Goal: Task Accomplishment & Management: Manage account settings

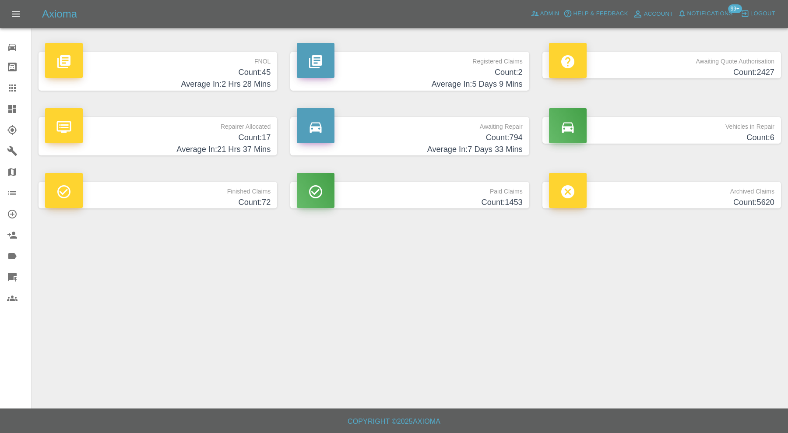
click at [204, 190] on p "Finished Claims" at bounding box center [157, 189] width 225 height 15
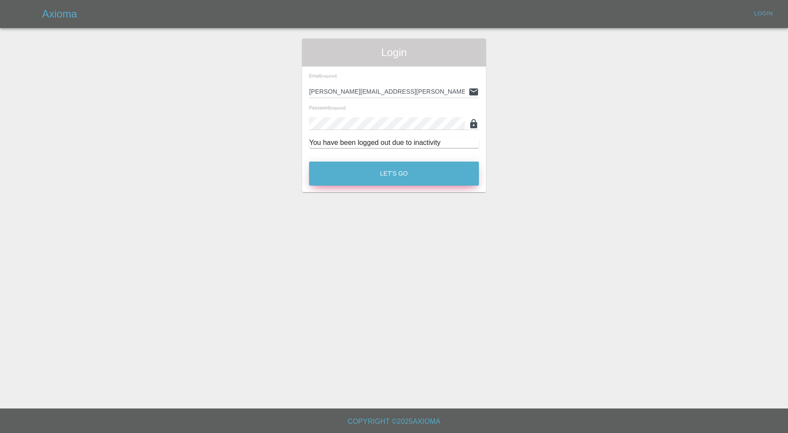
click at [378, 184] on button "Let's Go" at bounding box center [394, 173] width 170 height 24
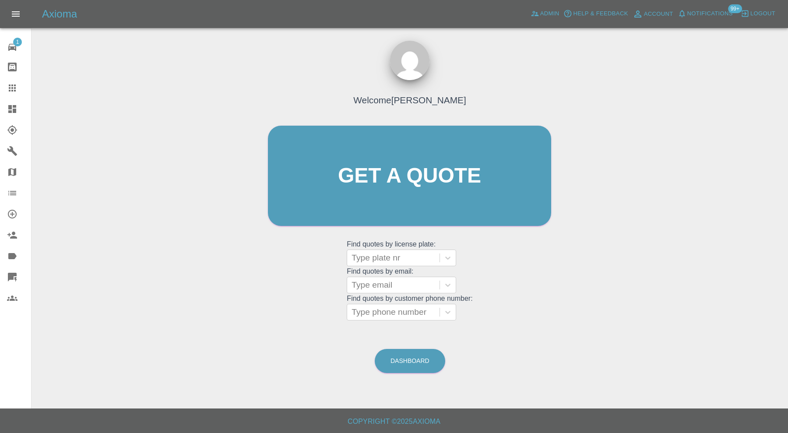
click at [13, 106] on icon at bounding box center [12, 109] width 8 height 8
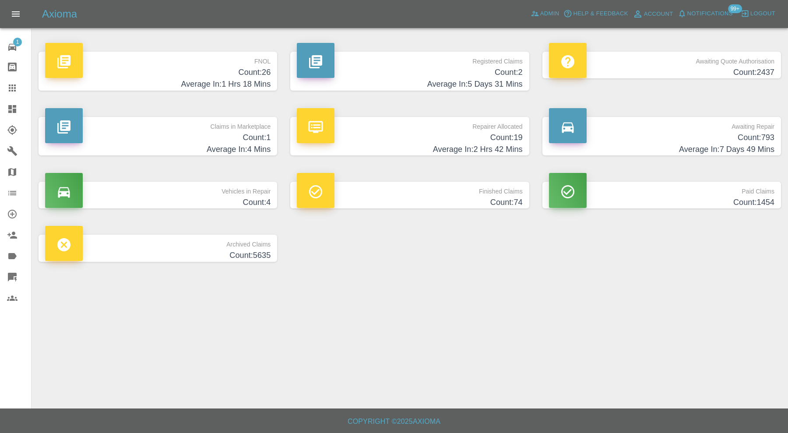
click at [442, 197] on h4 "Count: 74" at bounding box center [409, 203] width 225 height 12
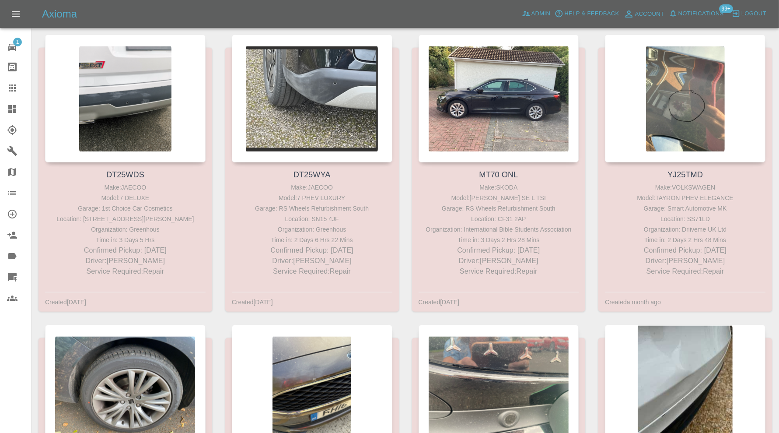
scroll to position [5130, 0]
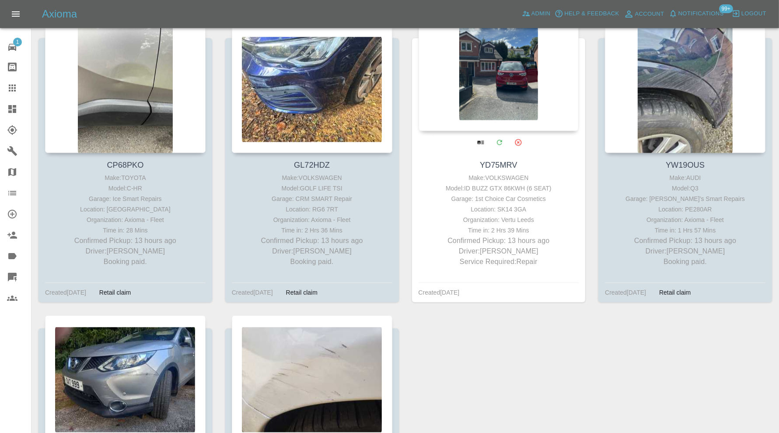
click at [505, 115] on div at bounding box center [499, 67] width 161 height 128
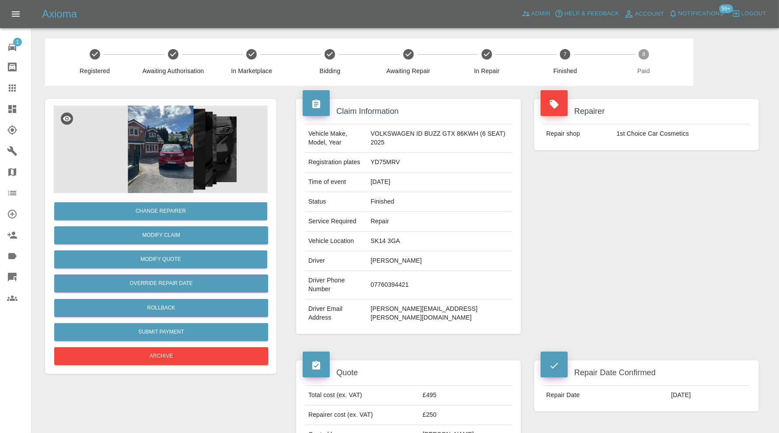
click at [165, 165] on img at bounding box center [161, 149] width 214 height 88
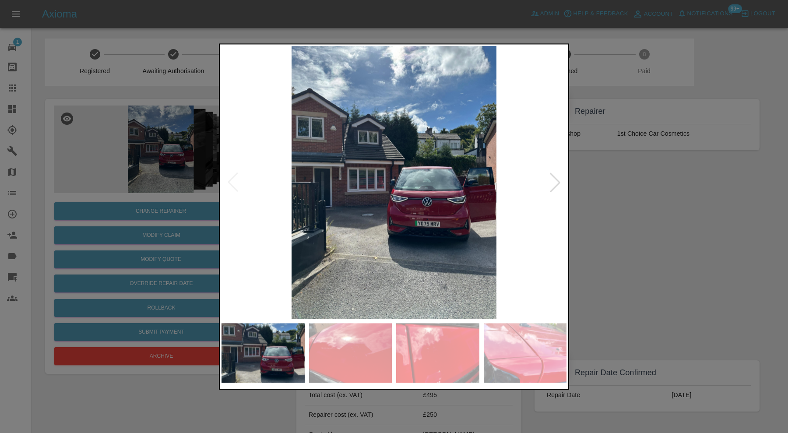
click at [461, 345] on img at bounding box center [437, 353] width 83 height 60
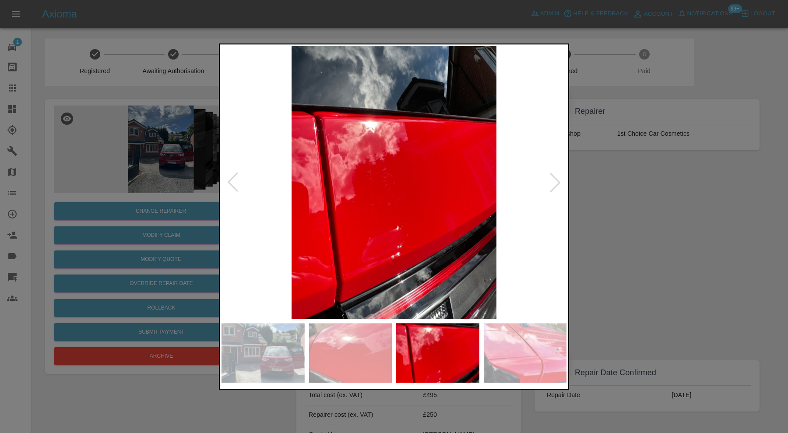
click at [506, 347] on img at bounding box center [525, 353] width 83 height 60
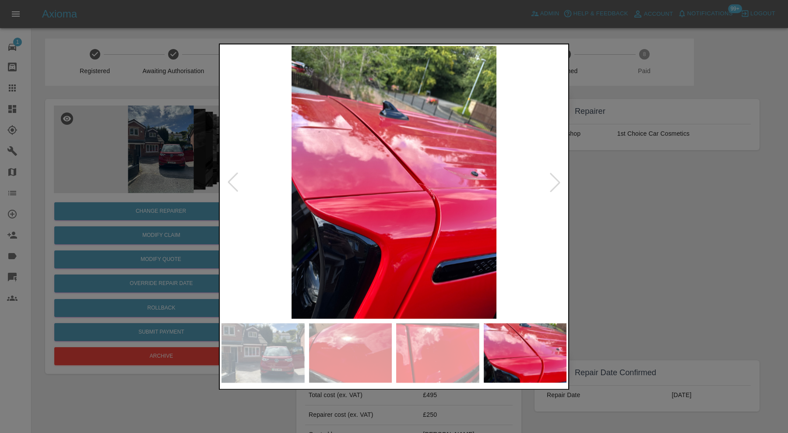
click at [558, 177] on div at bounding box center [554, 182] width 19 height 19
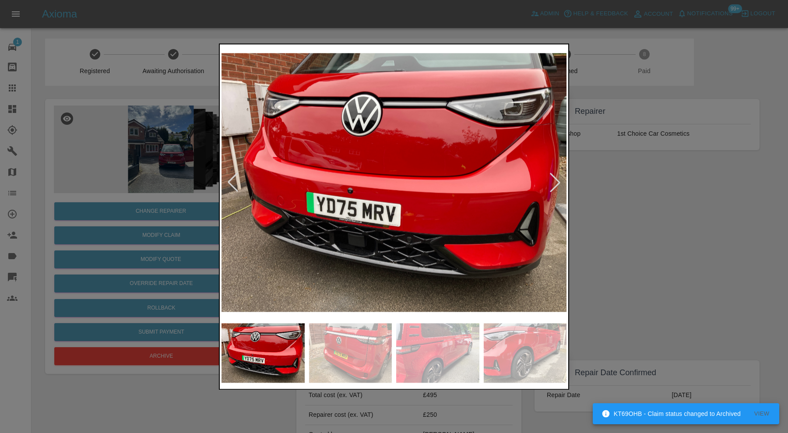
click at [558, 177] on div at bounding box center [554, 182] width 19 height 19
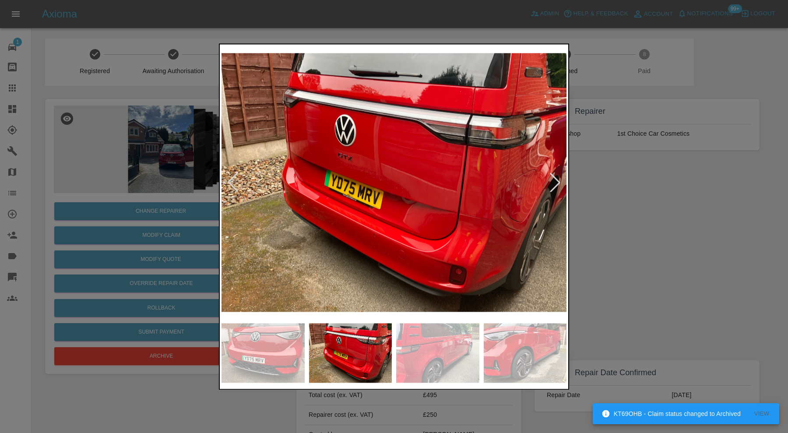
click at [558, 177] on div at bounding box center [554, 182] width 19 height 19
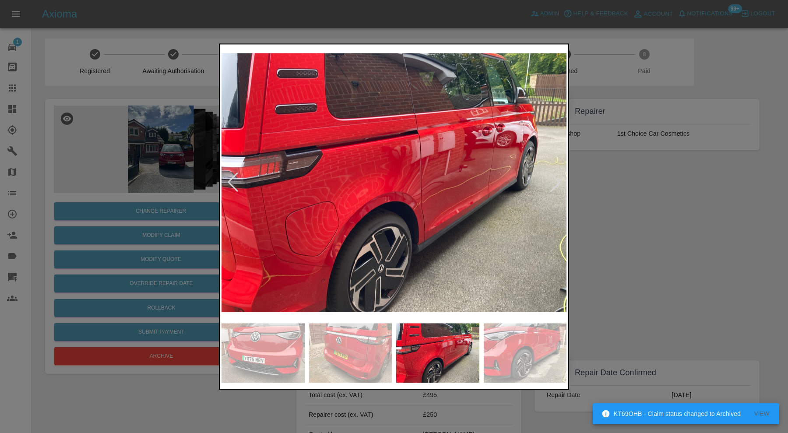
click at [400, 256] on img at bounding box center [393, 182] width 345 height 273
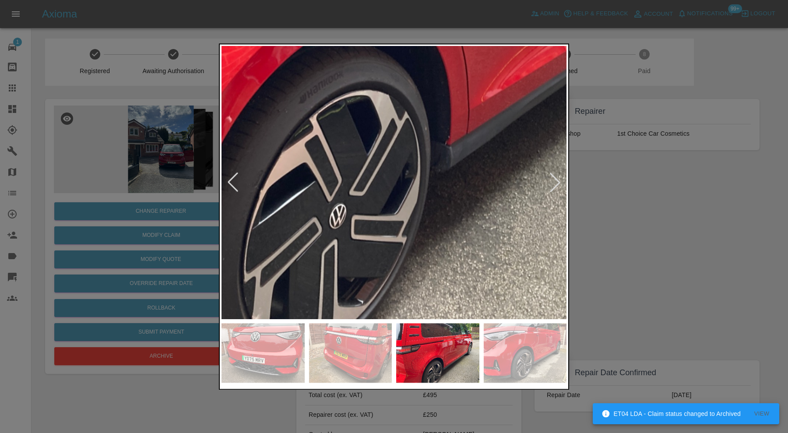
click at [556, 186] on div at bounding box center [554, 182] width 19 height 19
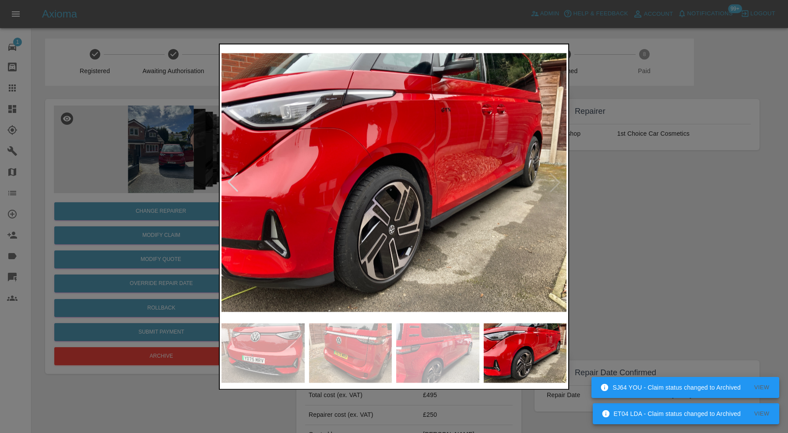
click at [600, 186] on div at bounding box center [394, 216] width 788 height 433
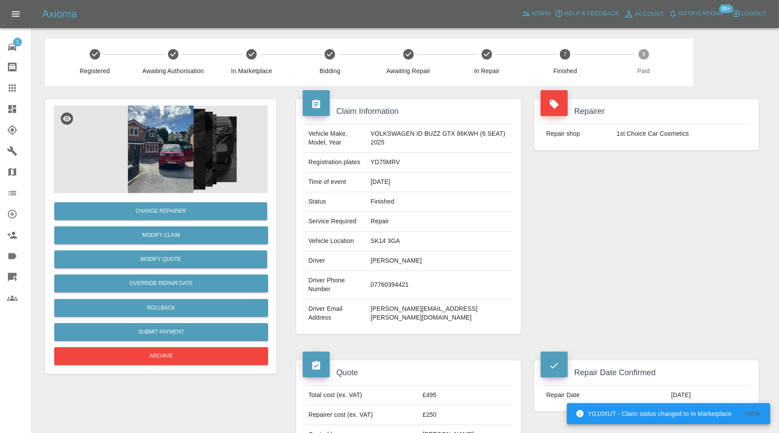
drag, startPoint x: 15, startPoint y: 90, endPoint x: 119, endPoint y: 149, distance: 119.0
click at [15, 90] on icon at bounding box center [12, 87] width 7 height 7
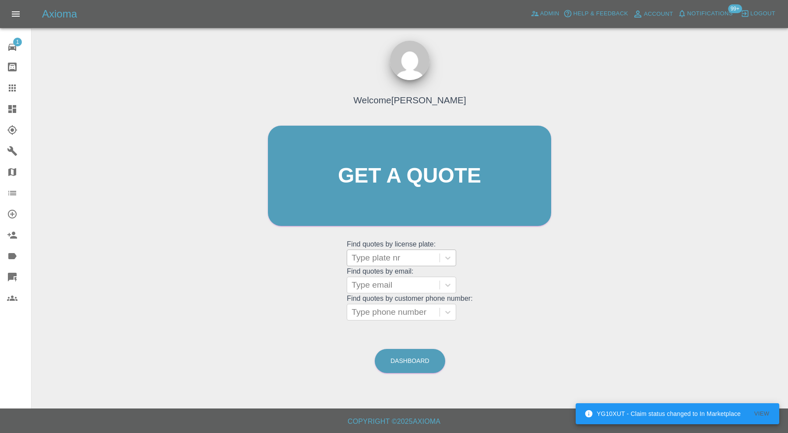
click at [381, 257] on div at bounding box center [393, 258] width 84 height 12
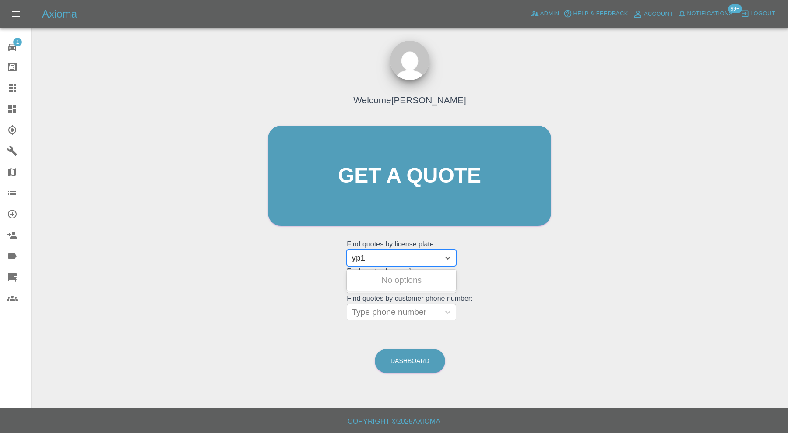
type input "yp15"
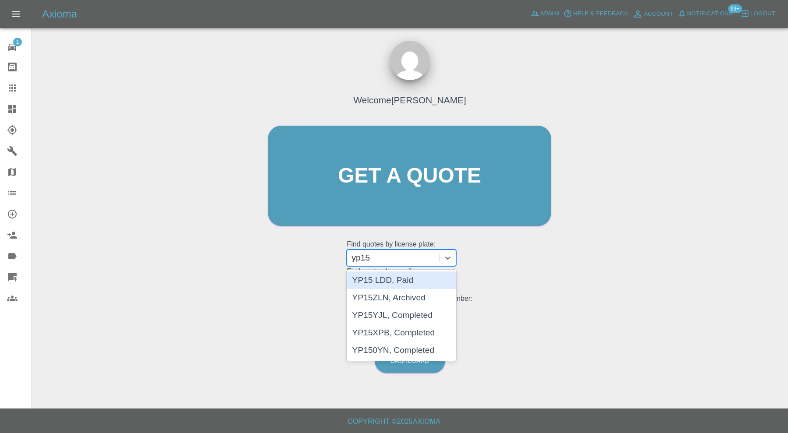
click at [391, 277] on div "YP15 LDD, Paid" at bounding box center [401, 280] width 109 height 18
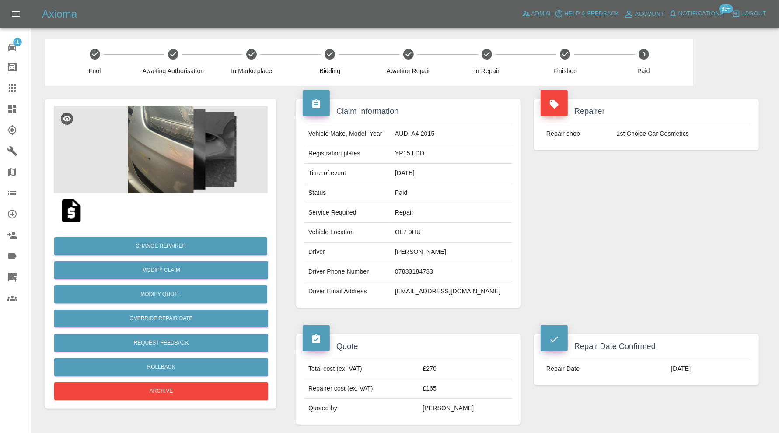
click at [172, 173] on img at bounding box center [161, 149] width 214 height 88
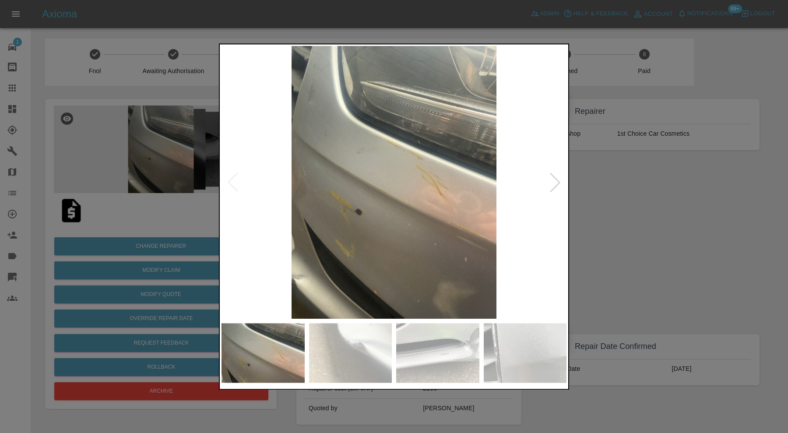
click at [368, 354] on img at bounding box center [350, 353] width 83 height 60
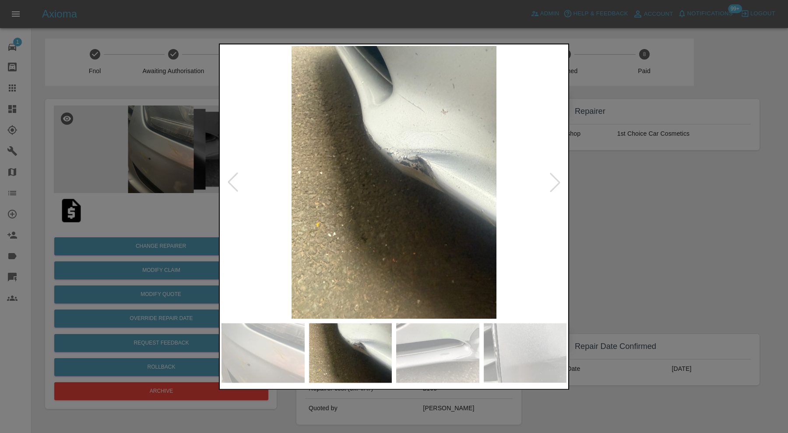
click at [416, 345] on img at bounding box center [437, 353] width 83 height 60
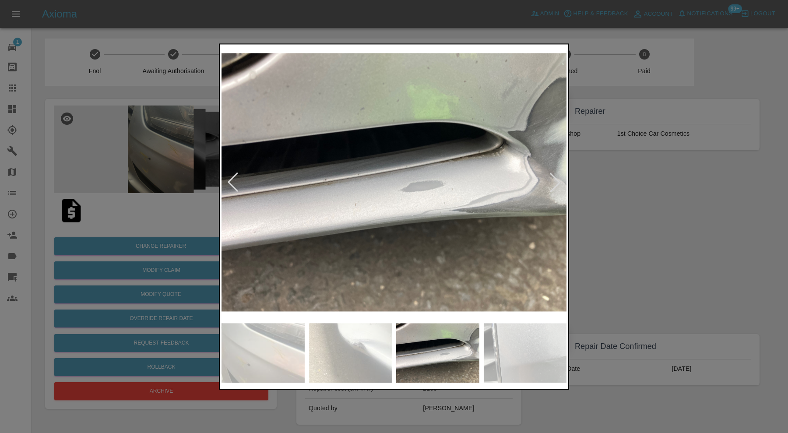
click at [552, 176] on div at bounding box center [554, 182] width 19 height 19
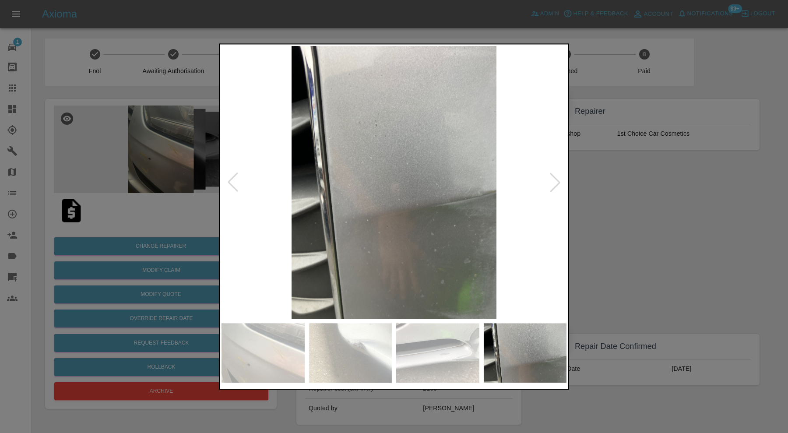
click at [449, 352] on img at bounding box center [437, 353] width 83 height 60
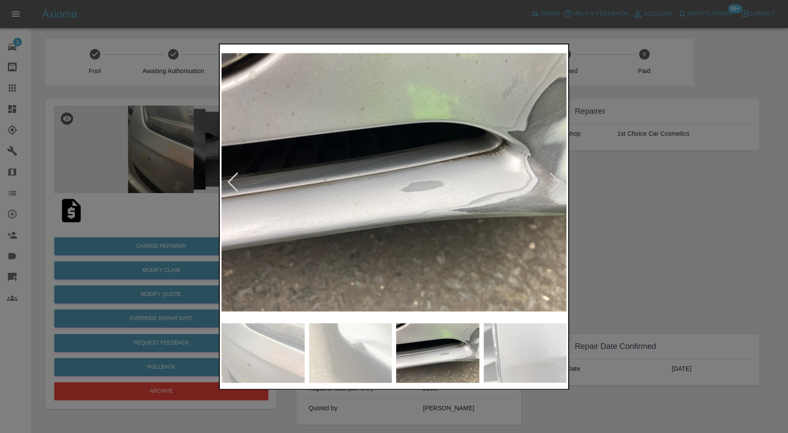
click at [509, 354] on img at bounding box center [525, 353] width 83 height 60
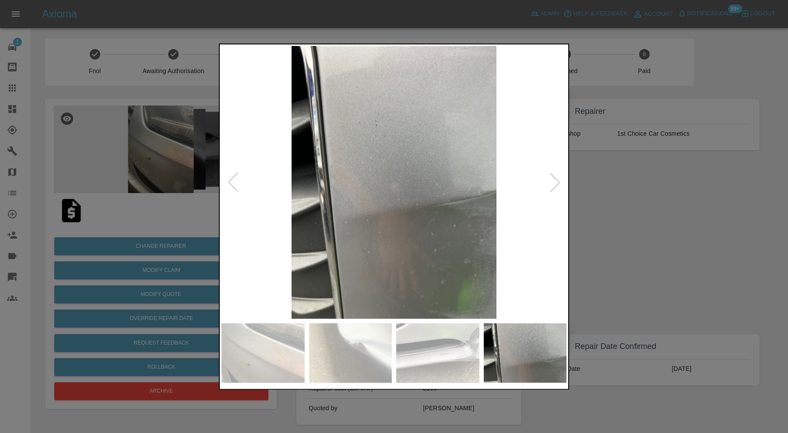
click at [555, 182] on div at bounding box center [554, 182] width 19 height 19
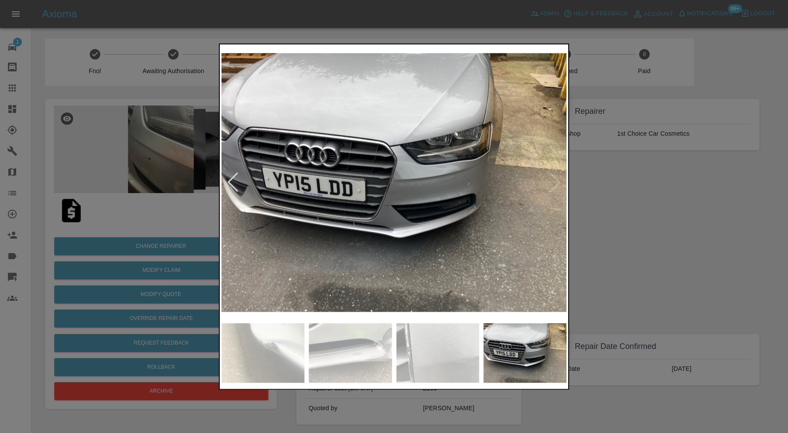
click at [555, 182] on img at bounding box center [393, 182] width 345 height 273
click at [560, 178] on img at bounding box center [393, 182] width 345 height 273
click at [675, 179] on div at bounding box center [394, 216] width 788 height 433
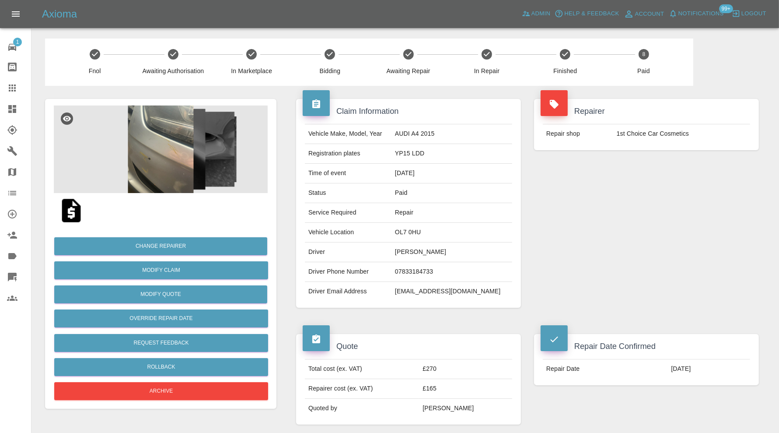
click at [14, 105] on icon at bounding box center [12, 109] width 8 height 8
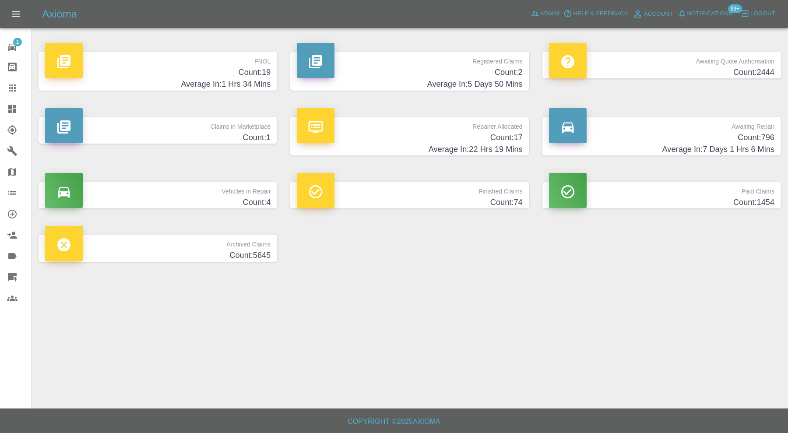
click at [397, 127] on p "Repairer Allocated" at bounding box center [409, 124] width 225 height 15
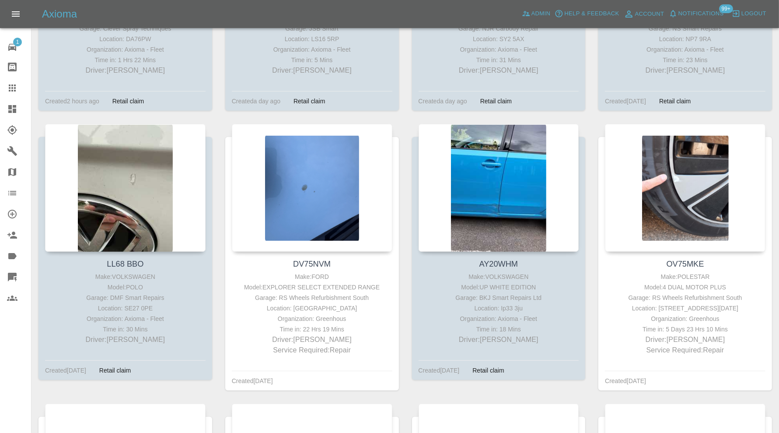
scroll to position [291, 0]
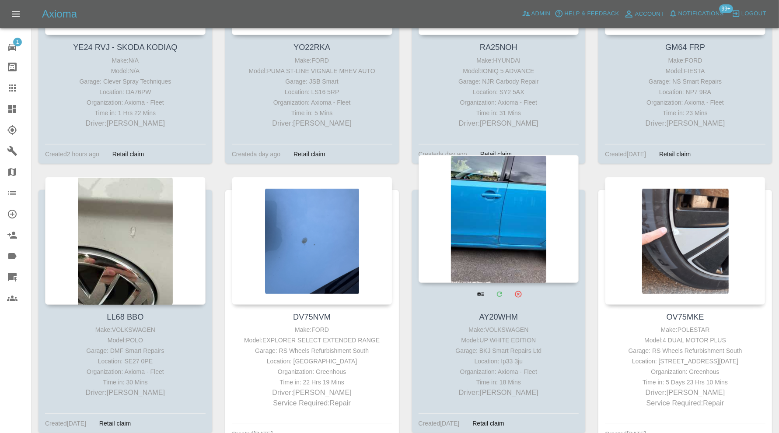
click at [509, 211] on div at bounding box center [499, 219] width 161 height 128
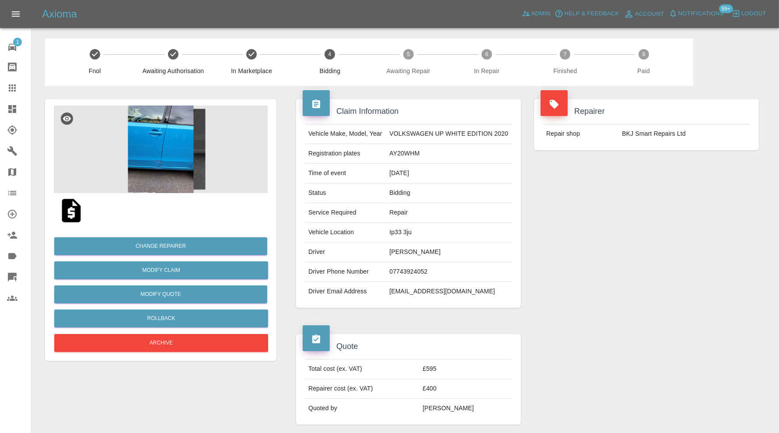
click at [189, 180] on img at bounding box center [161, 149] width 214 height 88
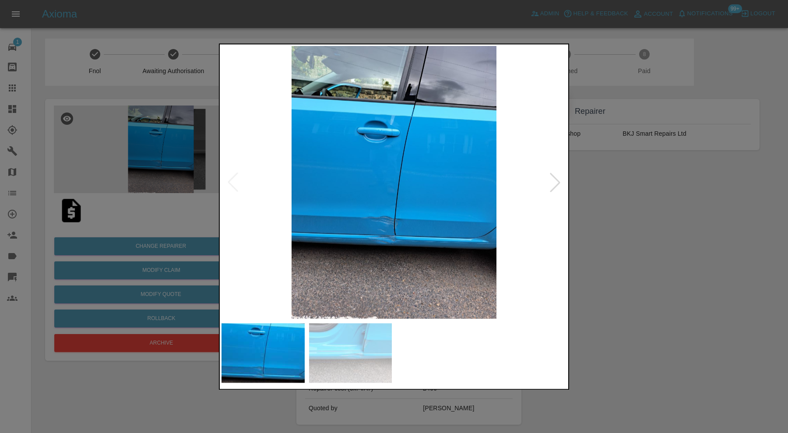
click at [334, 346] on img at bounding box center [350, 353] width 83 height 60
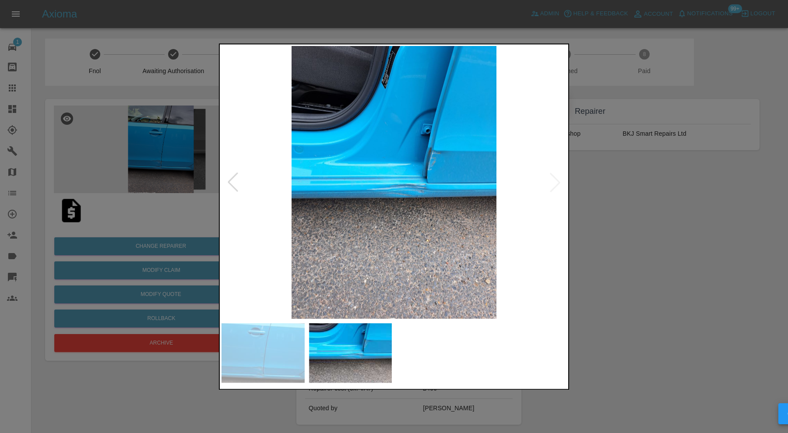
click at [609, 213] on div at bounding box center [394, 216] width 788 height 433
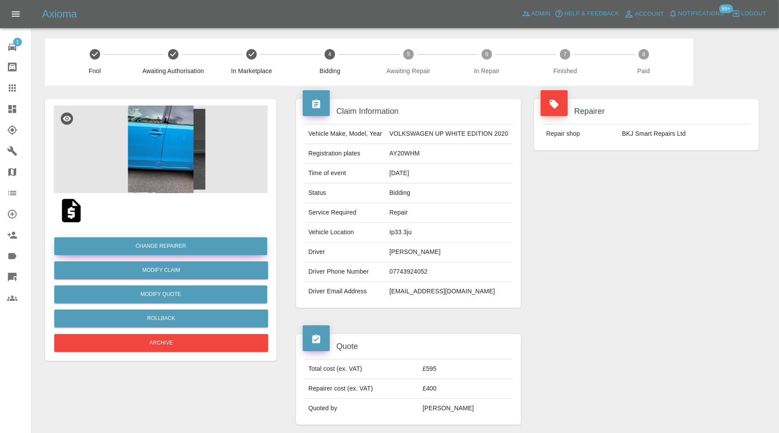
click at [206, 244] on button "Change Repairer" at bounding box center [160, 246] width 213 height 18
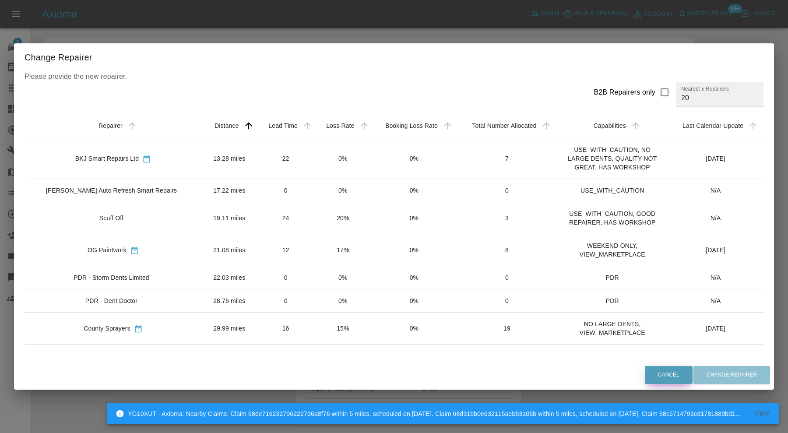
click at [663, 372] on button "Cancel" at bounding box center [669, 375] width 48 height 18
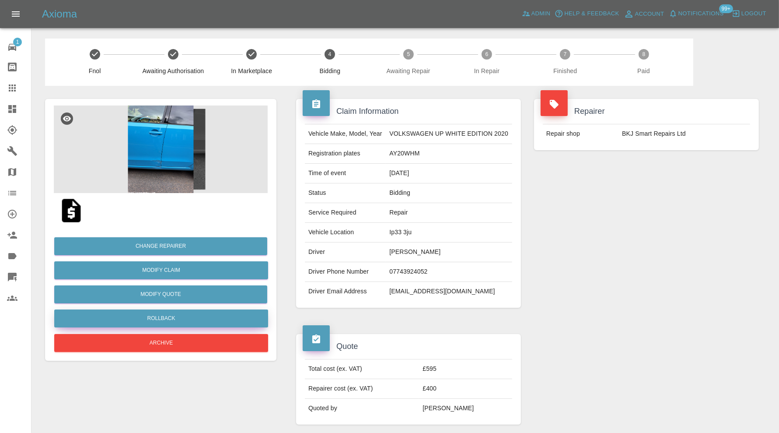
click at [207, 316] on button "Rollback" at bounding box center [161, 318] width 214 height 18
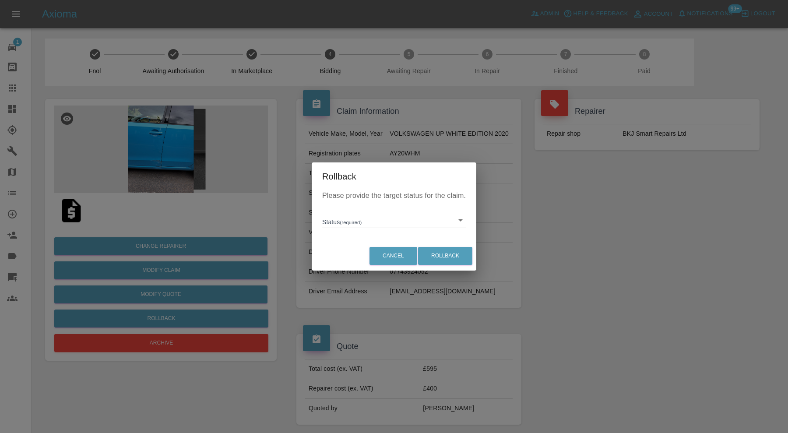
click at [337, 221] on body "Axioma Admin Help & Feedback Account Notifications 99+ Logout 1 Repair home Bod…" at bounding box center [394, 422] width 788 height 844
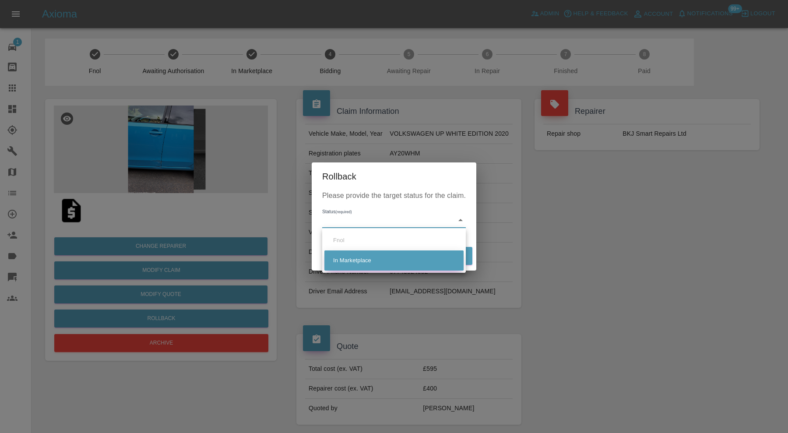
click at [360, 258] on li "In Marketplace" at bounding box center [393, 260] width 139 height 20
type input "in-marketplace"
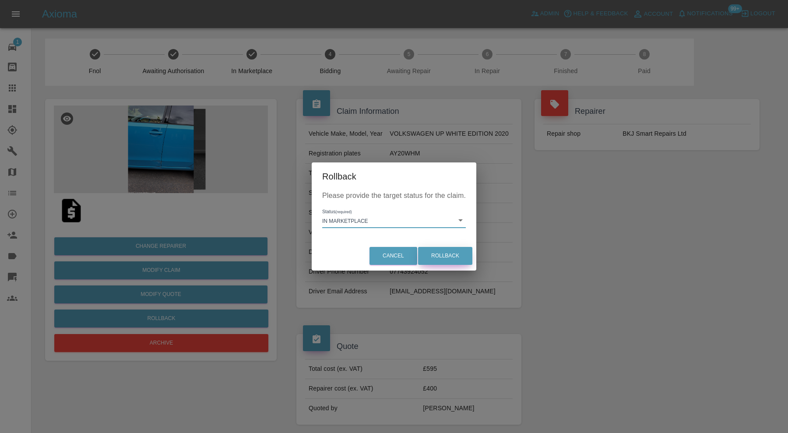
click at [427, 254] on button "Rollback" at bounding box center [445, 256] width 54 height 18
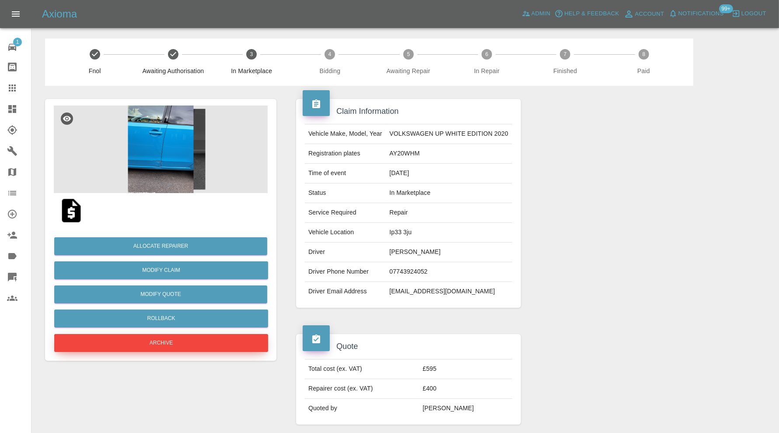
click at [195, 345] on button "Archive" at bounding box center [161, 343] width 214 height 18
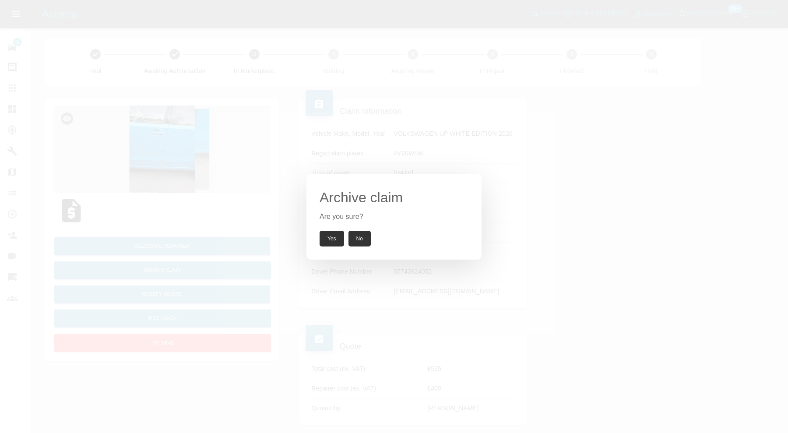
click at [326, 236] on button "Yes" at bounding box center [331, 239] width 25 height 16
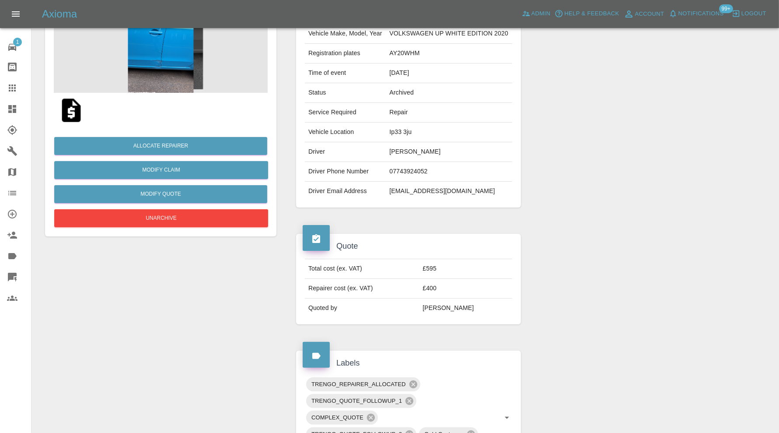
scroll to position [291, 0]
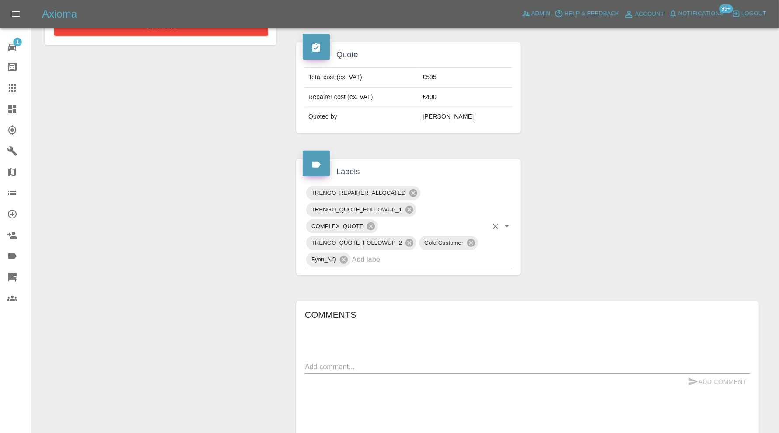
click at [469, 262] on input "text" at bounding box center [420, 260] width 136 height 14
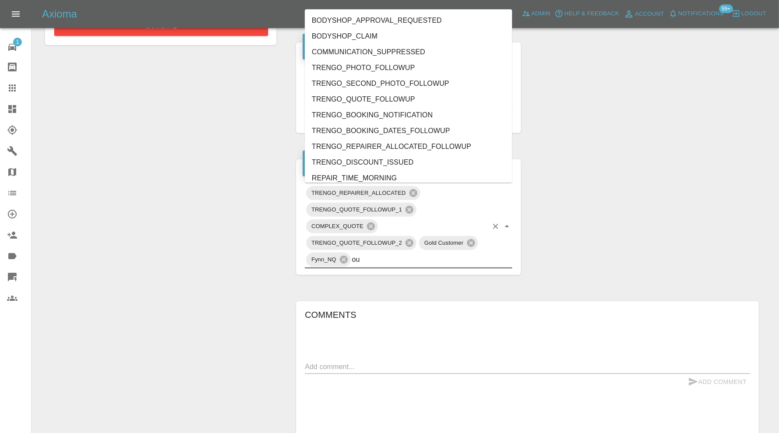
type input "out"
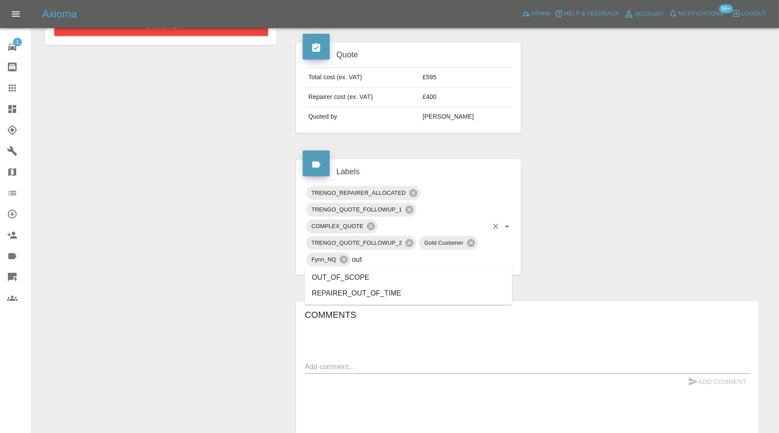
click at [379, 272] on li "OUT_OF_SCOPE" at bounding box center [408, 278] width 207 height 16
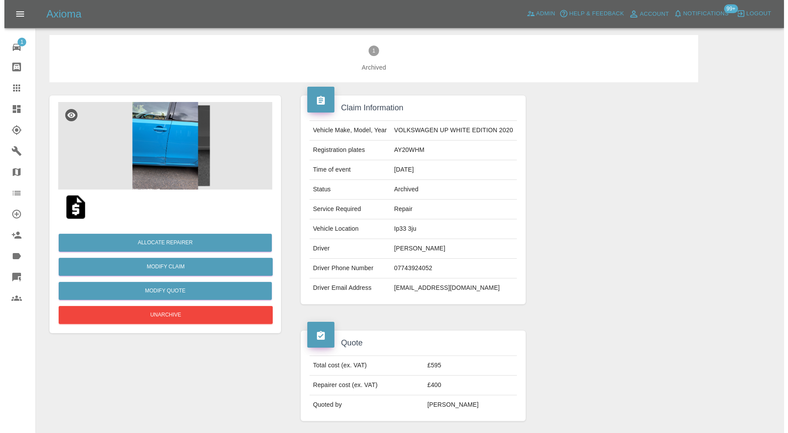
scroll to position [0, 0]
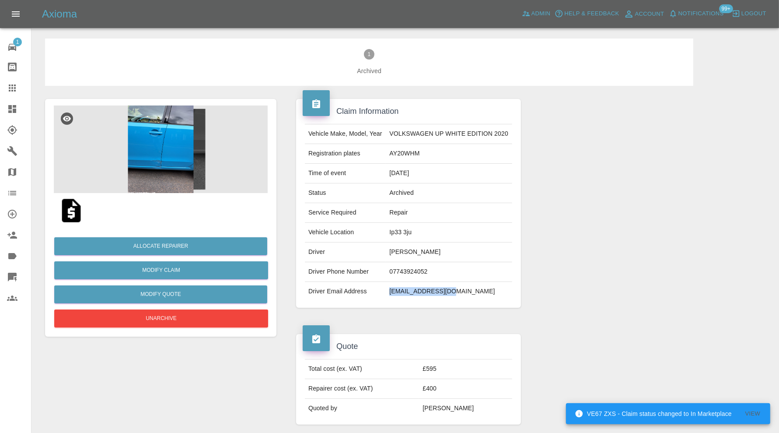
drag, startPoint x: 455, startPoint y: 291, endPoint x: 388, endPoint y: 294, distance: 67.0
click at [388, 294] on td "swdunn69@gmail.com" at bounding box center [449, 291] width 126 height 19
copy td "swdunn69@gmail.com"
click at [414, 151] on td "AY20WHM" at bounding box center [449, 154] width 126 height 20
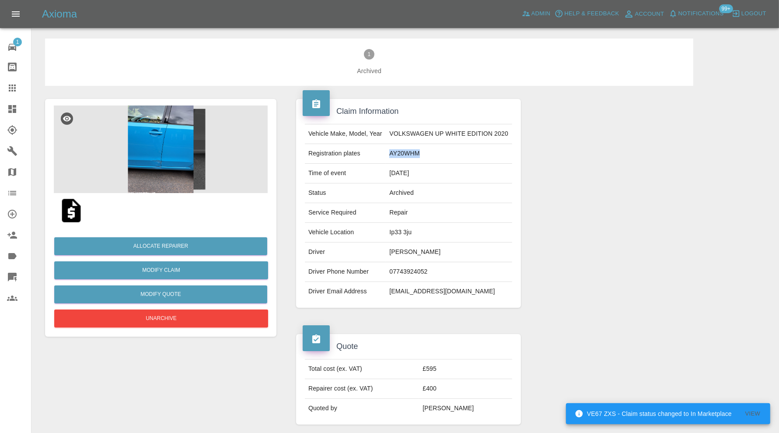
copy td "AY20WHM"
click at [10, 112] on icon at bounding box center [12, 109] width 8 height 8
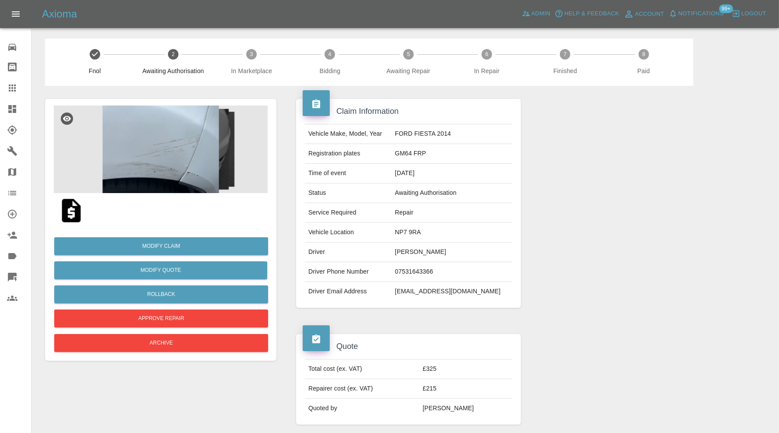
click at [193, 147] on img at bounding box center [161, 149] width 214 height 88
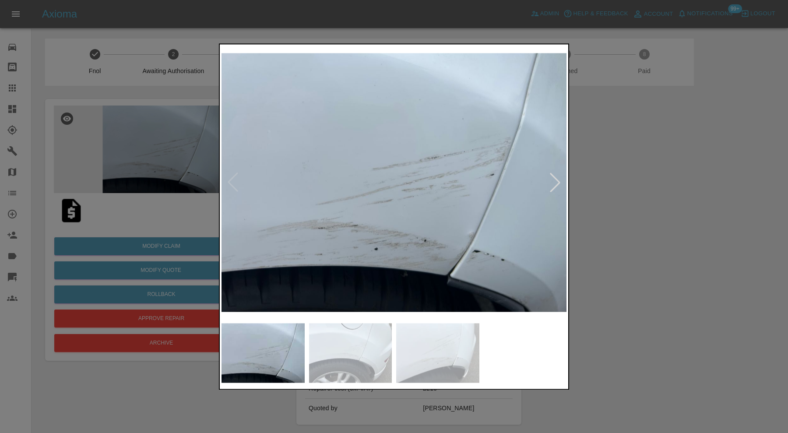
click at [556, 184] on div at bounding box center [554, 182] width 19 height 19
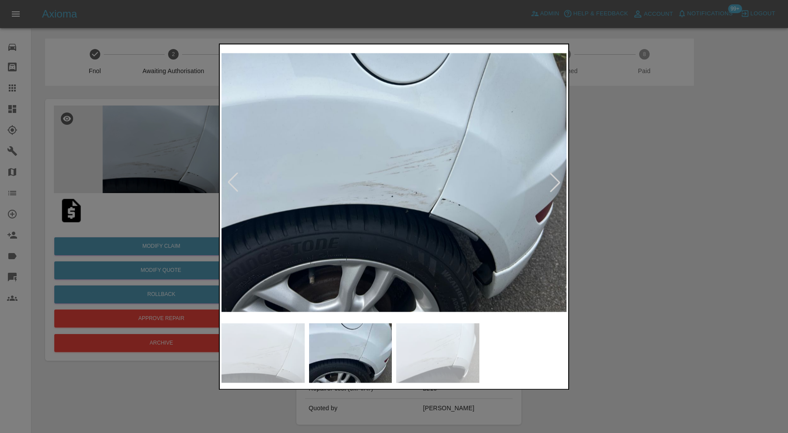
click at [556, 184] on div at bounding box center [554, 182] width 19 height 19
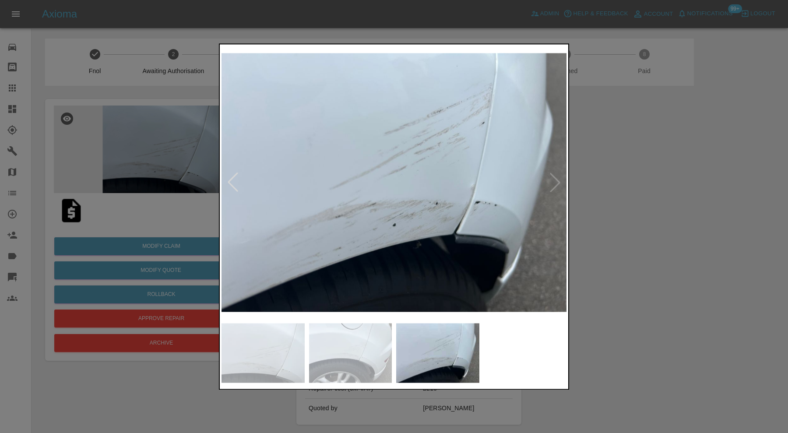
click at [556, 184] on img at bounding box center [393, 182] width 345 height 273
click at [613, 170] on div at bounding box center [394, 216] width 788 height 433
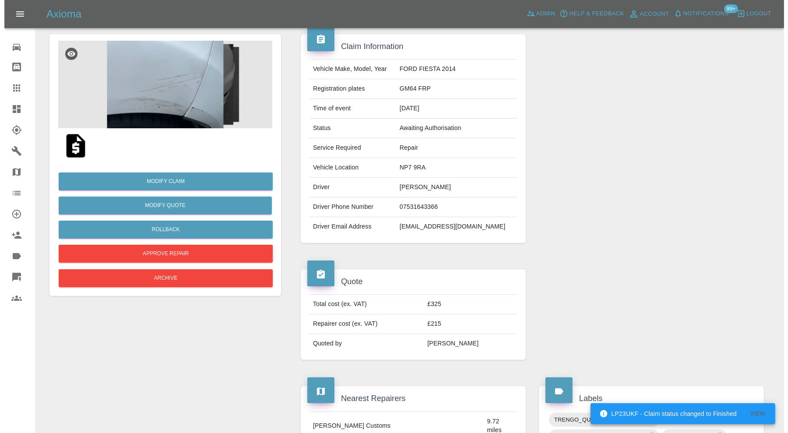
scroll to position [10, 0]
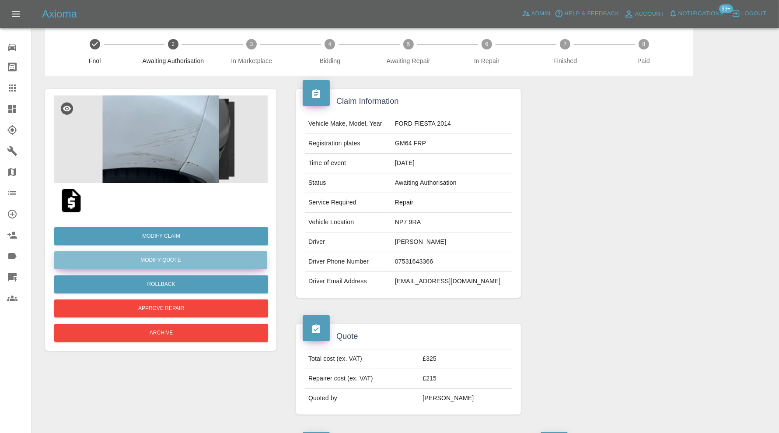
click at [225, 260] on button "Modify Quote" at bounding box center [160, 260] width 213 height 18
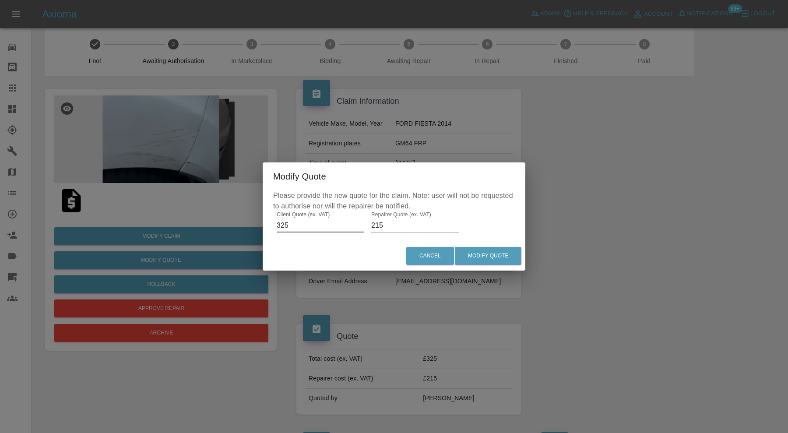
click at [313, 226] on input "325" at bounding box center [321, 225] width 88 height 14
type input "300"
drag, startPoint x: 390, startPoint y: 223, endPoint x: 368, endPoint y: 224, distance: 21.9
click at [368, 224] on div "Please provide the new quote for the claim. Note: user will not be requested to…" at bounding box center [394, 215] width 263 height 51
type input "200"
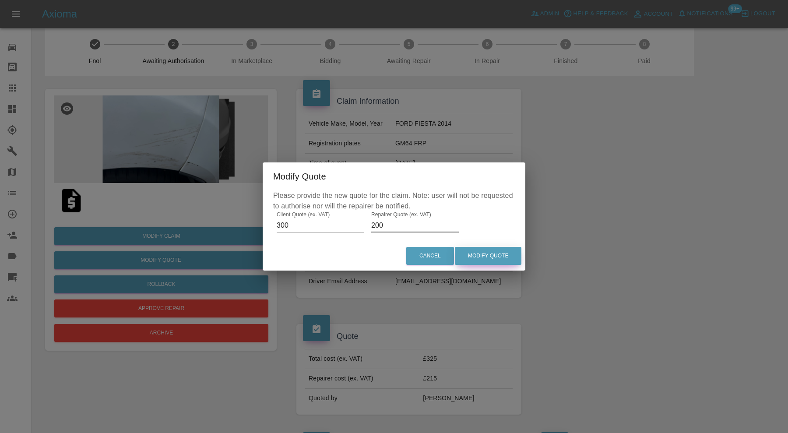
click at [473, 258] on button "Modify Quote" at bounding box center [488, 256] width 67 height 18
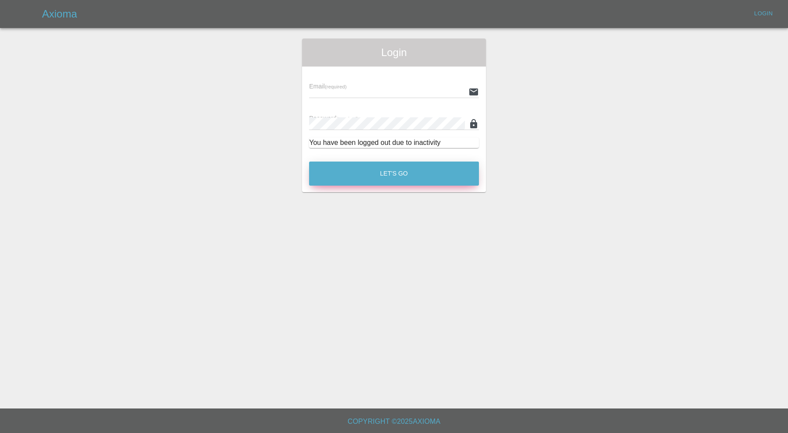
type input "carl.ainsworth@axioma.co.uk"
click at [436, 170] on button "Let's Go" at bounding box center [394, 173] width 170 height 24
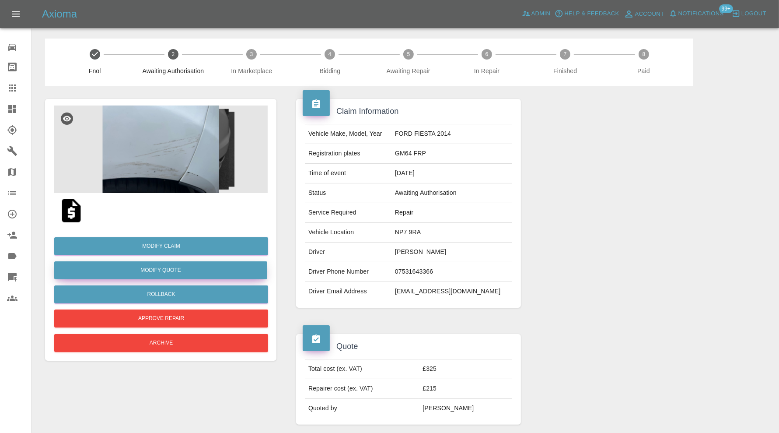
click at [225, 273] on button "Modify Quote" at bounding box center [160, 270] width 213 height 18
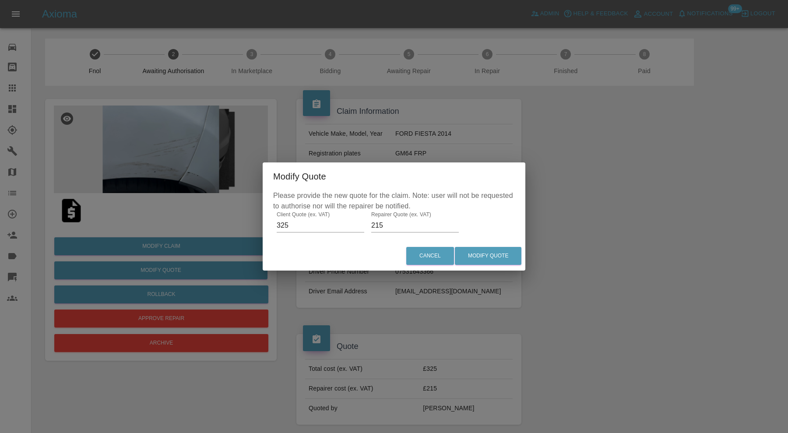
click at [304, 228] on input "325" at bounding box center [321, 225] width 88 height 14
type input "300"
click at [388, 224] on input "215" at bounding box center [415, 225] width 88 height 14
type input "210"
click at [501, 255] on button "Modify Quote" at bounding box center [488, 256] width 67 height 18
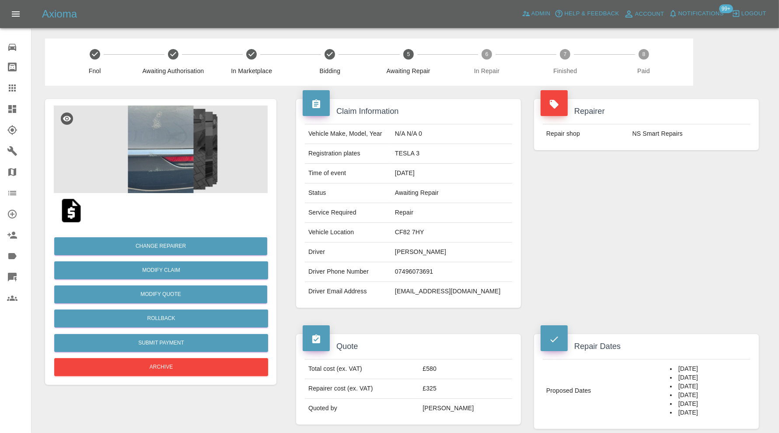
click at [149, 140] on img at bounding box center [161, 149] width 214 height 88
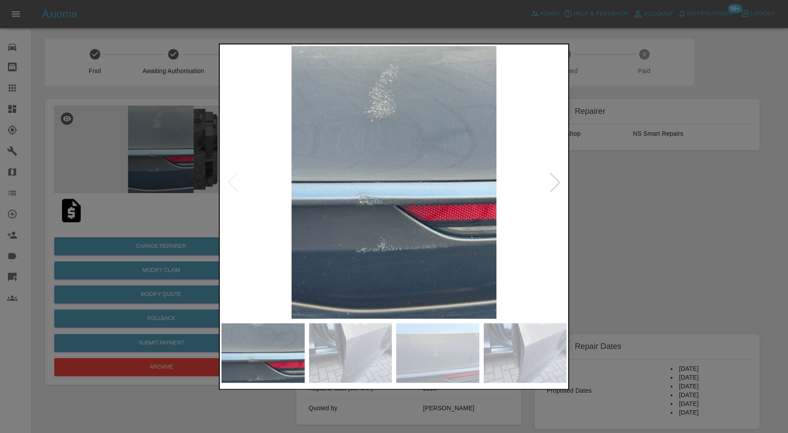
click at [365, 345] on img at bounding box center [350, 353] width 83 height 60
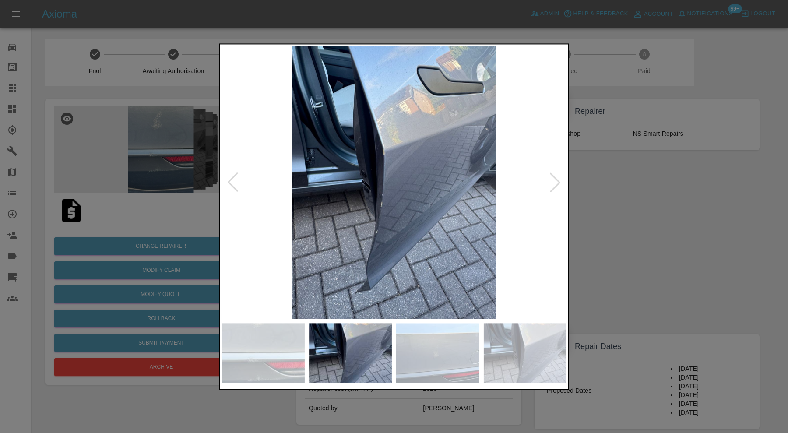
click at [446, 341] on img at bounding box center [437, 353] width 83 height 60
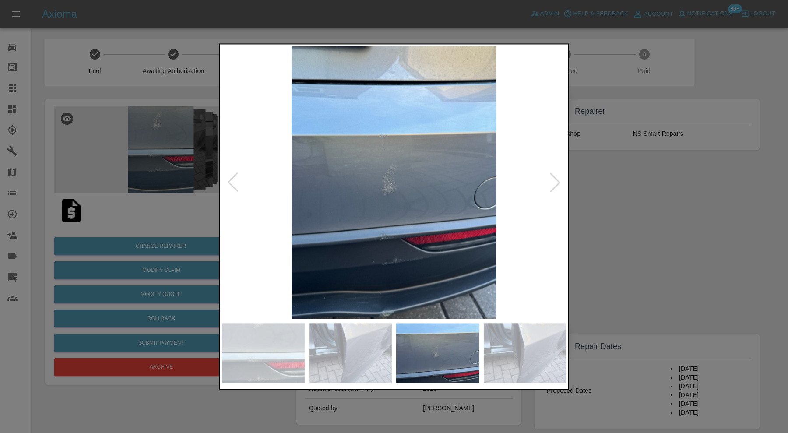
click at [530, 341] on img at bounding box center [525, 353] width 83 height 60
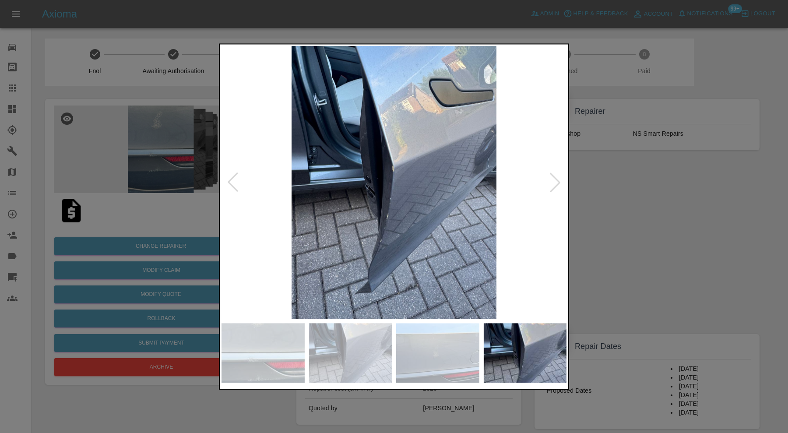
click at [558, 179] on div at bounding box center [554, 182] width 19 height 19
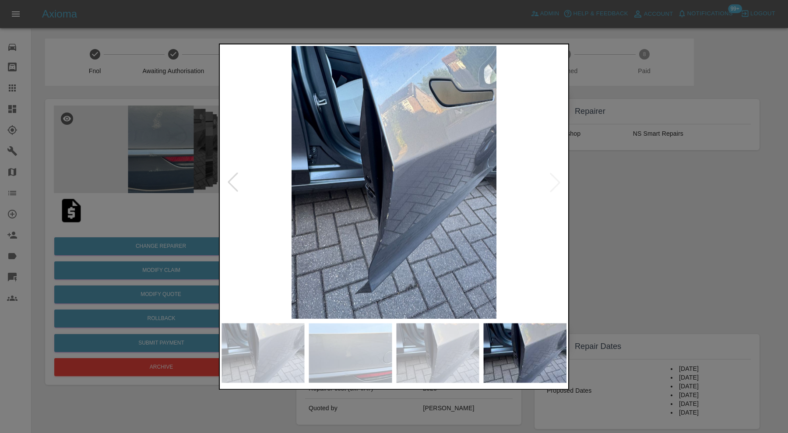
click at [558, 179] on img at bounding box center [393, 182] width 345 height 273
click at [616, 193] on div at bounding box center [394, 216] width 788 height 433
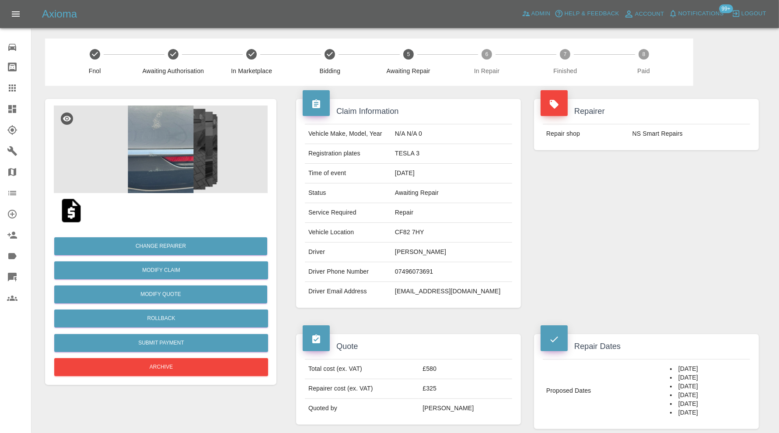
click at [70, 211] on img at bounding box center [71, 211] width 28 height 28
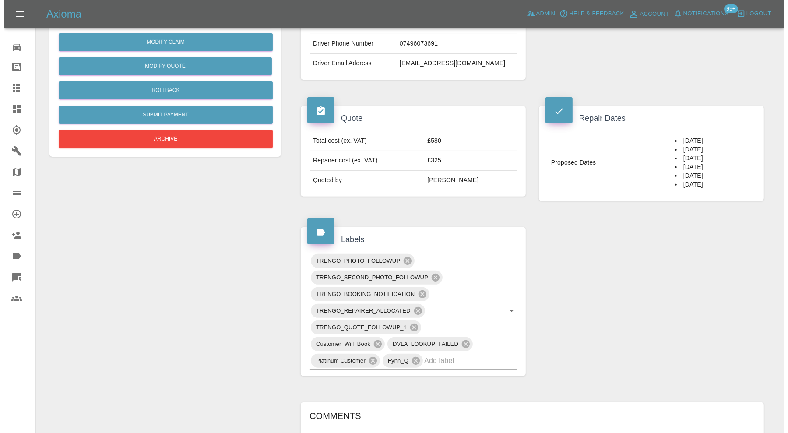
scroll to position [73, 0]
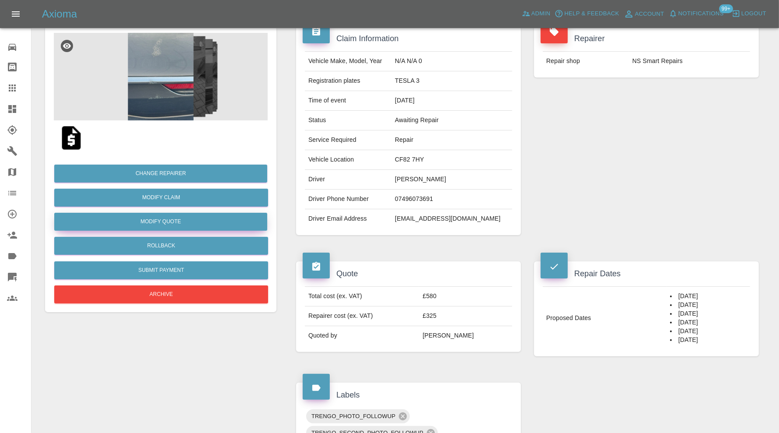
click at [203, 219] on button "Modify Quote" at bounding box center [160, 222] width 213 height 18
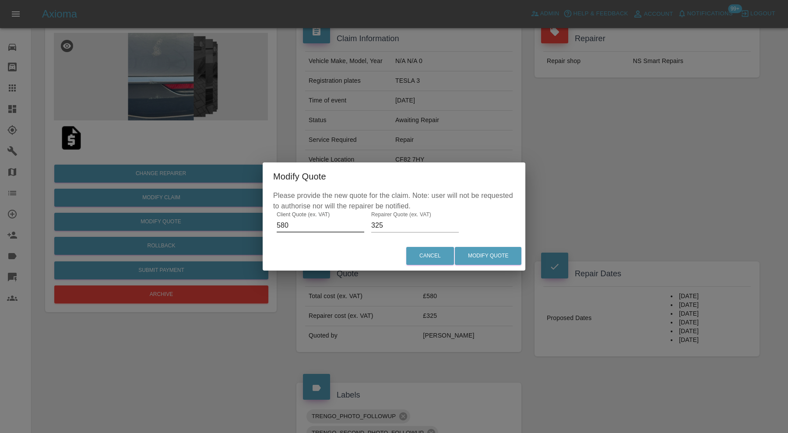
drag, startPoint x: 315, startPoint y: 224, endPoint x: 259, endPoint y: 225, distance: 56.5
click at [259, 225] on div "Modify Quote Please provide the new quote for the claim. Note: user will not be…" at bounding box center [394, 216] width 788 height 433
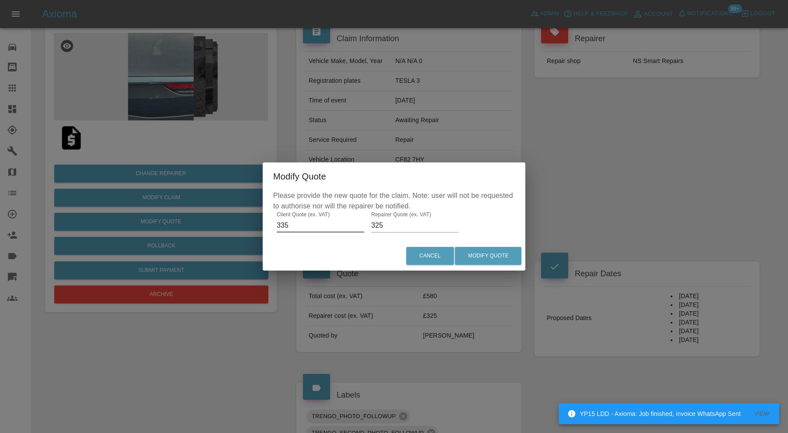
type input "335"
drag, startPoint x: 390, startPoint y: 225, endPoint x: 369, endPoint y: 225, distance: 21.0
click at [369, 225] on div "Please provide the new quote for the claim. Note: user will not be requested to…" at bounding box center [394, 215] width 263 height 51
type input "200"
click at [464, 250] on button "Modify Quote" at bounding box center [488, 256] width 67 height 18
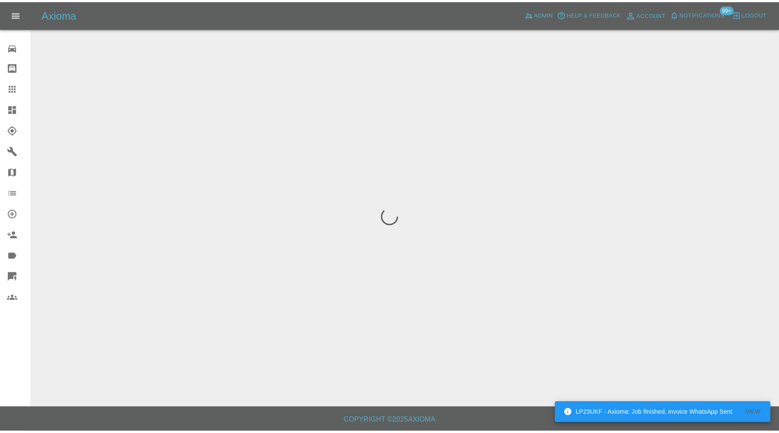
scroll to position [0, 0]
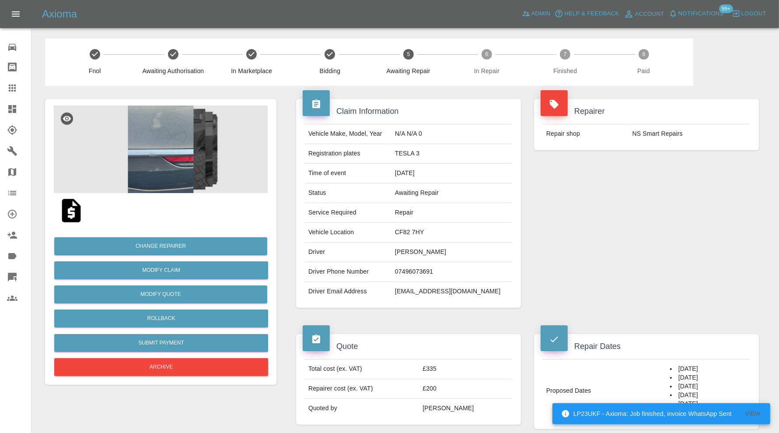
click at [186, 147] on img at bounding box center [161, 149] width 214 height 88
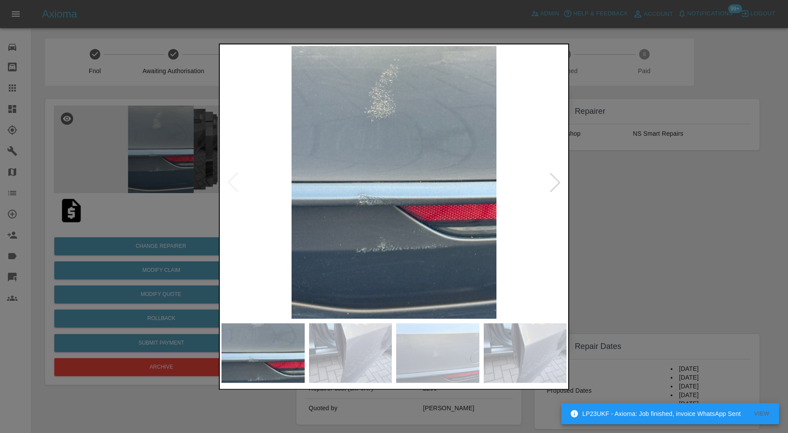
click at [608, 206] on div at bounding box center [394, 216] width 788 height 433
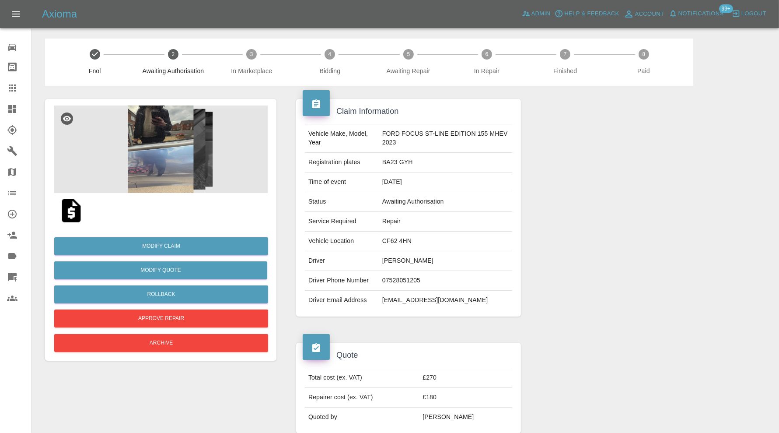
click at [164, 159] on img at bounding box center [161, 149] width 214 height 88
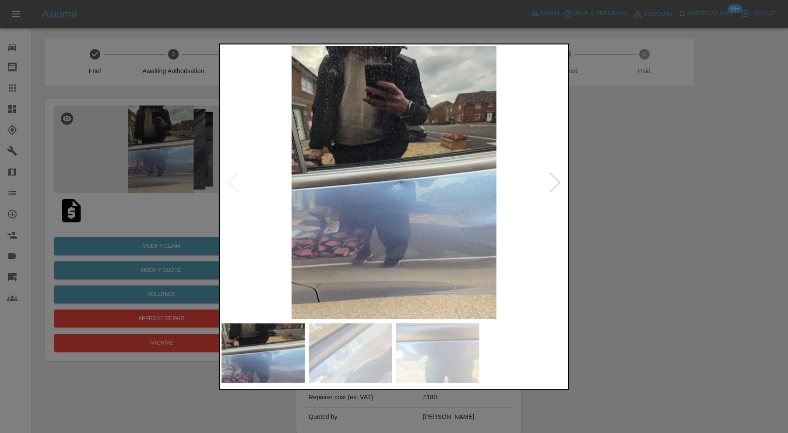
click at [352, 325] on img at bounding box center [350, 353] width 83 height 60
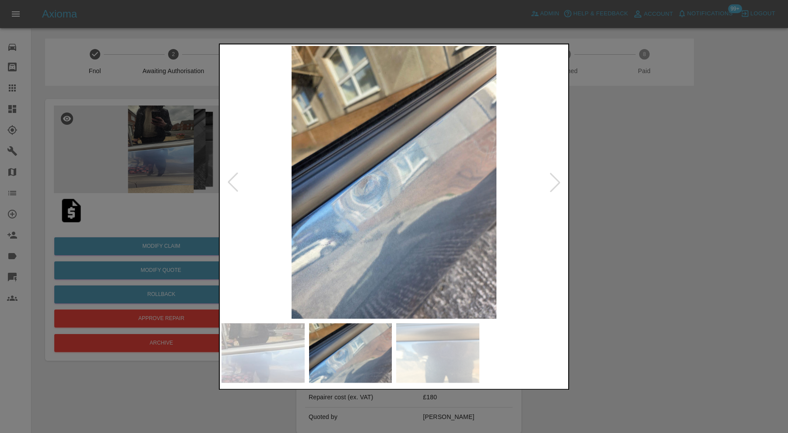
click at [446, 340] on img at bounding box center [437, 353] width 83 height 60
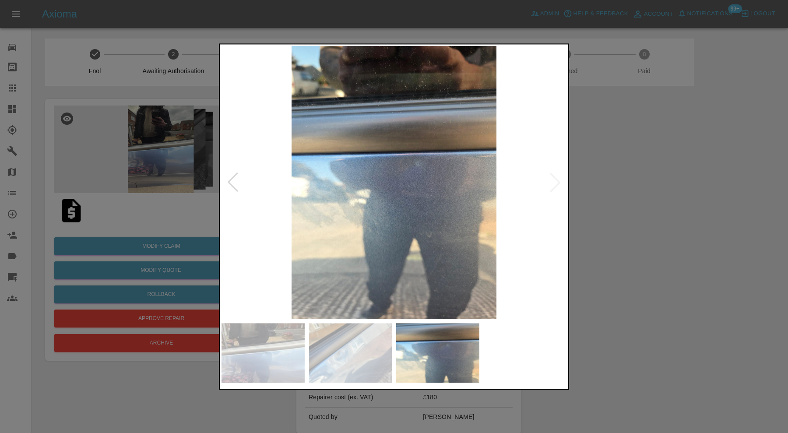
click at [381, 347] on img at bounding box center [350, 353] width 83 height 60
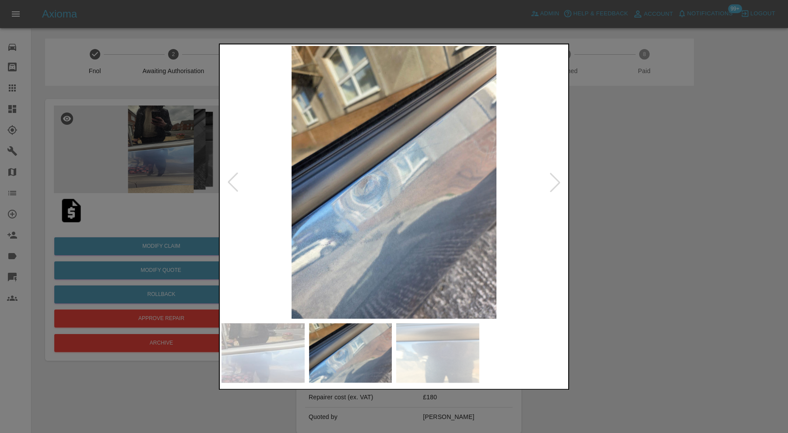
click at [284, 354] on img at bounding box center [262, 353] width 83 height 60
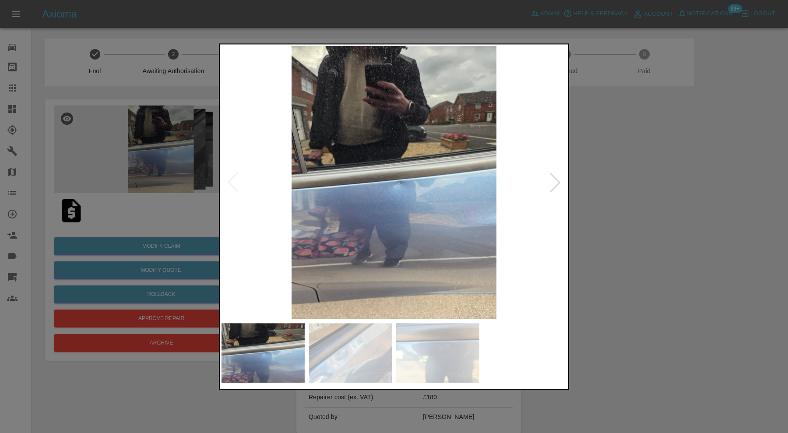
click at [327, 356] on img at bounding box center [350, 353] width 83 height 60
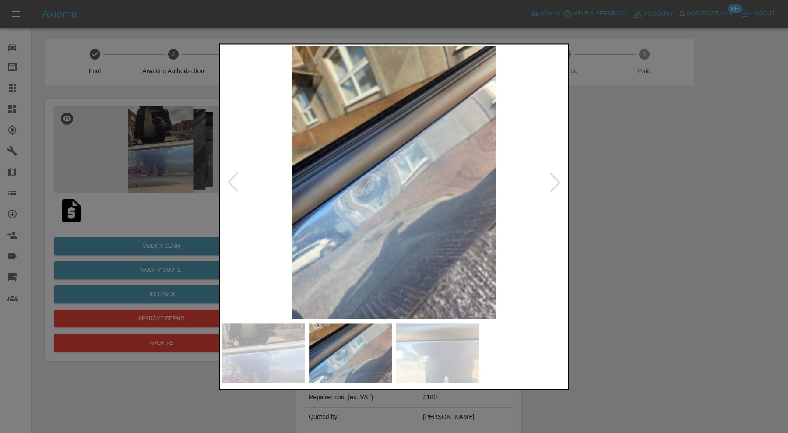
click at [248, 348] on img at bounding box center [262, 353] width 83 height 60
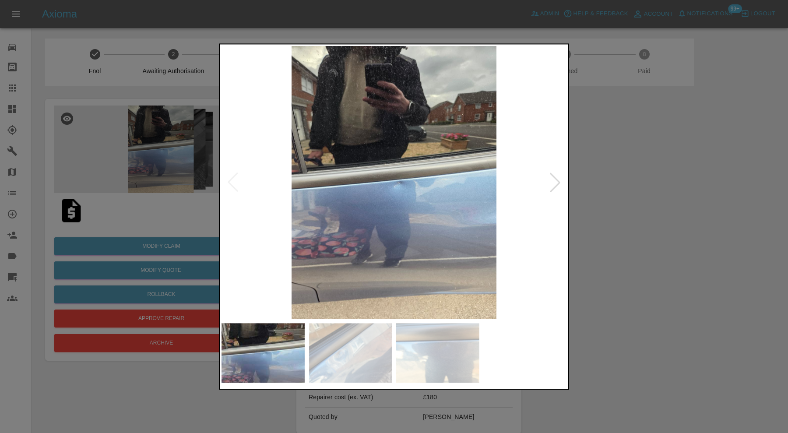
click at [396, 190] on img at bounding box center [393, 182] width 345 height 273
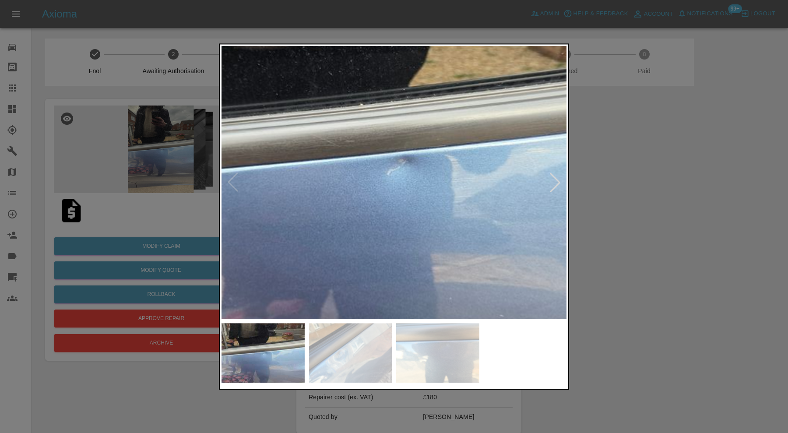
click at [380, 351] on img at bounding box center [350, 353] width 83 height 60
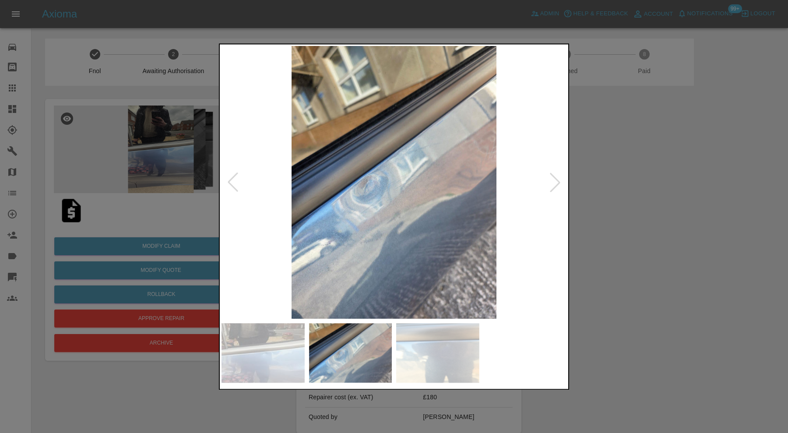
click at [384, 194] on img at bounding box center [393, 182] width 345 height 273
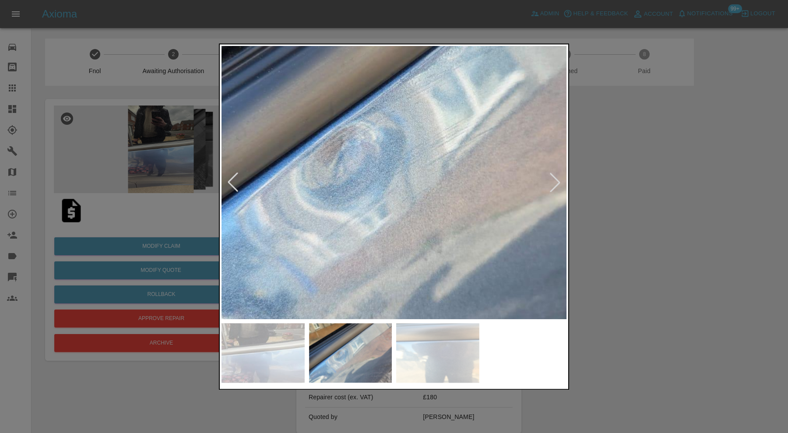
click at [287, 355] on img at bounding box center [262, 353] width 83 height 60
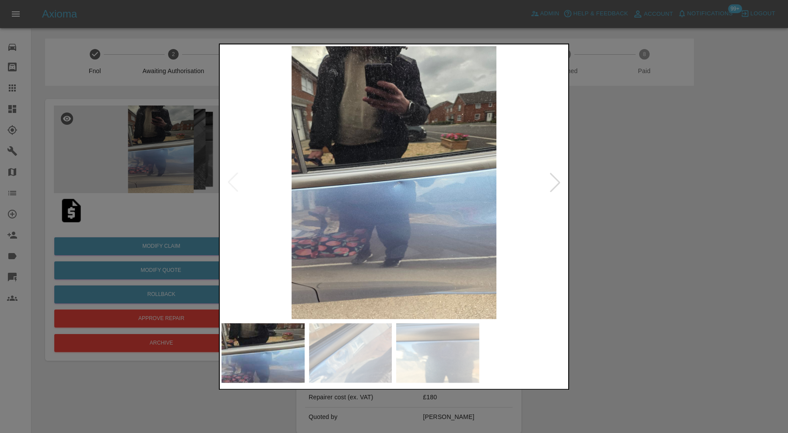
click at [426, 344] on img at bounding box center [437, 353] width 83 height 60
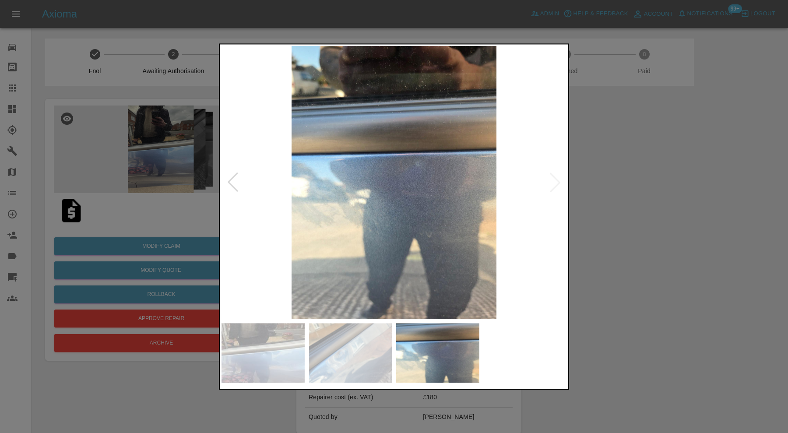
click at [621, 165] on div at bounding box center [394, 216] width 788 height 433
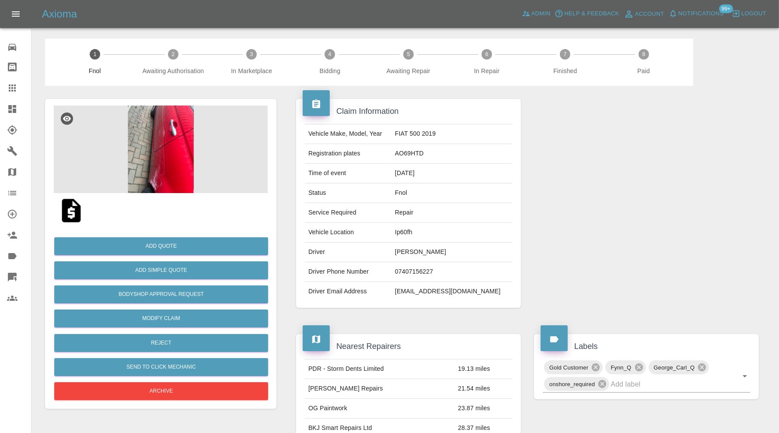
click at [153, 151] on img at bounding box center [161, 149] width 214 height 88
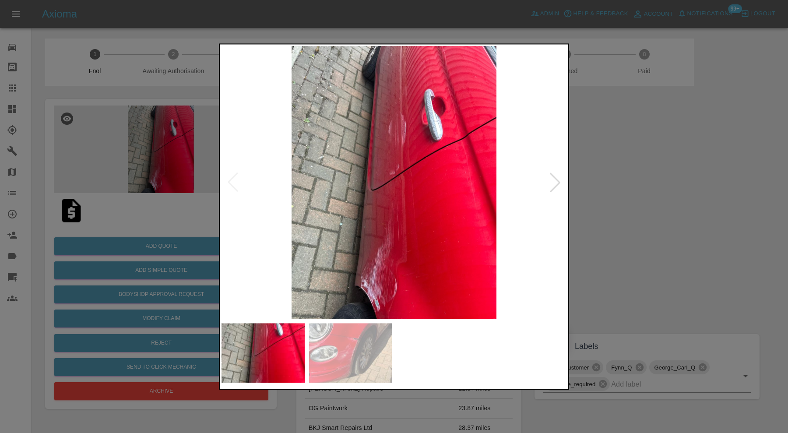
click at [557, 184] on div at bounding box center [554, 182] width 19 height 19
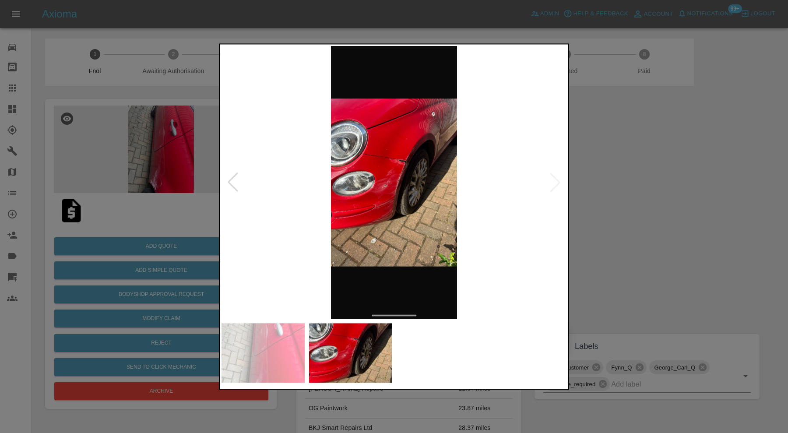
click at [557, 184] on img at bounding box center [393, 182] width 345 height 273
click at [229, 186] on div at bounding box center [232, 182] width 19 height 19
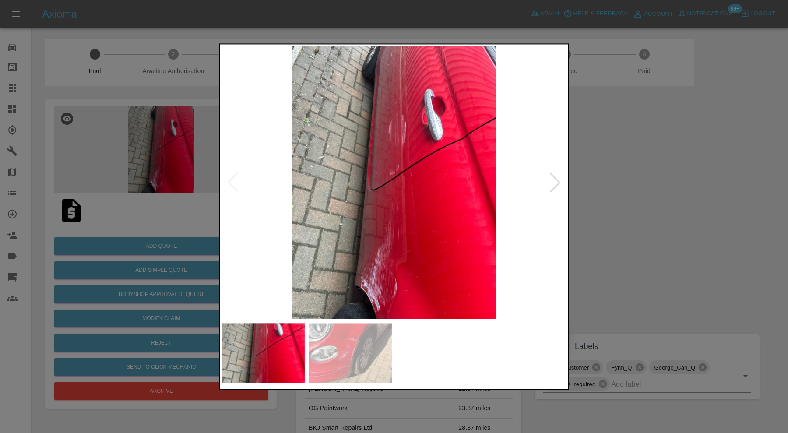
click at [232, 184] on img at bounding box center [393, 182] width 345 height 273
click at [610, 187] on div at bounding box center [394, 216] width 788 height 433
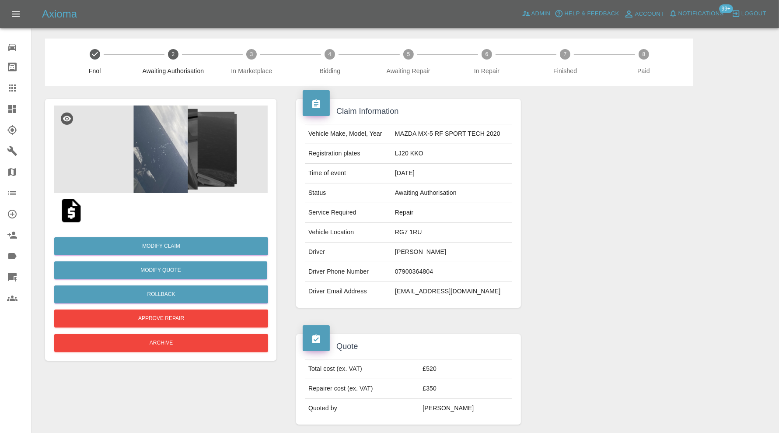
click at [163, 161] on img at bounding box center [161, 149] width 214 height 88
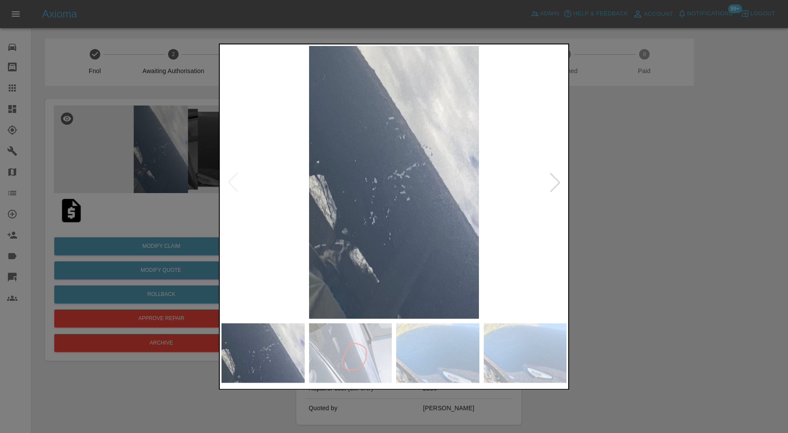
click at [557, 180] on div at bounding box center [554, 182] width 19 height 19
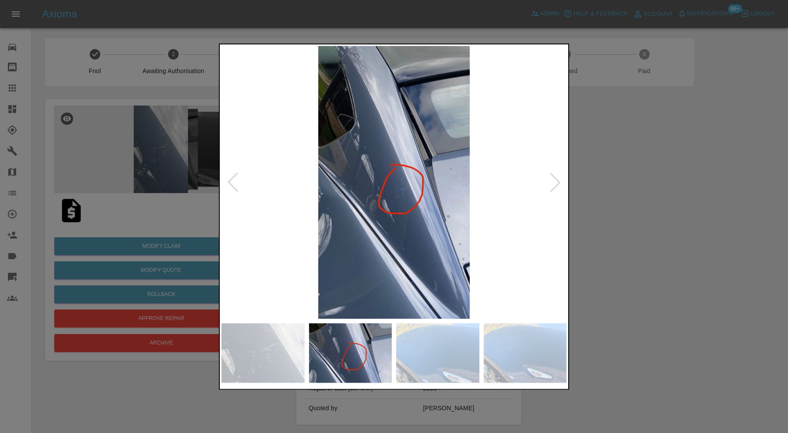
click at [555, 181] on div at bounding box center [554, 182] width 19 height 19
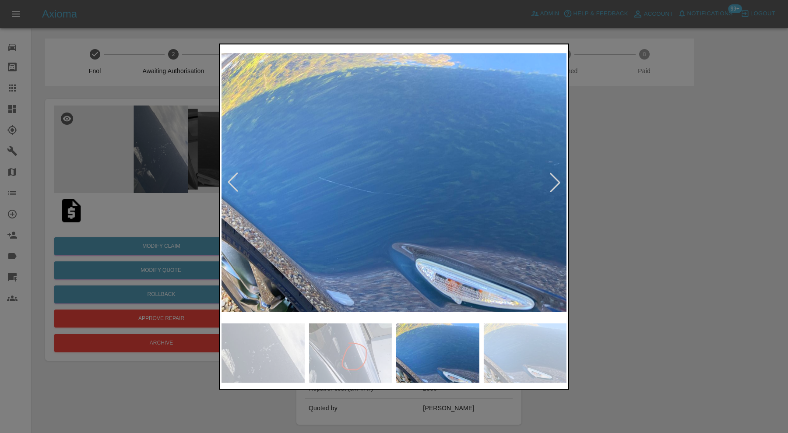
click at [555, 181] on div at bounding box center [554, 182] width 19 height 19
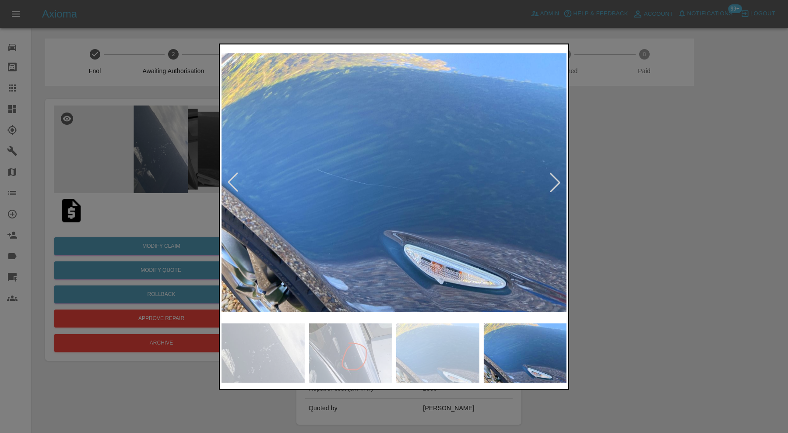
click at [555, 181] on div at bounding box center [554, 182] width 19 height 19
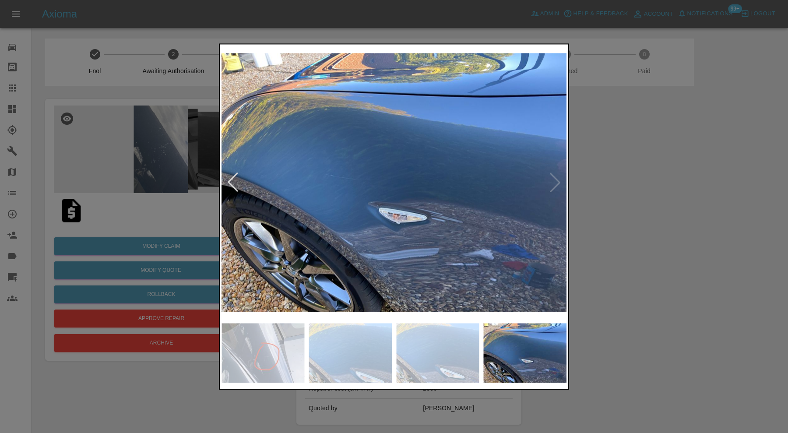
click at [654, 180] on div at bounding box center [394, 216] width 788 height 433
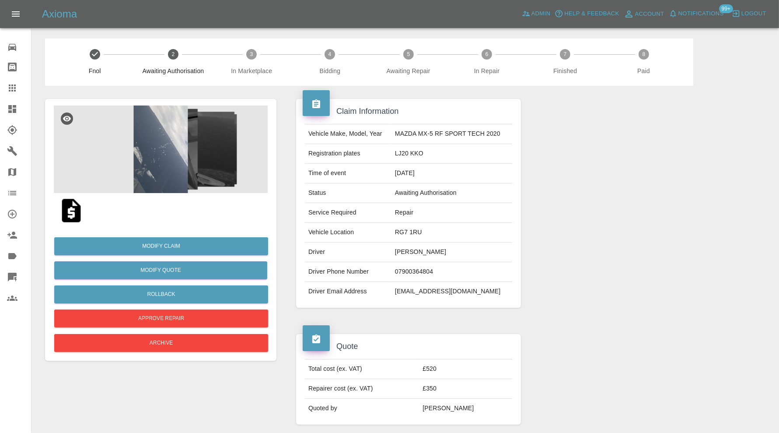
click at [190, 163] on img at bounding box center [161, 149] width 214 height 88
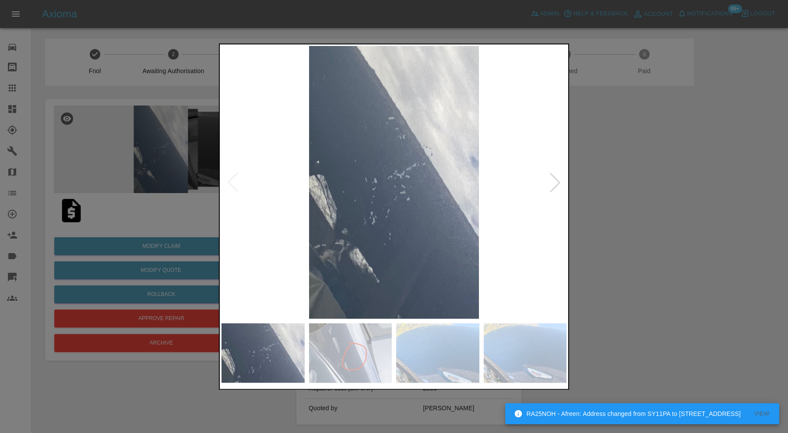
click at [380, 358] on img at bounding box center [350, 353] width 83 height 60
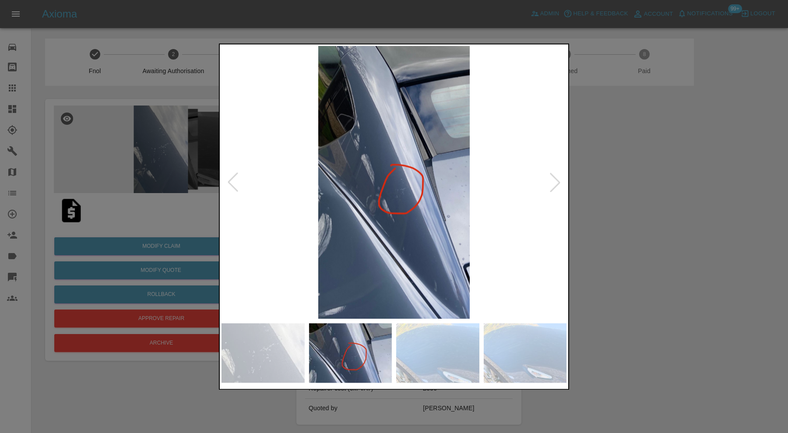
click at [393, 188] on img at bounding box center [393, 182] width 345 height 273
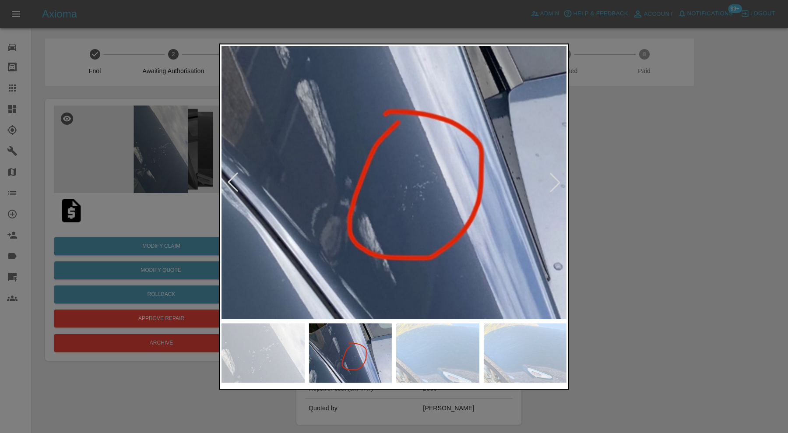
click at [295, 340] on img at bounding box center [262, 353] width 83 height 60
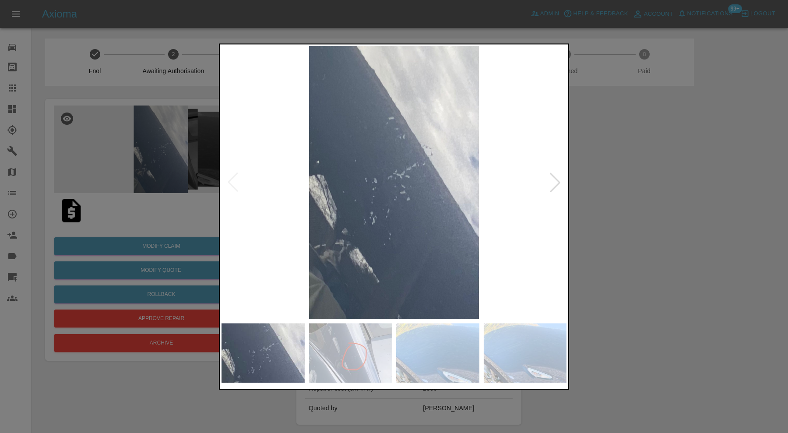
click at [380, 353] on img at bounding box center [350, 353] width 83 height 60
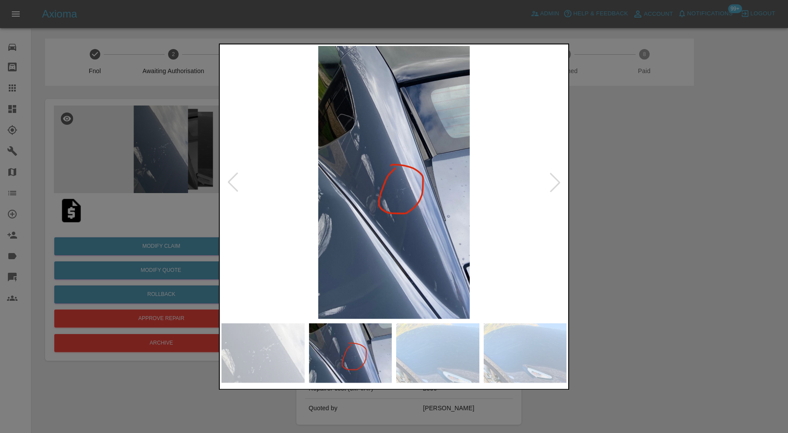
click at [424, 341] on img at bounding box center [437, 353] width 83 height 60
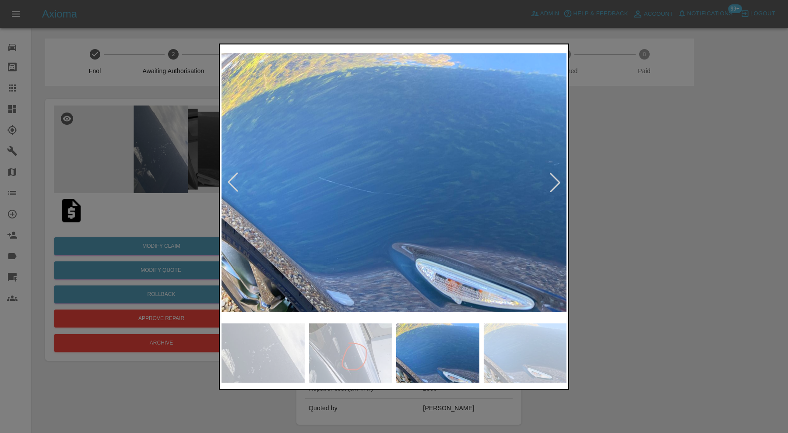
click at [577, 244] on div at bounding box center [394, 216] width 788 height 433
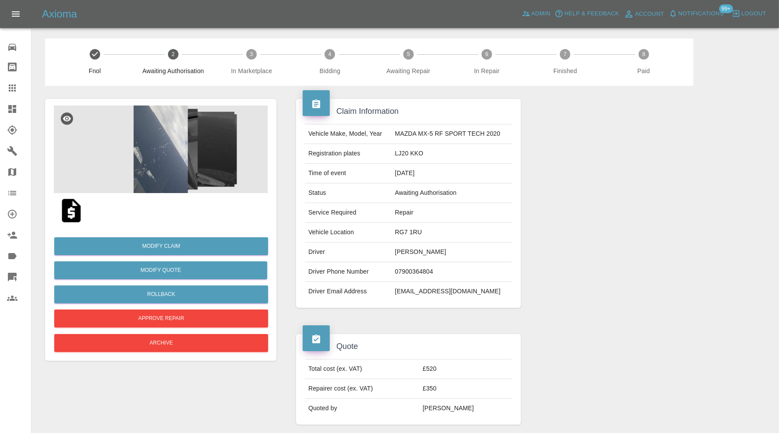
click at [70, 211] on img at bounding box center [71, 211] width 28 height 28
click at [236, 290] on button "Rollback" at bounding box center [161, 294] width 214 height 18
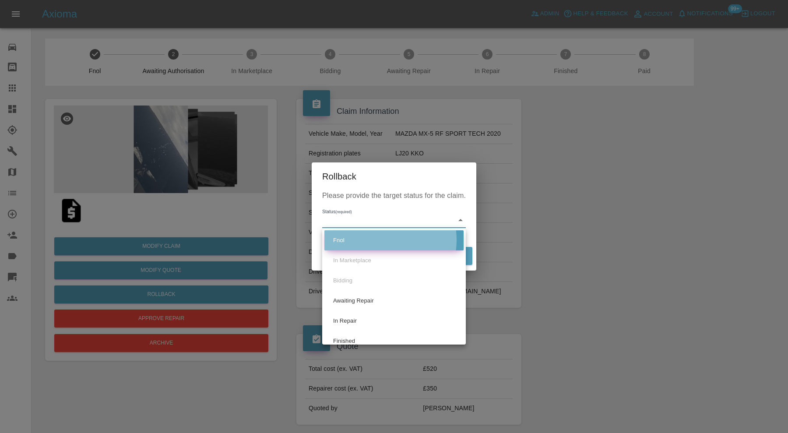
click at [377, 240] on li "Fnol" at bounding box center [393, 240] width 139 height 20
type input "fnol"
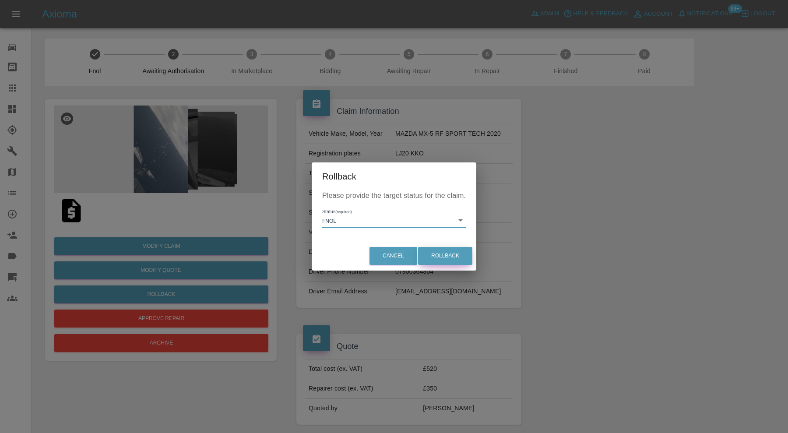
click at [434, 253] on button "Rollback" at bounding box center [445, 256] width 54 height 18
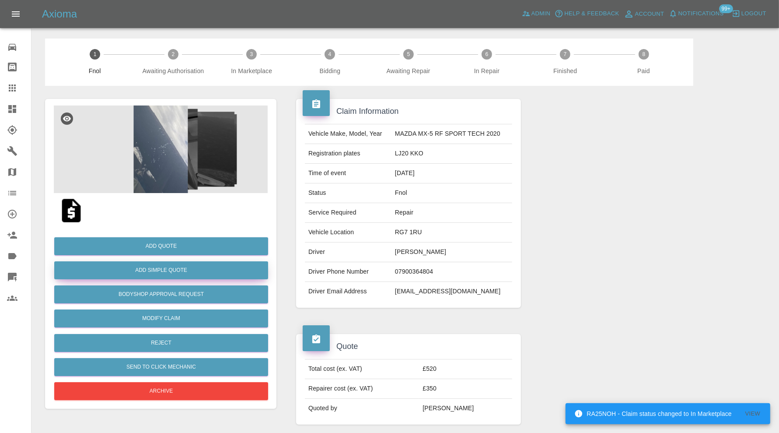
click at [219, 270] on button "Add Simple Quote" at bounding box center [161, 270] width 214 height 18
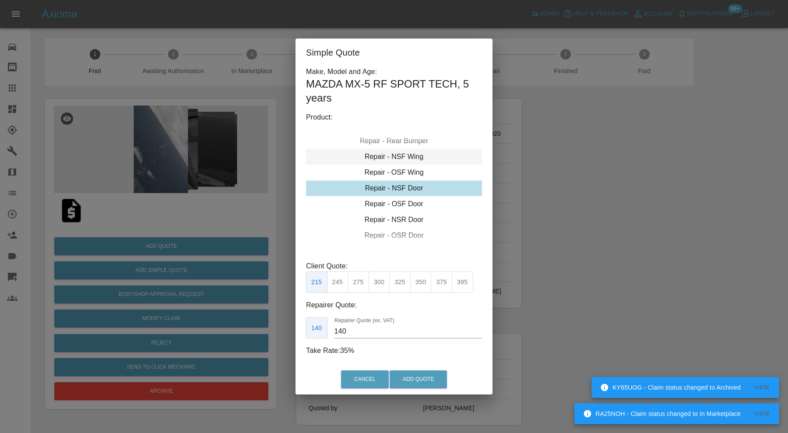
click at [400, 159] on div "Repair - NSF Wing" at bounding box center [394, 157] width 176 height 16
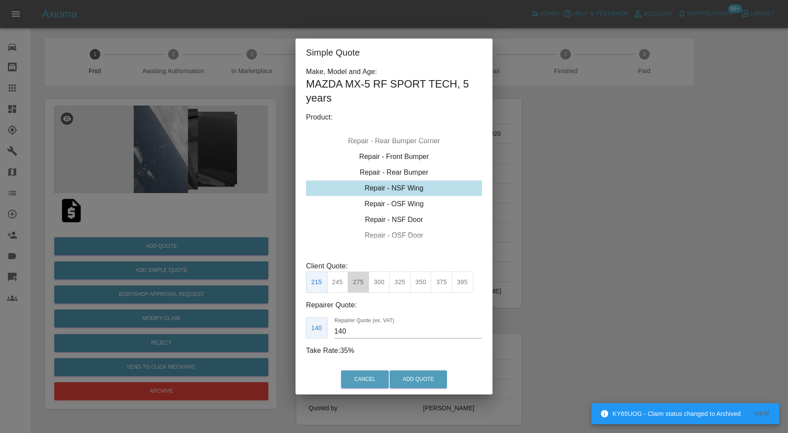
click at [356, 279] on button "275" at bounding box center [357, 281] width 21 height 21
click at [359, 330] on input "185" at bounding box center [407, 331] width 147 height 14
type input "170"
click at [416, 376] on button "Add Quote" at bounding box center [418, 379] width 57 height 18
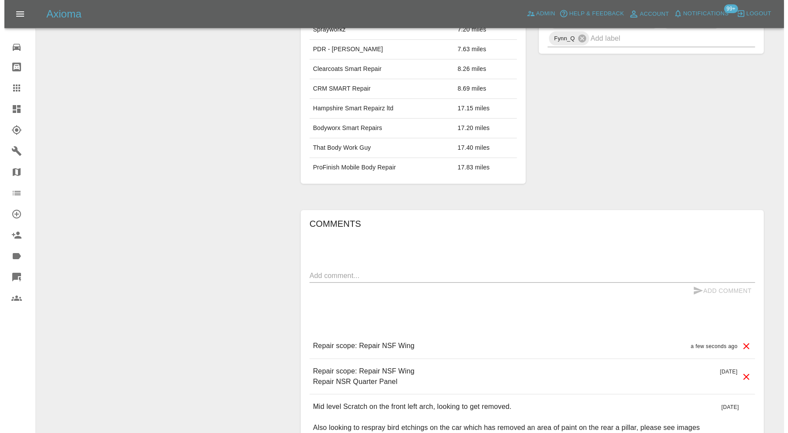
scroll to position [510, 0]
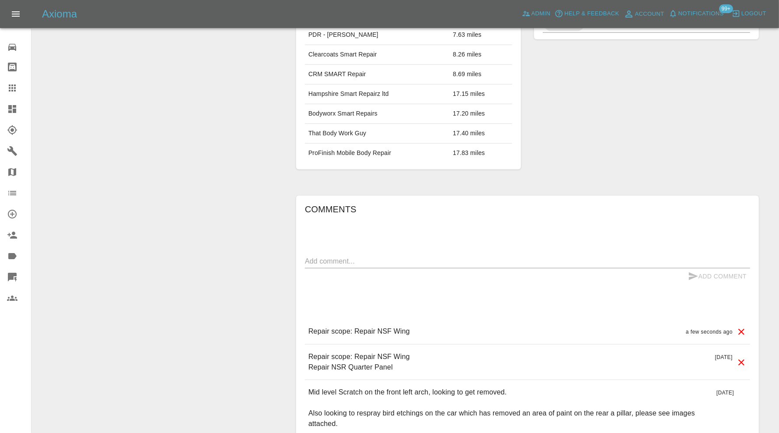
click at [743, 359] on icon at bounding box center [742, 362] width 6 height 6
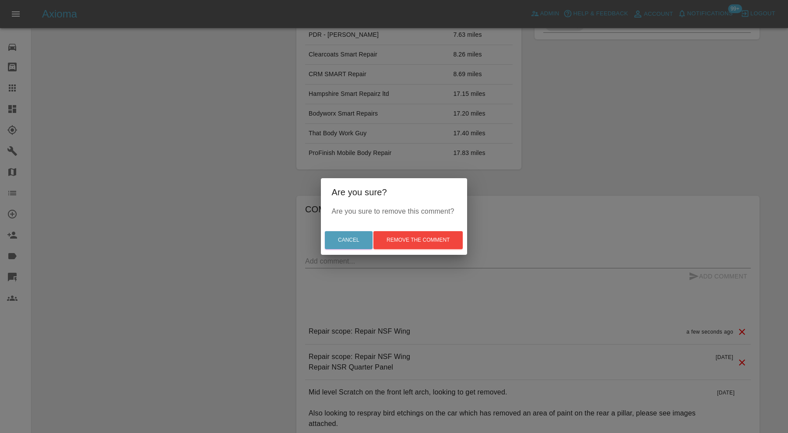
click at [418, 230] on div "Cancel Remove the comment" at bounding box center [394, 239] width 146 height 29
click at [425, 238] on button "Remove the comment" at bounding box center [417, 240] width 89 height 18
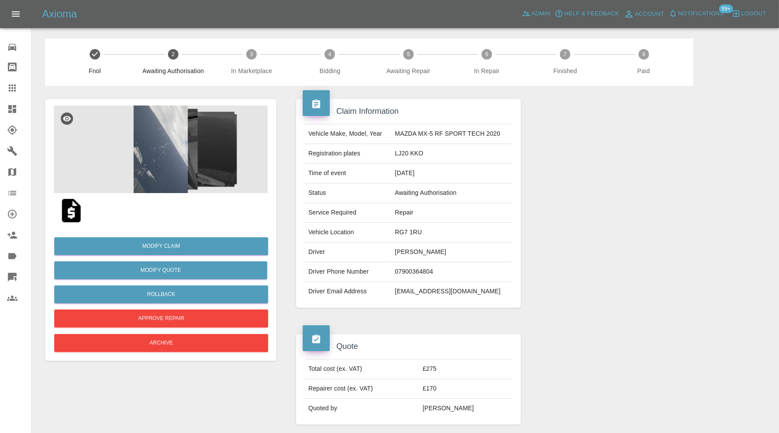
scroll to position [219, 0]
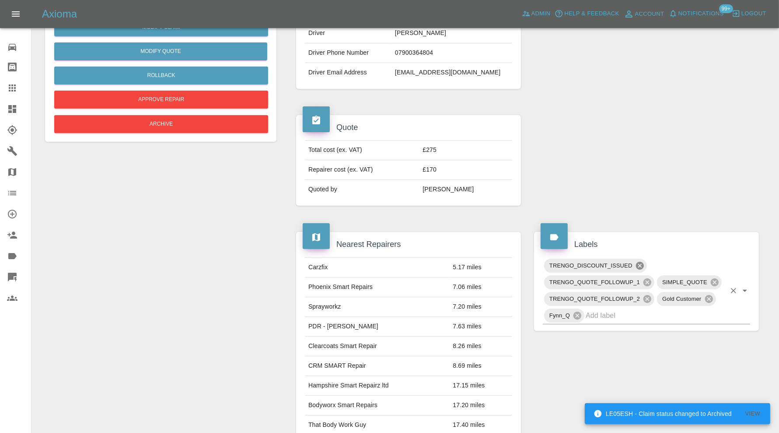
click at [641, 263] on icon at bounding box center [640, 266] width 8 height 8
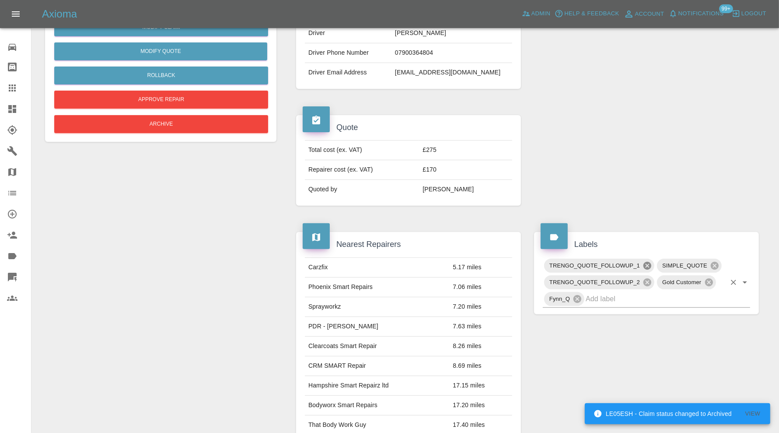
click at [643, 263] on icon at bounding box center [648, 266] width 10 height 10
click at [715, 262] on icon at bounding box center [715, 266] width 8 height 8
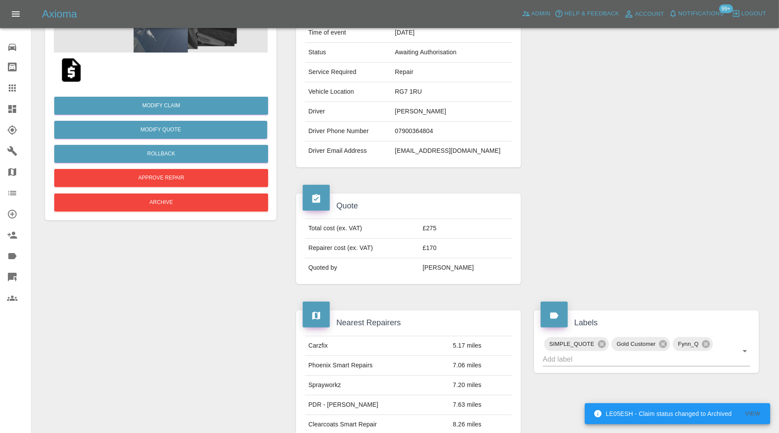
scroll to position [0, 0]
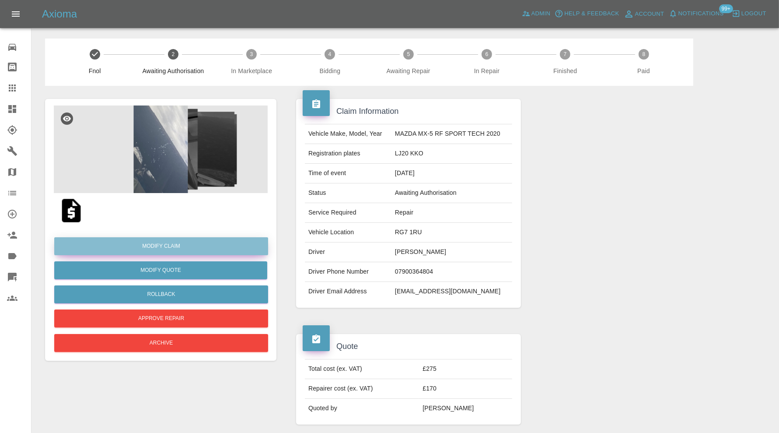
click at [163, 245] on link "Modify Claim" at bounding box center [161, 246] width 214 height 18
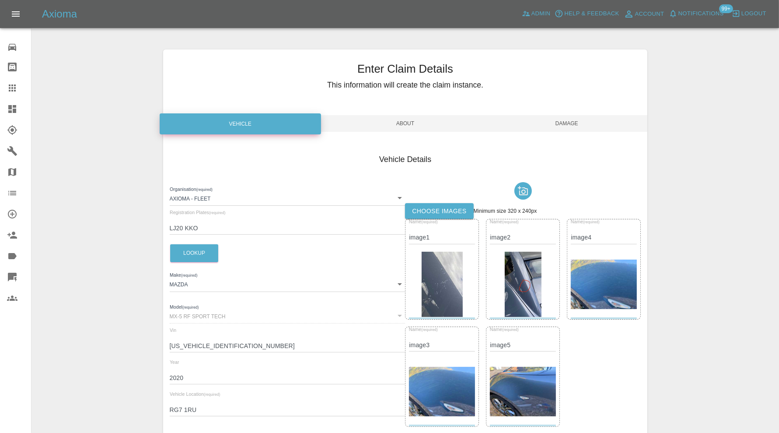
click at [444, 280] on img at bounding box center [442, 285] width 41 height 66
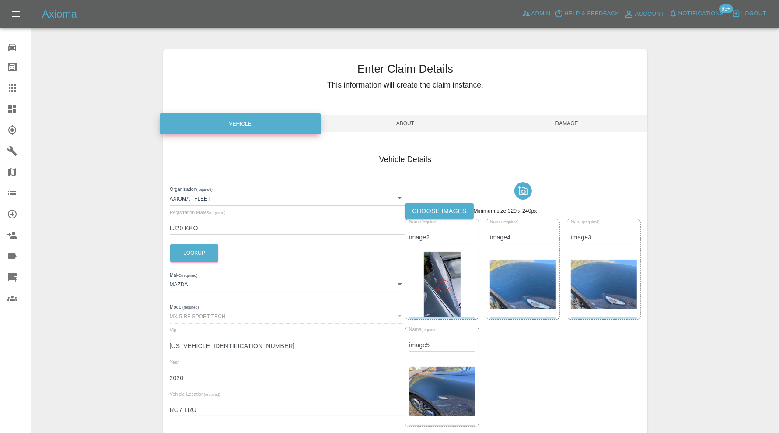
click at [447, 280] on img at bounding box center [442, 285] width 36 height 66
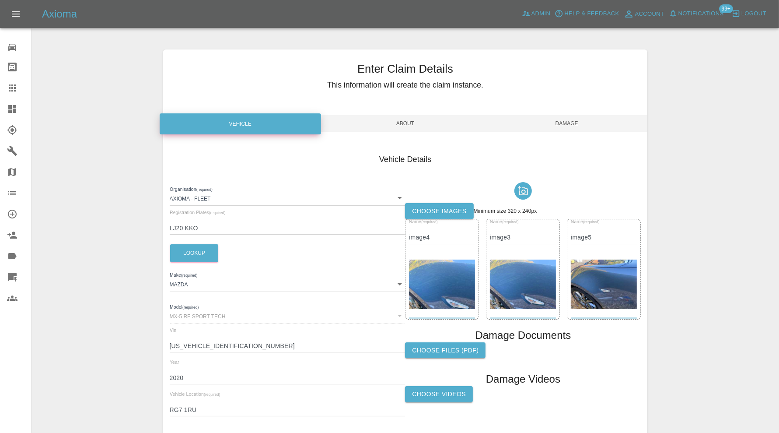
click at [558, 113] on div "Enter Claim Details This information will create the claim instance. Vehicle Ab…" at bounding box center [405, 251] width 485 height 405
click at [561, 121] on span "Damage" at bounding box center [566, 123] width 161 height 17
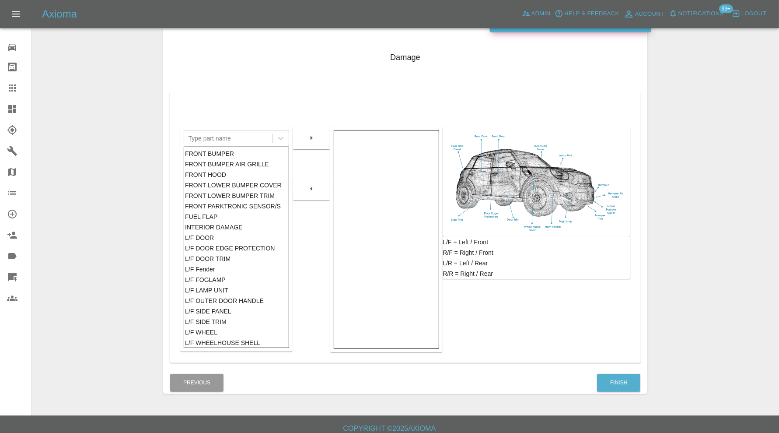
scroll to position [109, 0]
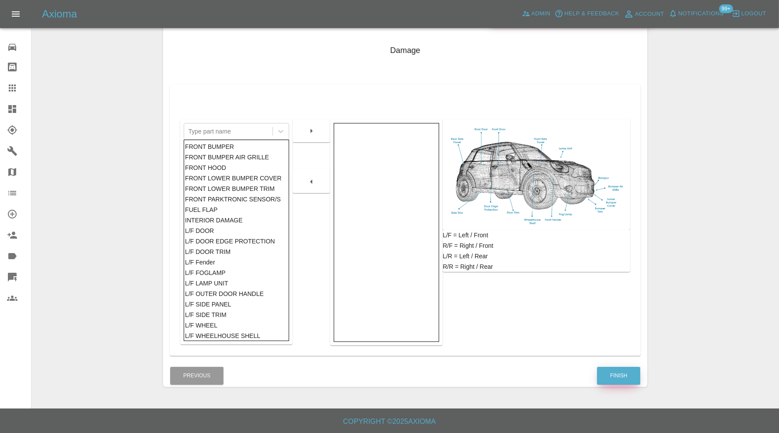
click at [618, 374] on button "Finish" at bounding box center [618, 376] width 43 height 18
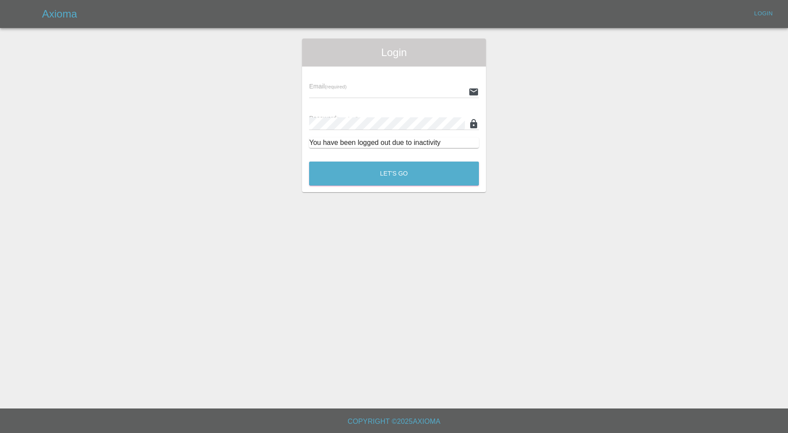
type input "carl.ainsworth@axioma.co.uk"
click at [424, 169] on button "Let's Go" at bounding box center [394, 173] width 170 height 24
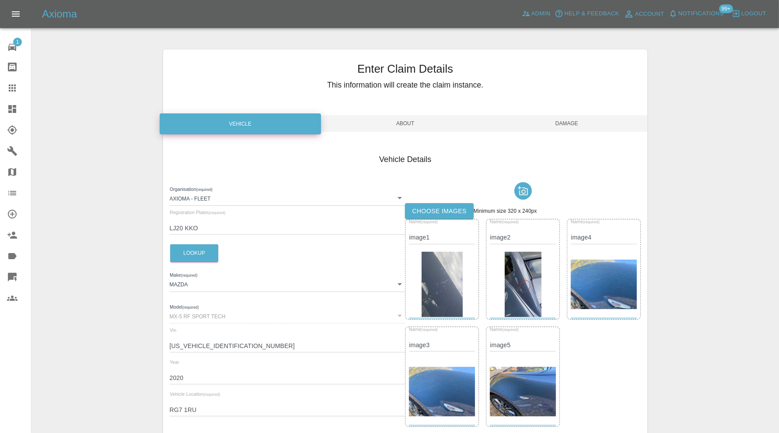
click at [437, 288] on img at bounding box center [442, 285] width 41 height 66
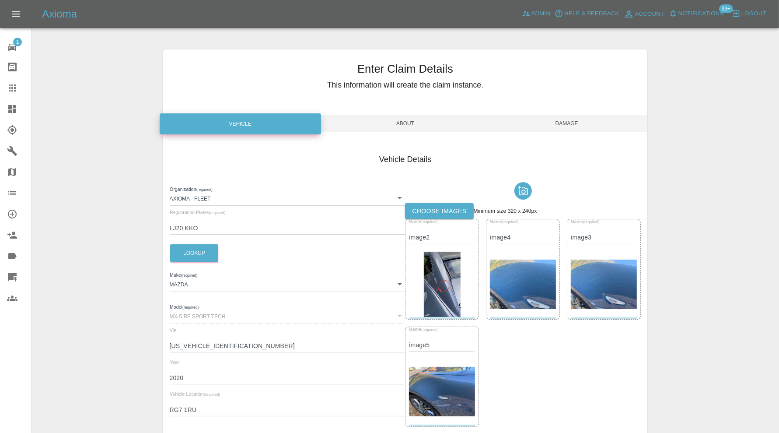
click at [456, 281] on img at bounding box center [442, 285] width 36 height 66
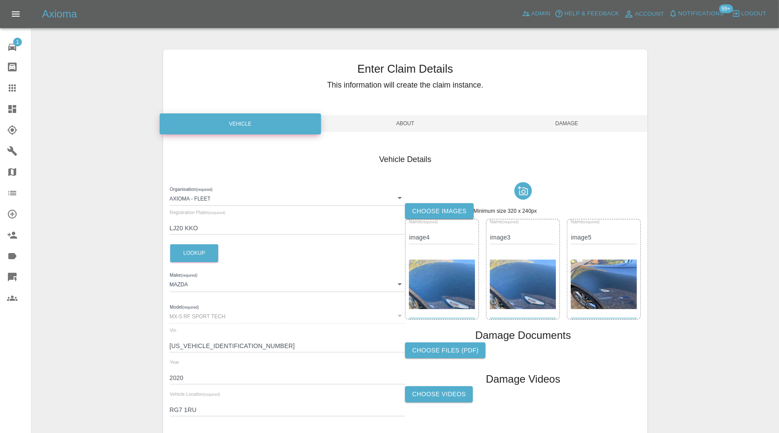
click at [559, 127] on span "Damage" at bounding box center [566, 123] width 161 height 17
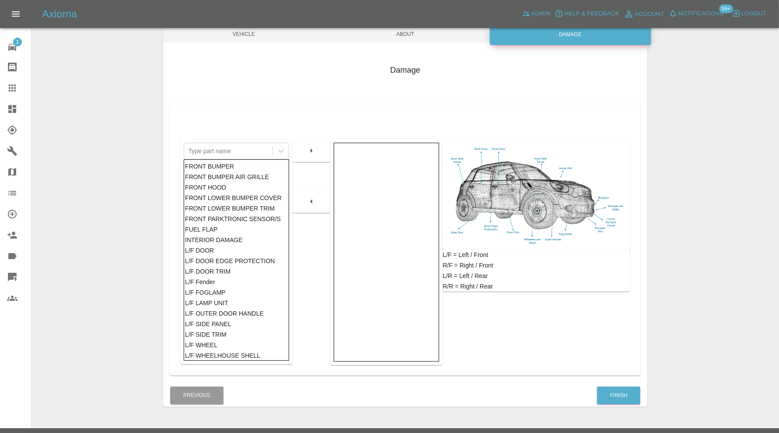
scroll to position [109, 0]
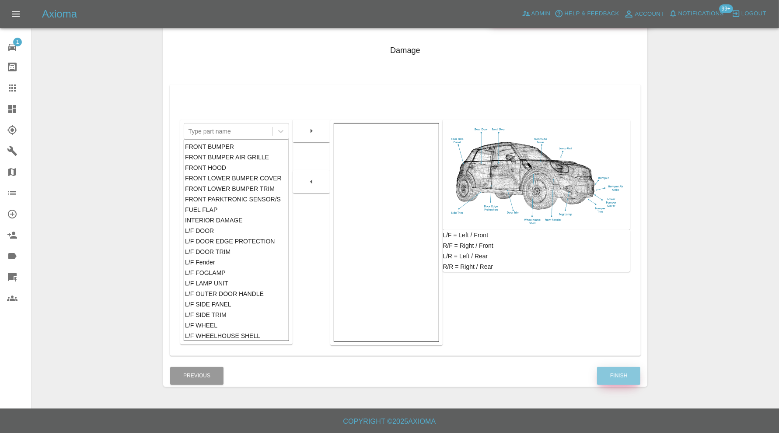
click at [618, 380] on button "Finish" at bounding box center [618, 376] width 43 height 18
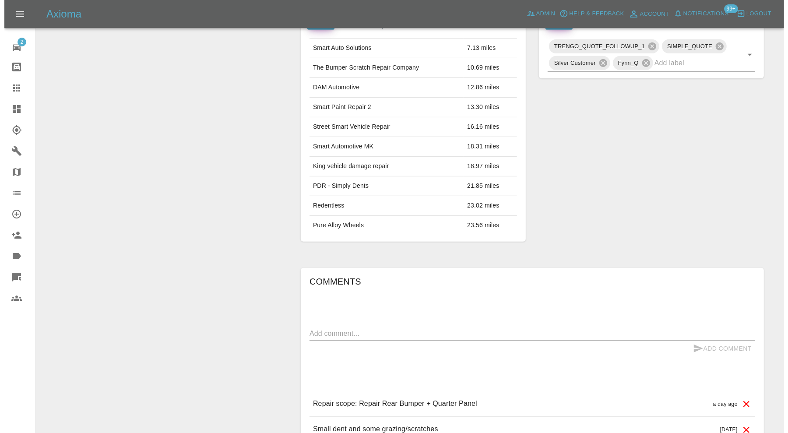
scroll to position [10, 0]
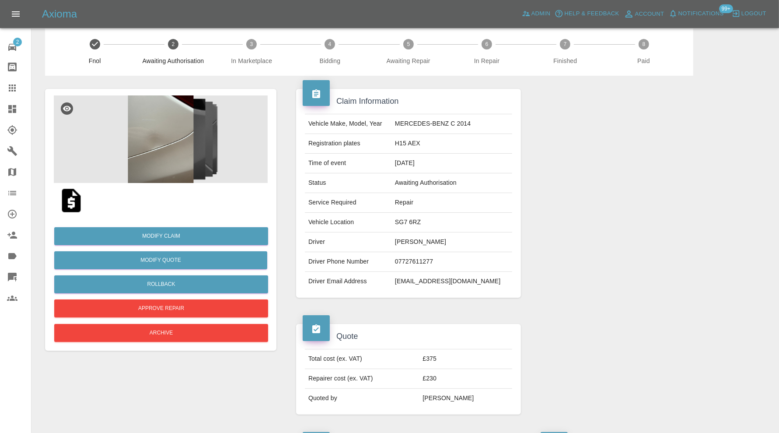
click at [74, 201] on img at bounding box center [71, 200] width 28 height 28
click at [193, 256] on button "Modify Quote" at bounding box center [160, 260] width 213 height 18
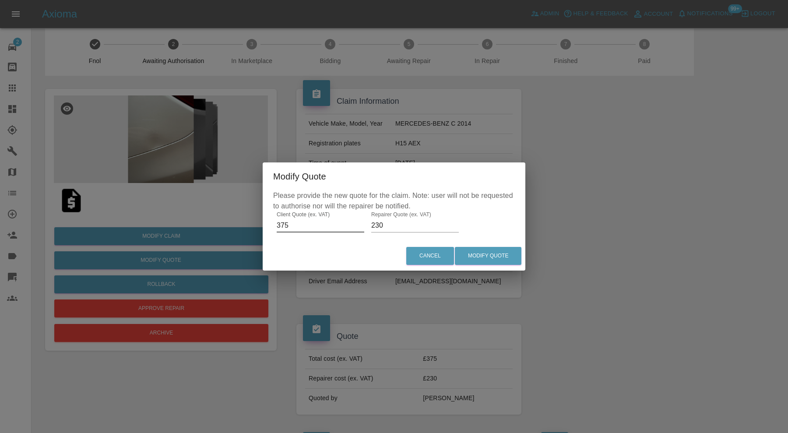
click at [290, 225] on input "375" at bounding box center [321, 225] width 88 height 14
type input "360"
click at [490, 256] on button "Modify Quote" at bounding box center [488, 256] width 67 height 18
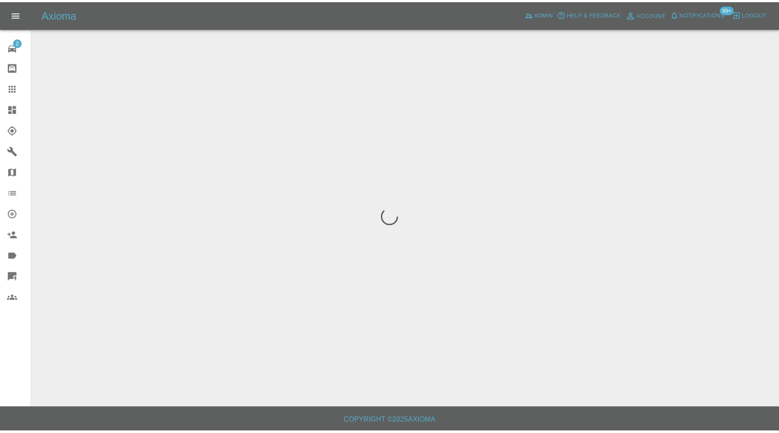
scroll to position [0, 0]
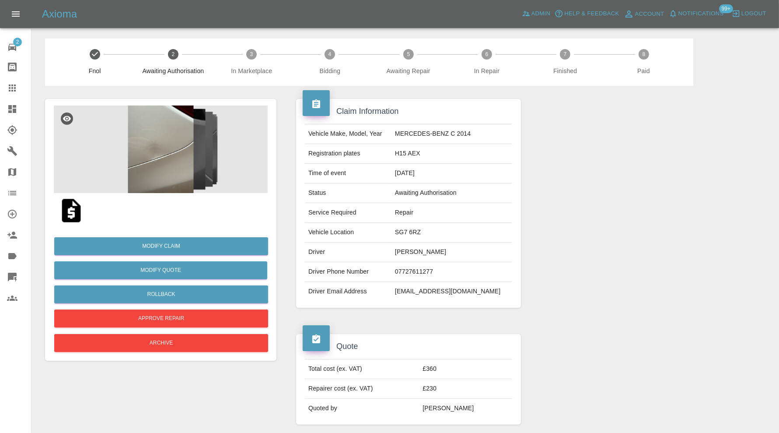
click at [67, 210] on img at bounding box center [71, 211] width 28 height 28
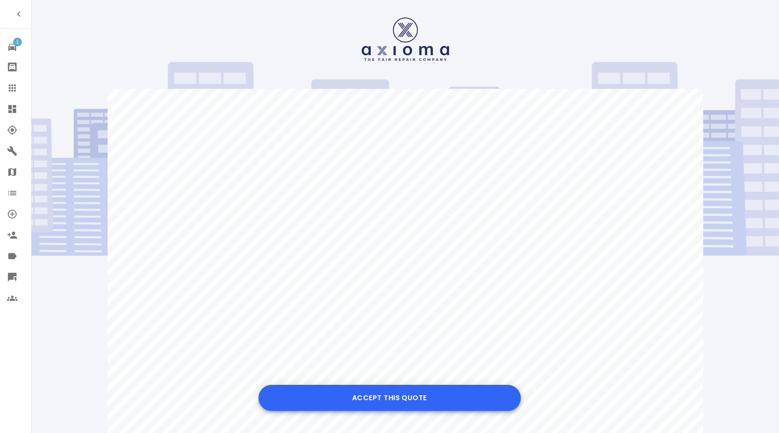
click at [355, 395] on button "Accept this Quote" at bounding box center [390, 398] width 263 height 26
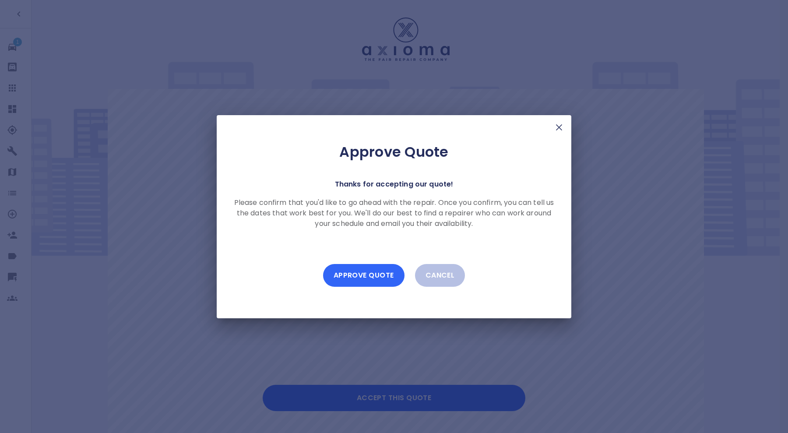
click at [391, 277] on button "Approve Quote" at bounding box center [363, 275] width 81 height 23
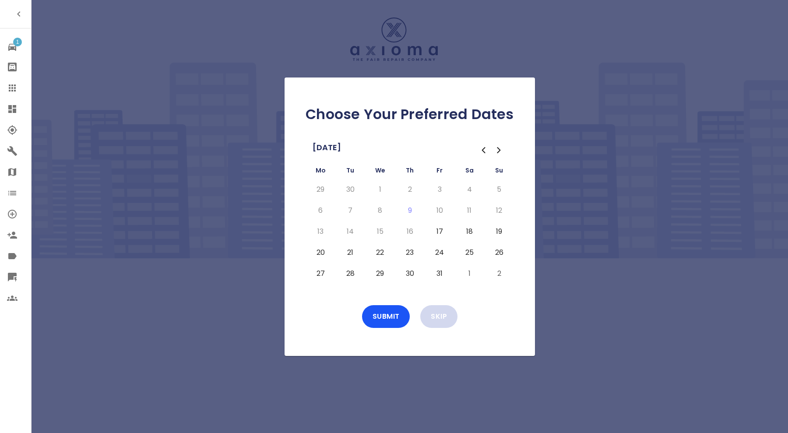
click at [447, 311] on button "Skip" at bounding box center [438, 316] width 37 height 23
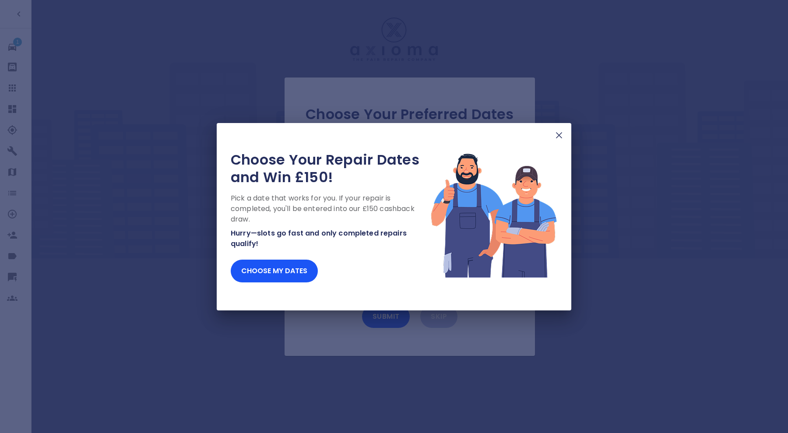
click at [561, 134] on img at bounding box center [559, 135] width 11 height 11
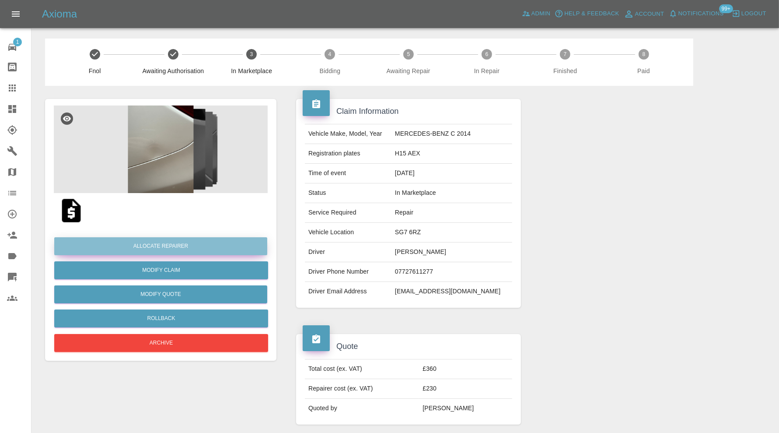
click at [179, 242] on button "Allocate Repairer" at bounding box center [160, 246] width 213 height 18
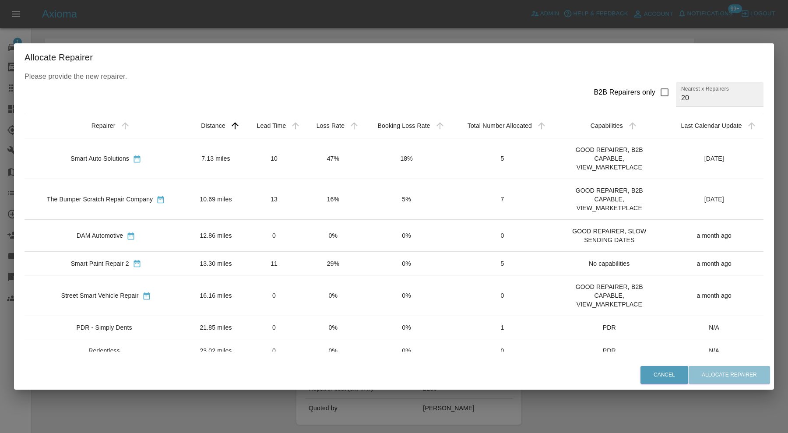
click at [210, 151] on td "7.13 miles" at bounding box center [215, 158] width 57 height 41
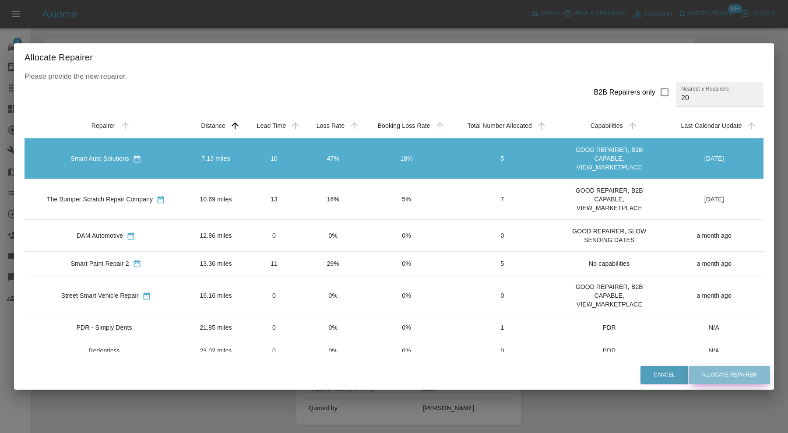
click at [716, 374] on button "Allocate Repairer" at bounding box center [728, 375] width 81 height 18
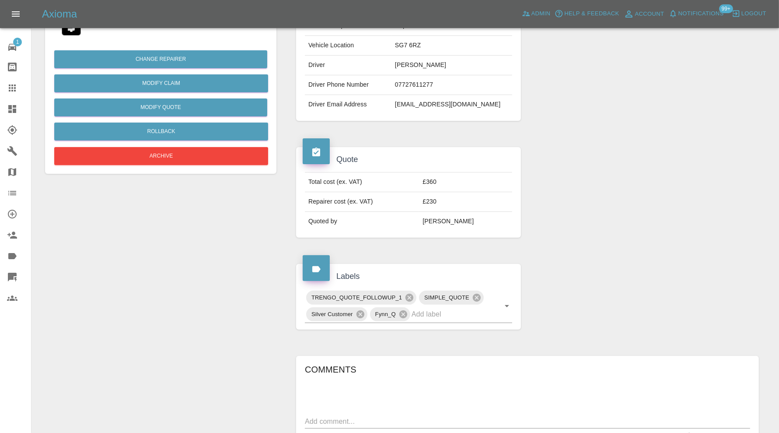
scroll to position [359, 0]
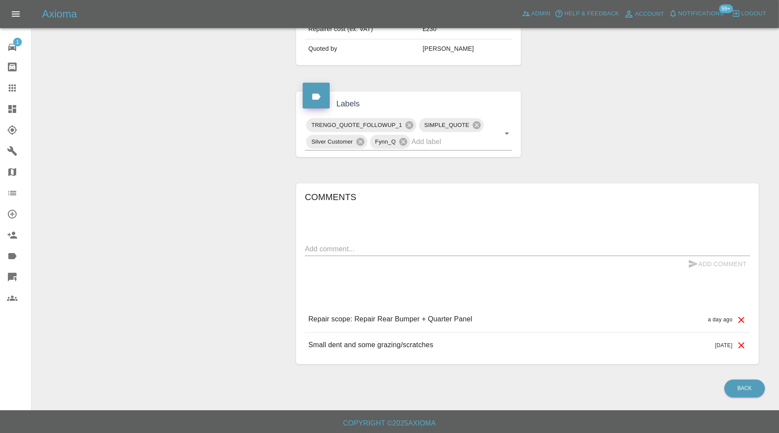
click at [448, 248] on textarea at bounding box center [528, 249] width 446 height 10
paste textarea "Have you got any availability for [DATE] at all please? I’m free all day. ""
click at [576, 246] on textarea "Have you got any availability for [DATE] at all please? I’m free all day. "" at bounding box center [528, 249] width 446 height 10
type textarea "Have you got any availability for [DATE] at all please? I’m free all day."
click at [704, 259] on button "Add Comment" at bounding box center [718, 264] width 66 height 16
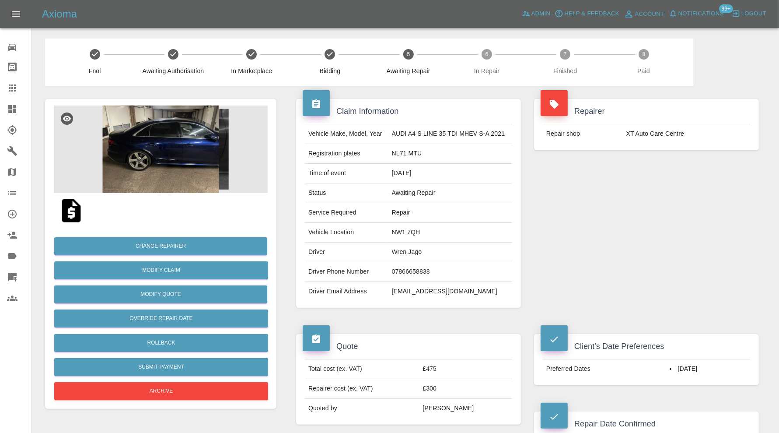
click at [173, 158] on img at bounding box center [161, 149] width 214 height 88
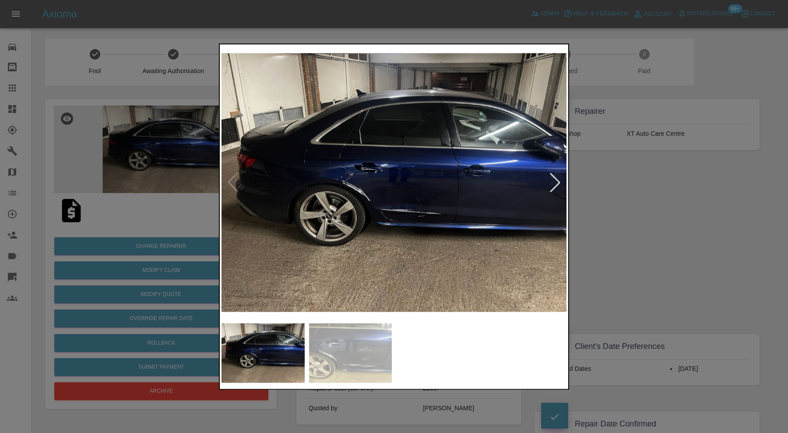
click at [360, 348] on img at bounding box center [350, 353] width 83 height 60
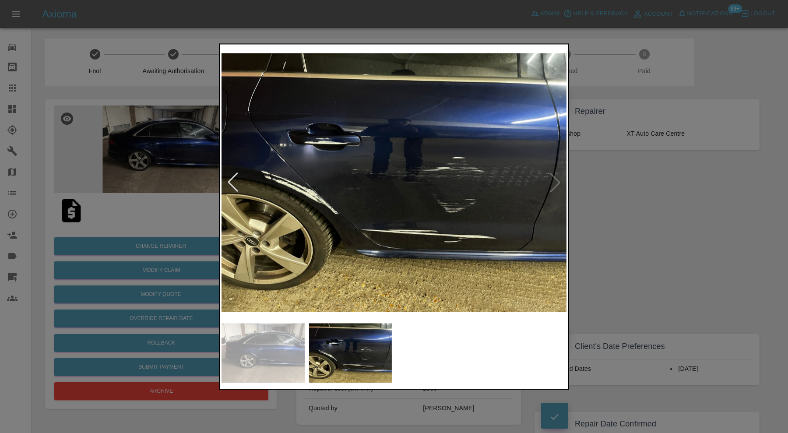
click at [649, 233] on div at bounding box center [394, 216] width 788 height 433
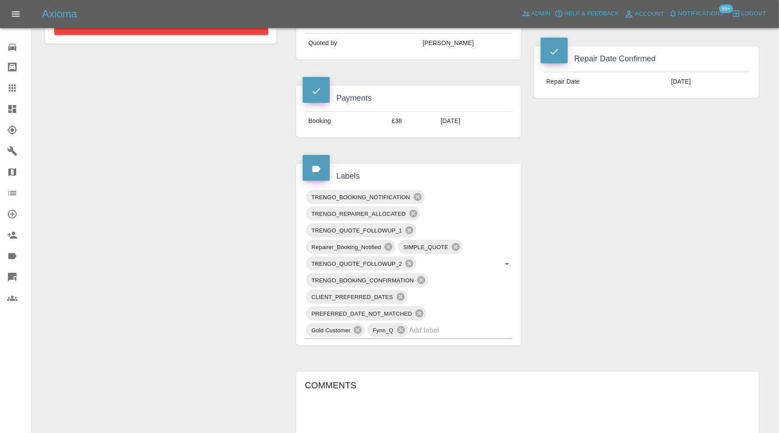
scroll to position [146, 0]
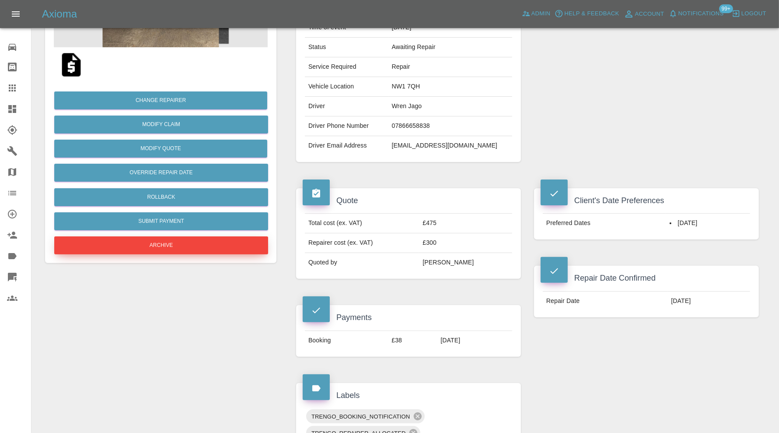
click at [205, 248] on button "Archive" at bounding box center [161, 245] width 214 height 18
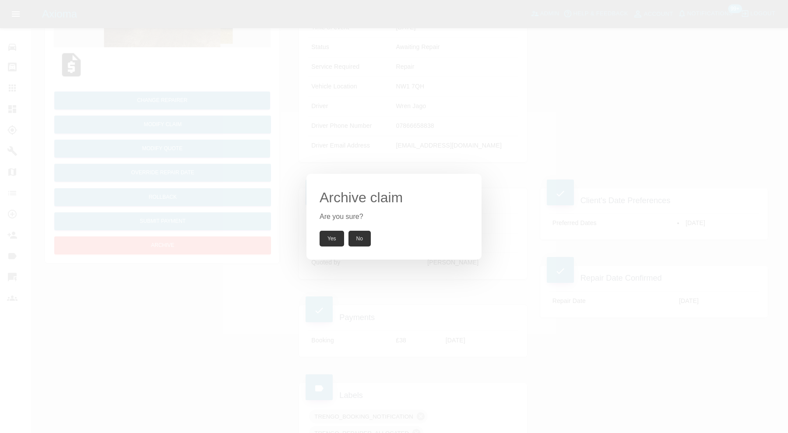
click at [330, 236] on button "Yes" at bounding box center [331, 239] width 25 height 16
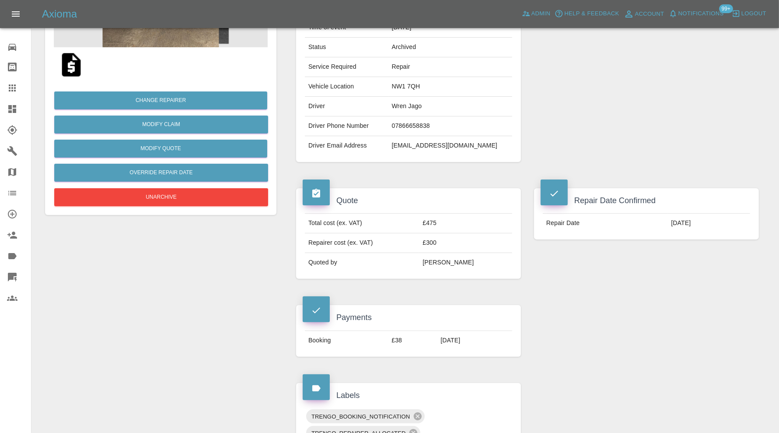
click at [432, 138] on td "wrentjago@gmail.com" at bounding box center [451, 145] width 124 height 19
copy div "wrentjago@gmail.com"
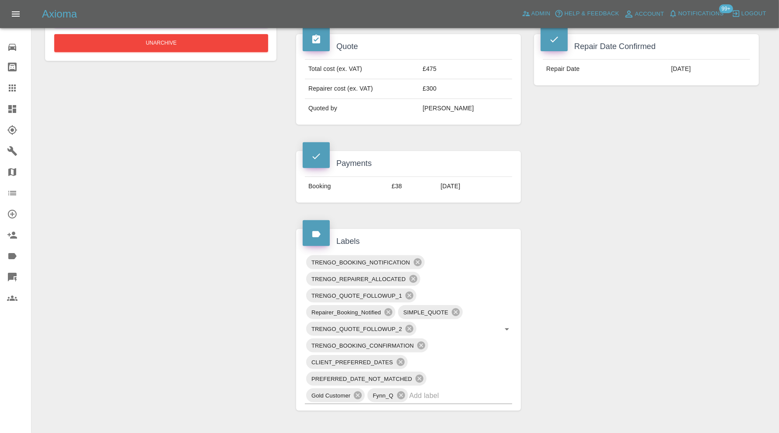
scroll to position [291, 0]
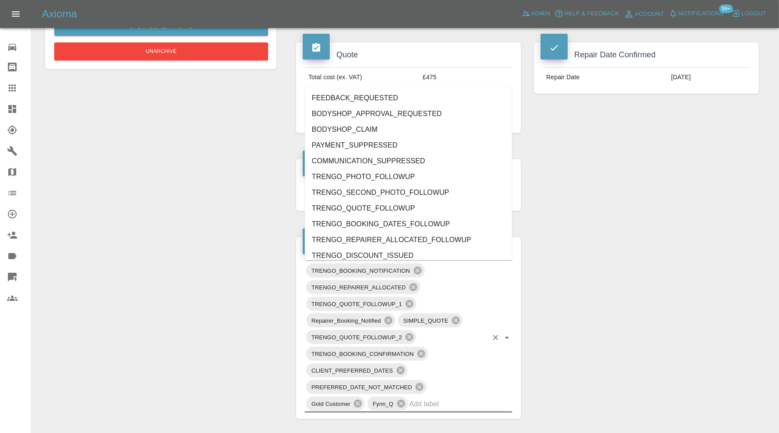
click at [461, 404] on input "text" at bounding box center [449, 404] width 78 height 14
type input "no"
click at [386, 191] on li "NO_SPACE_OR_POWER" at bounding box center [408, 193] width 207 height 16
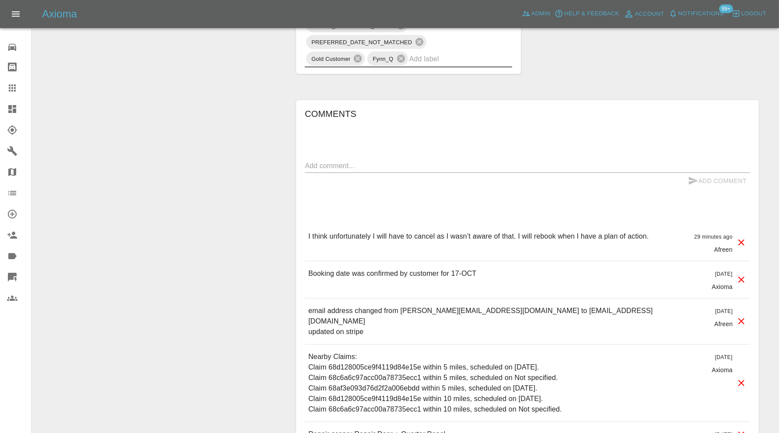
scroll to position [656, 0]
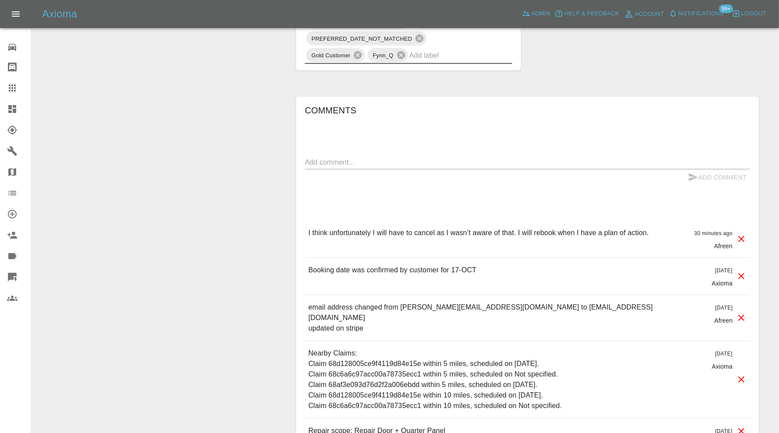
click at [397, 164] on textarea at bounding box center [528, 162] width 446 height 10
type textarea "no space"
click at [709, 175] on button "Add Comment" at bounding box center [718, 177] width 66 height 16
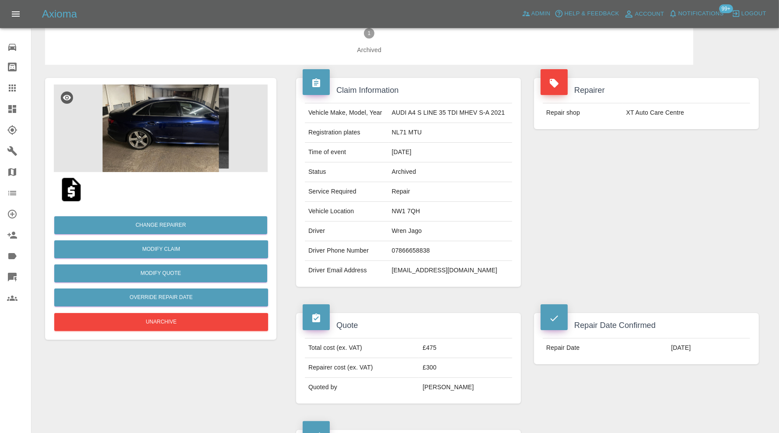
scroll to position [0, 0]
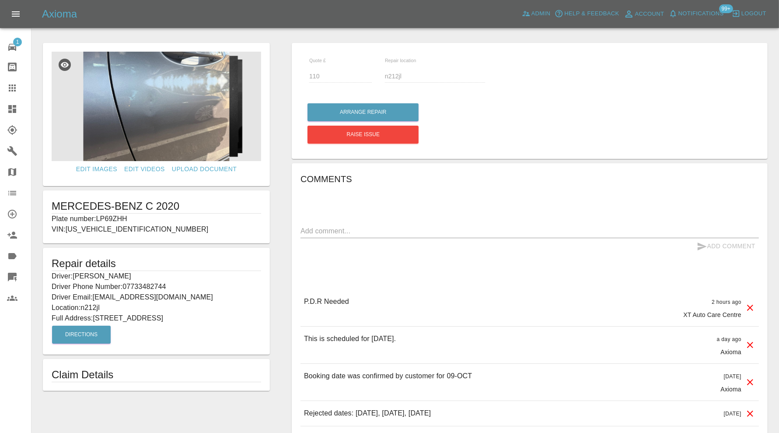
click at [119, 217] on p "Plate number: LP69ZHH" at bounding box center [157, 219] width 210 height 11
copy p "LP69ZHH"
click at [14, 84] on icon at bounding box center [12, 88] width 11 height 11
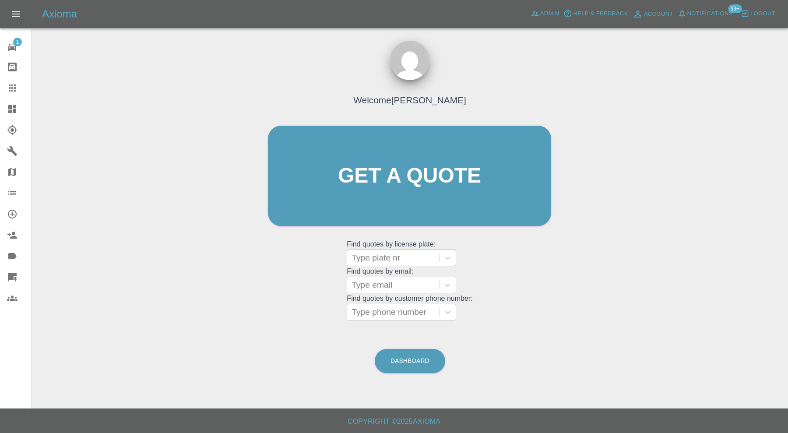
click at [386, 252] on div at bounding box center [393, 258] width 84 height 12
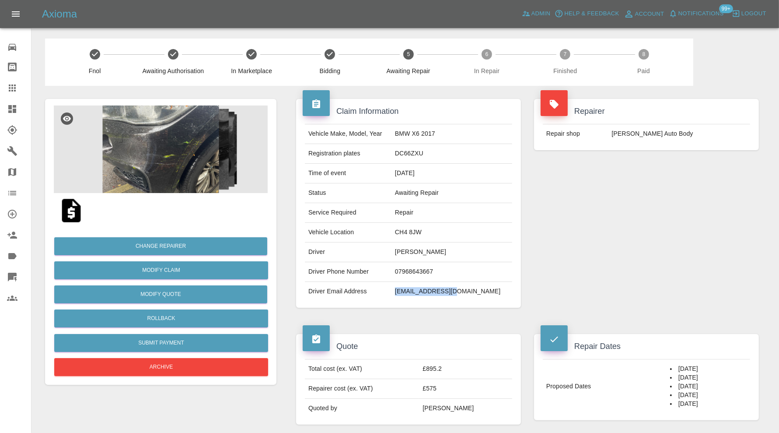
drag, startPoint x: 488, startPoint y: 289, endPoint x: 420, endPoint y: 297, distance: 68.7
click at [420, 297] on td "[EMAIL_ADDRESS][DOMAIN_NAME]" at bounding box center [452, 291] width 121 height 19
copy td "[EMAIL_ADDRESS][DOMAIN_NAME]"
click at [186, 359] on button "Archive" at bounding box center [161, 367] width 214 height 18
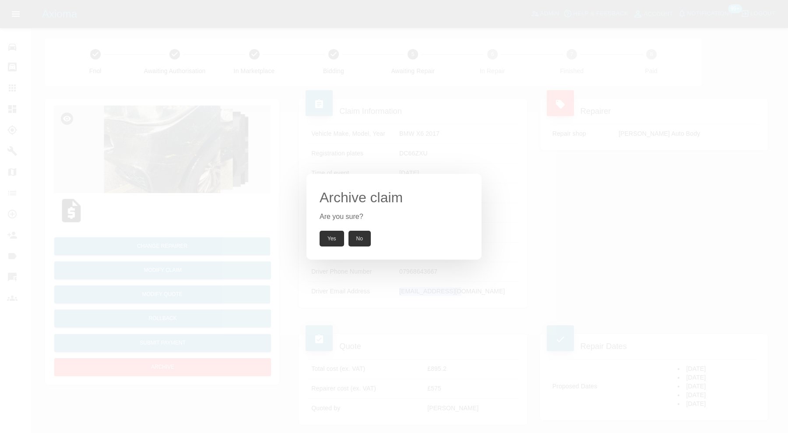
click at [331, 233] on button "Yes" at bounding box center [331, 239] width 25 height 16
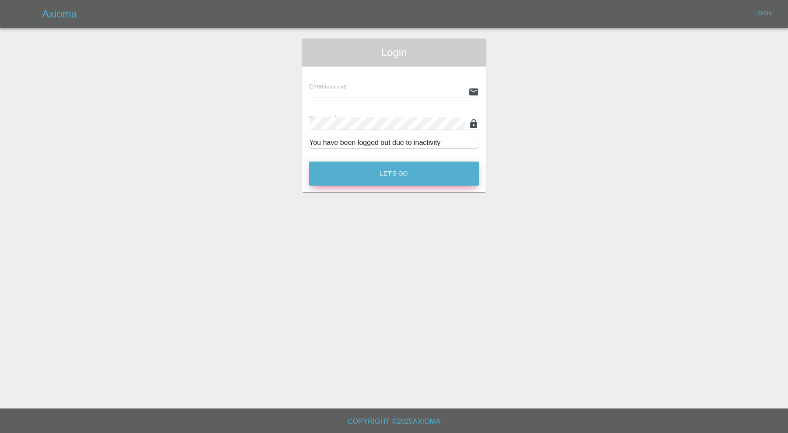
type input "[PERSON_NAME][EMAIL_ADDRESS][PERSON_NAME][DOMAIN_NAME]"
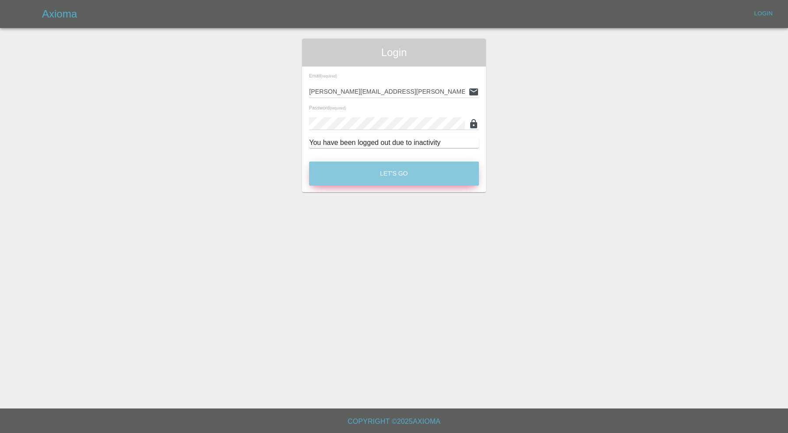
click at [377, 164] on button "Let's Go" at bounding box center [394, 173] width 170 height 24
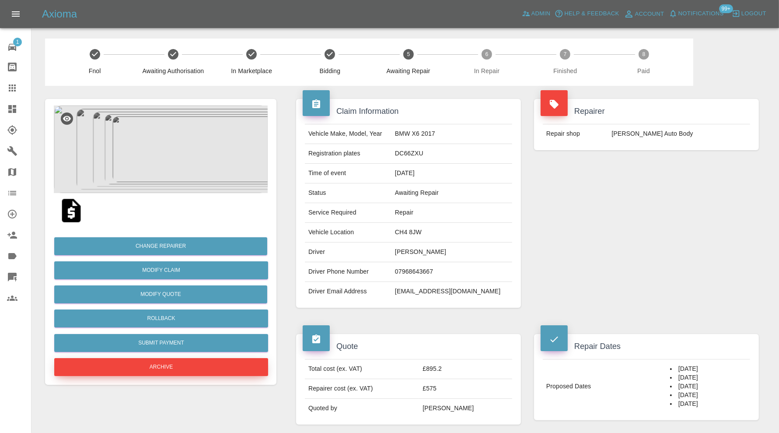
click at [242, 372] on button "Archive" at bounding box center [161, 367] width 214 height 18
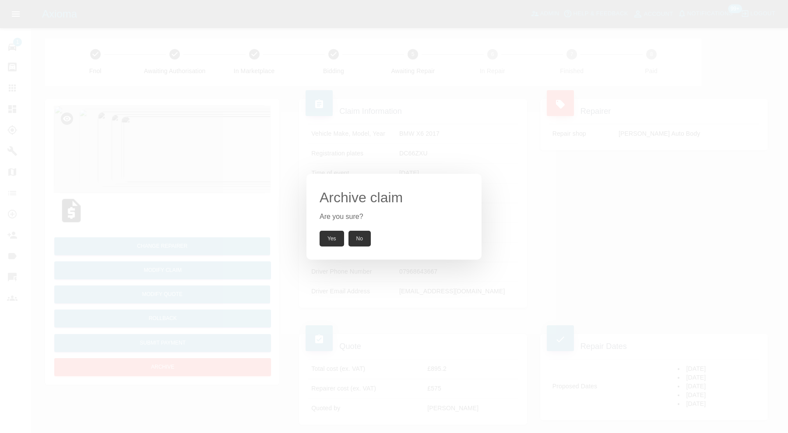
click at [329, 241] on button "Yes" at bounding box center [331, 239] width 25 height 16
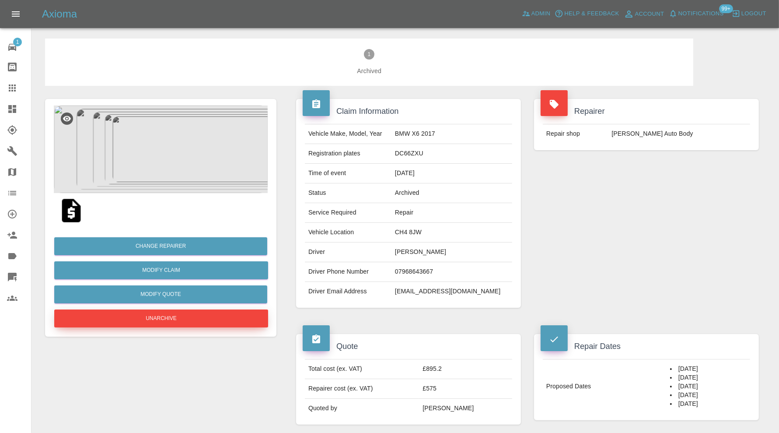
click at [250, 318] on button "Unarchive" at bounding box center [161, 318] width 214 height 18
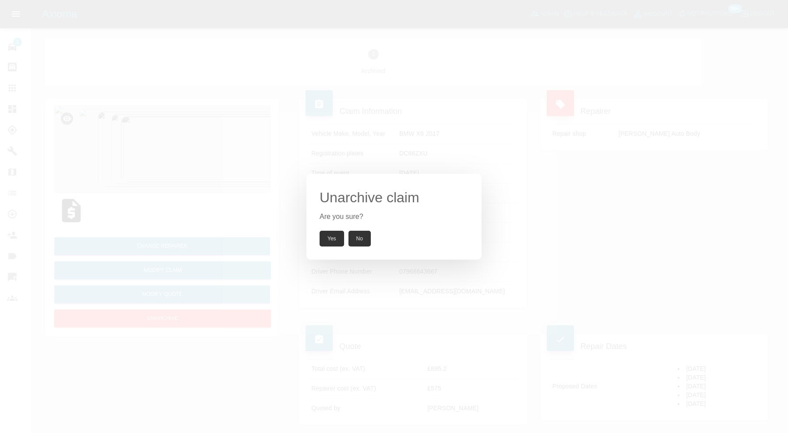
click at [337, 235] on button "Yes" at bounding box center [331, 239] width 25 height 16
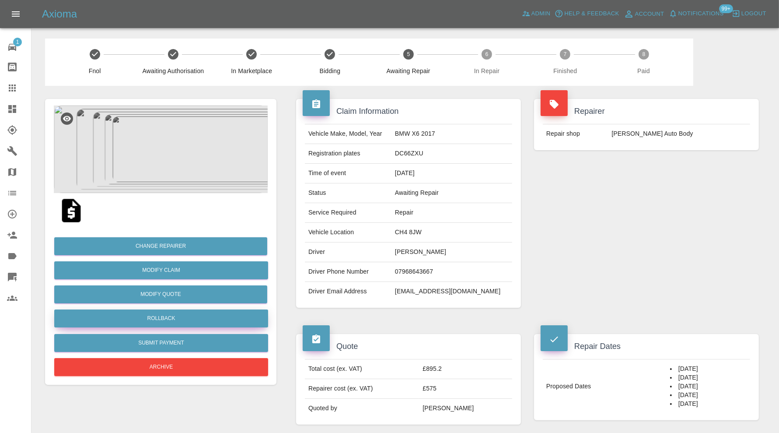
click at [215, 319] on button "Rollback" at bounding box center [161, 318] width 214 height 18
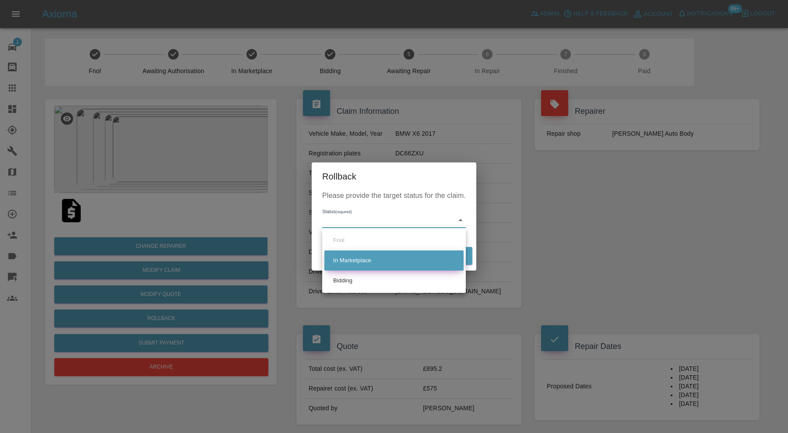
click at [346, 257] on li "In Marketplace" at bounding box center [393, 260] width 139 height 20
type input "in-marketplace"
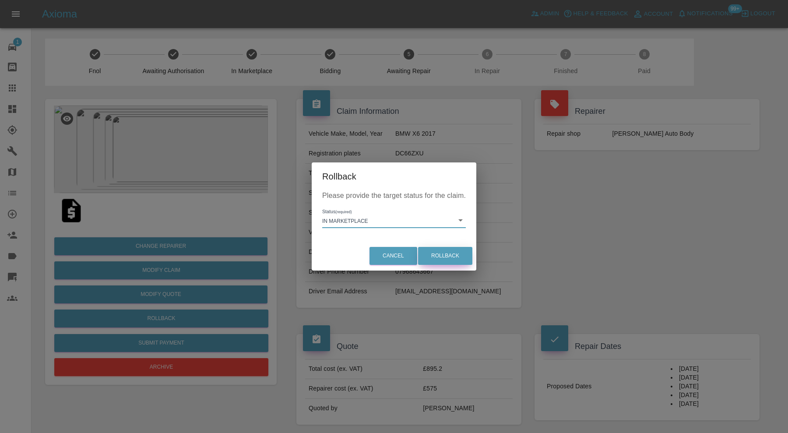
click at [423, 256] on button "Rollback" at bounding box center [445, 256] width 54 height 18
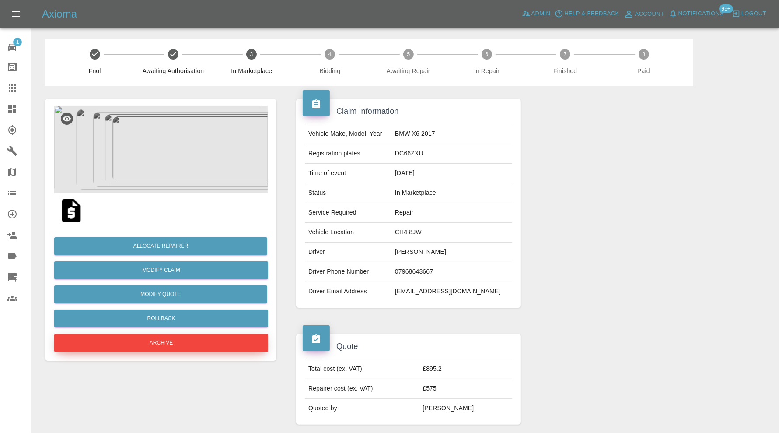
click at [186, 341] on button "Archive" at bounding box center [161, 343] width 214 height 18
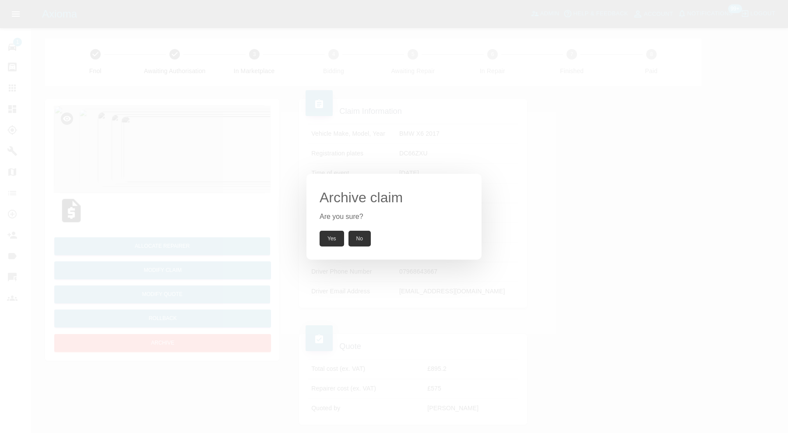
click at [331, 238] on button "Yes" at bounding box center [331, 239] width 25 height 16
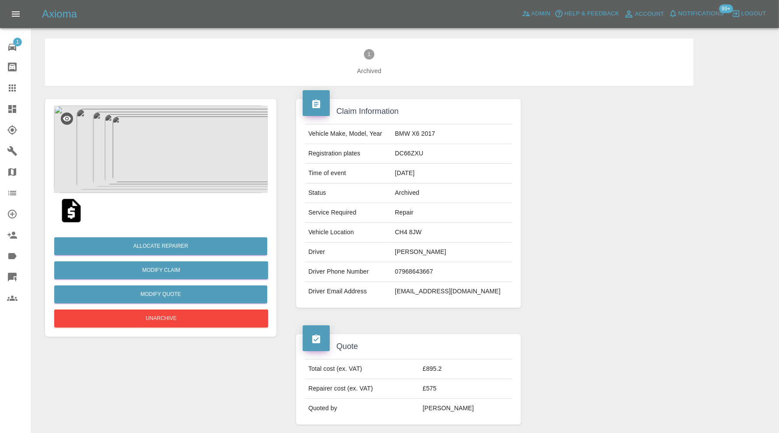
click at [461, 287] on td "dodda20@gmail.com" at bounding box center [452, 291] width 121 height 19
click at [463, 288] on td "dodda20@gmail.com" at bounding box center [452, 291] width 121 height 19
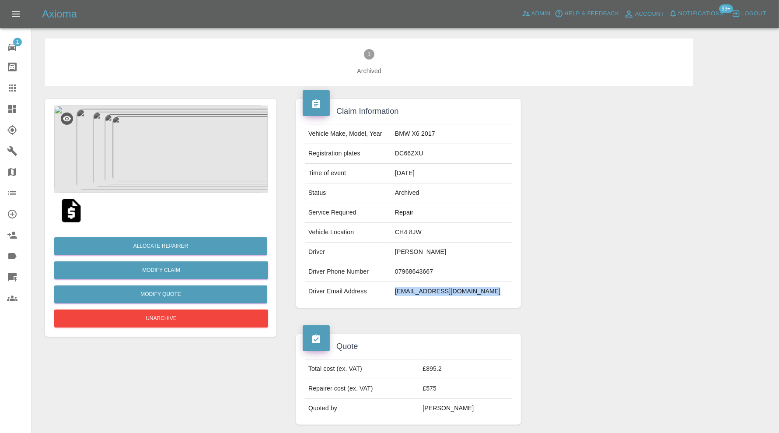
click at [463, 288] on td "dodda20@gmail.com" at bounding box center [452, 291] width 121 height 19
copy td "dodda20@gmail.com"
click at [439, 149] on td "DC66ZXU" at bounding box center [452, 154] width 121 height 20
copy td "DC66ZXU"
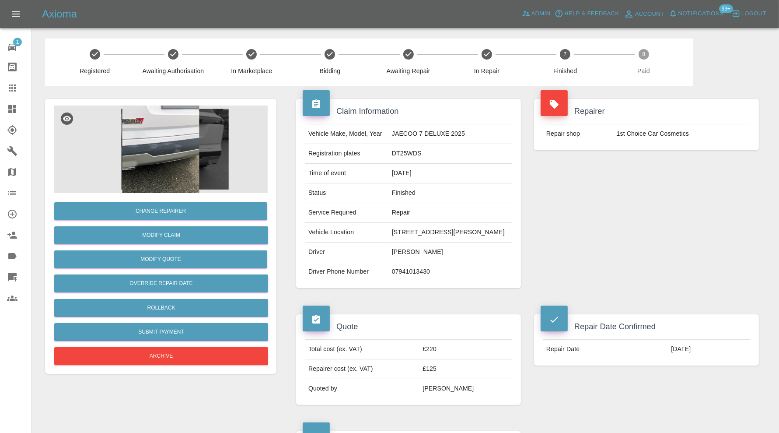
click at [191, 165] on img at bounding box center [161, 149] width 214 height 88
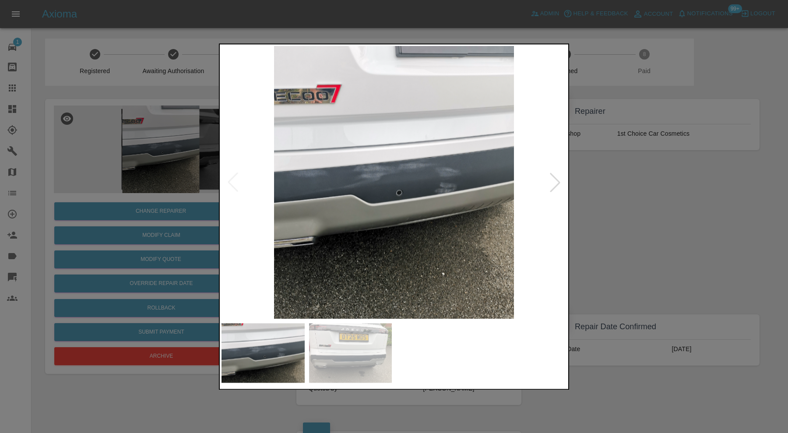
click at [337, 343] on img at bounding box center [350, 353] width 83 height 60
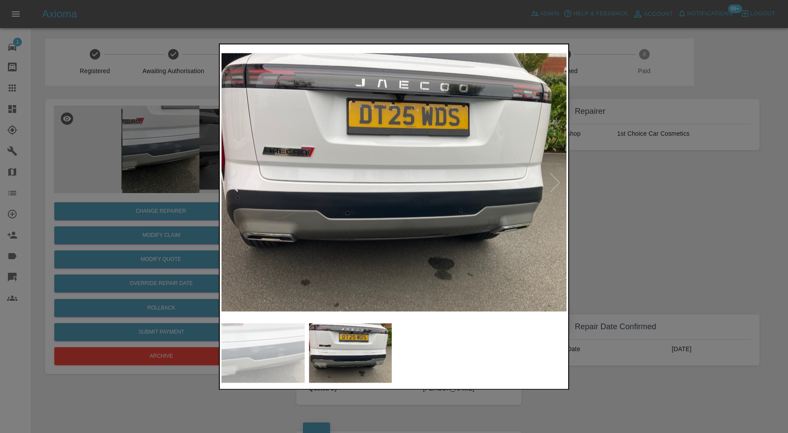
click at [629, 208] on div at bounding box center [394, 216] width 788 height 433
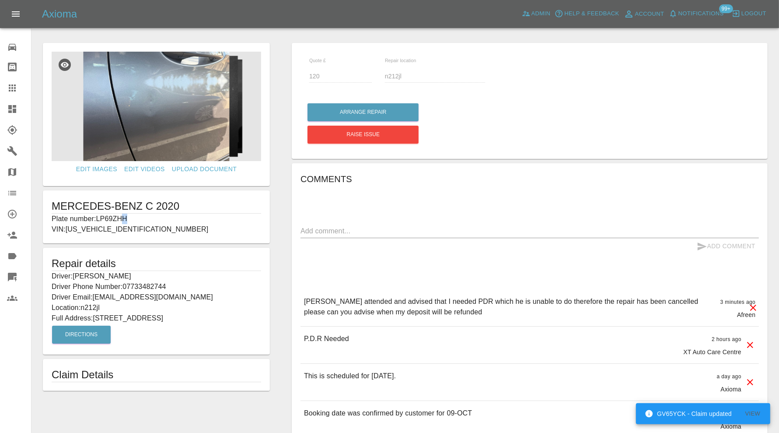
drag, startPoint x: 140, startPoint y: 217, endPoint x: 123, endPoint y: 218, distance: 17.1
click at [123, 218] on p "Plate number: LP69ZHH" at bounding box center [157, 219] width 210 height 11
click at [116, 216] on p "Plate number: LP69ZHH" at bounding box center [157, 219] width 210 height 11
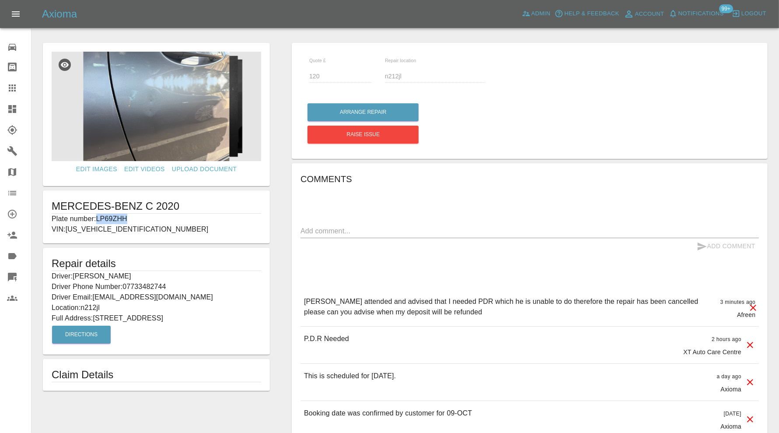
click at [116, 216] on p "Plate number: LP69ZHH" at bounding box center [157, 219] width 210 height 11
copy p "LP69ZHH"
click at [17, 88] on div at bounding box center [19, 88] width 25 height 11
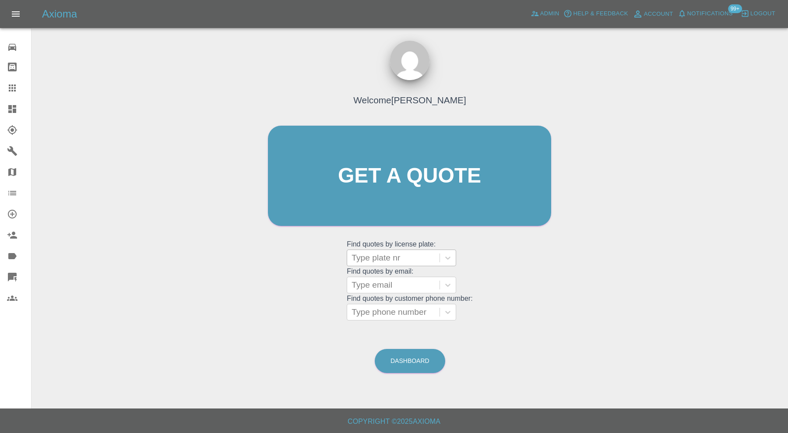
click at [375, 253] on div at bounding box center [393, 258] width 84 height 12
paste input "LP69ZHH"
type input "LP69ZHH"
click at [397, 281] on div "LP69ZHH, Bidding" at bounding box center [401, 280] width 109 height 18
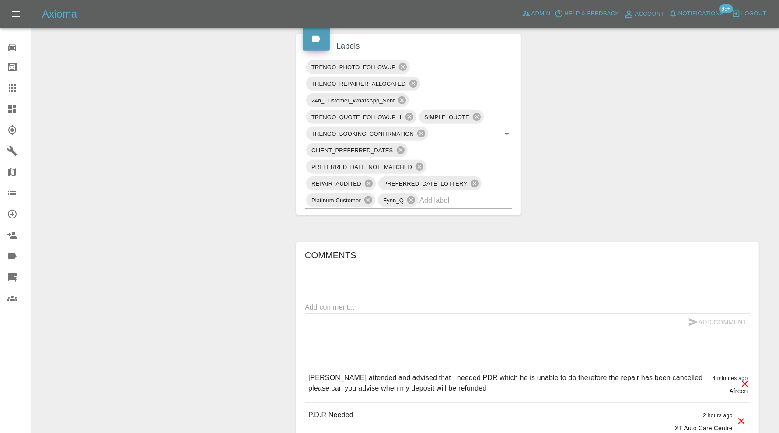
scroll to position [510, 0]
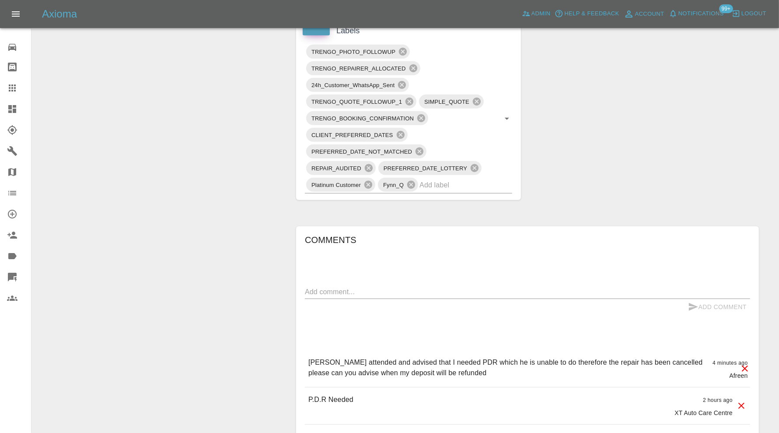
click at [746, 365] on icon at bounding box center [745, 368] width 6 height 6
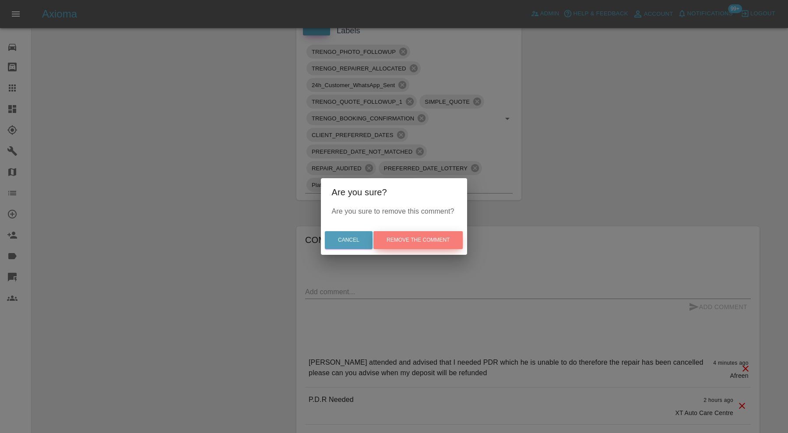
click at [443, 240] on button "Remove the comment" at bounding box center [417, 240] width 89 height 18
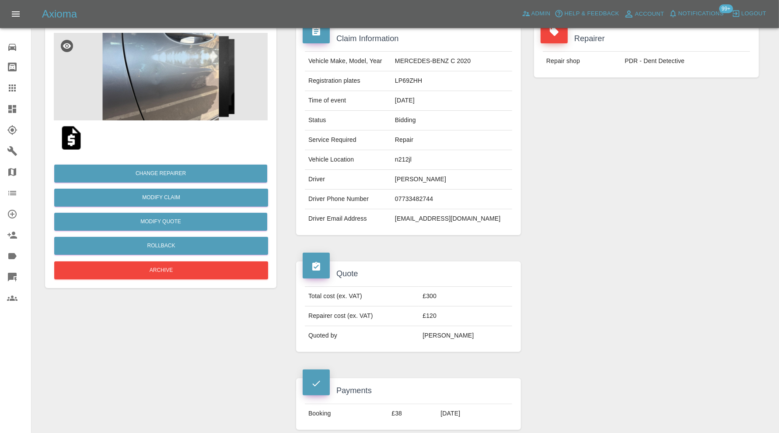
scroll to position [0, 0]
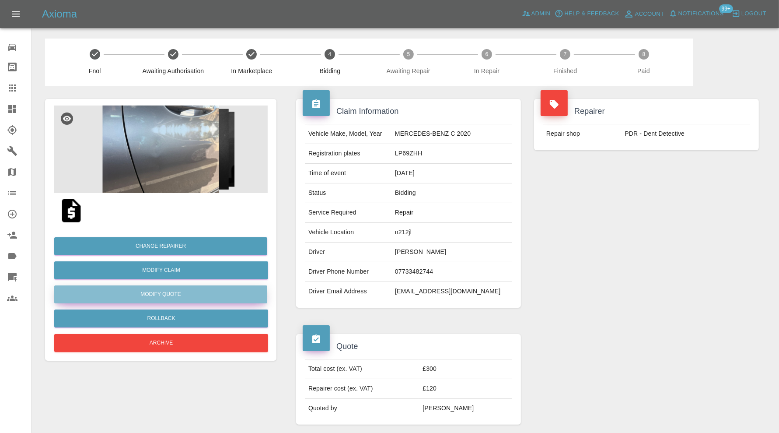
click at [218, 295] on button "Modify Quote" at bounding box center [160, 294] width 213 height 18
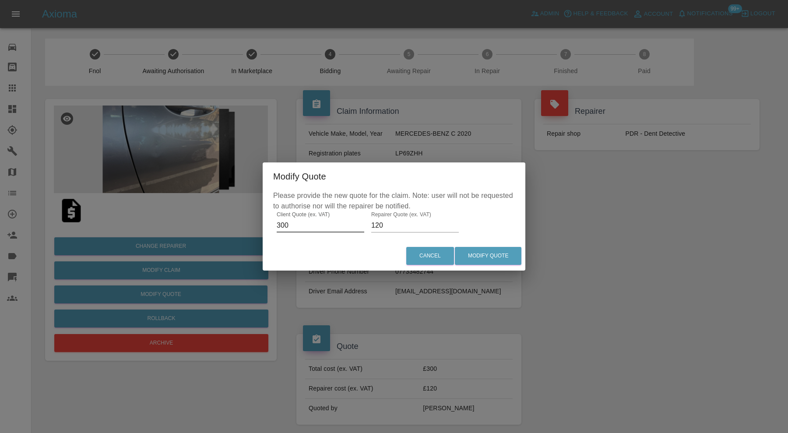
drag, startPoint x: 293, startPoint y: 225, endPoint x: 271, endPoint y: 225, distance: 22.3
click at [271, 225] on div "Please provide the new quote for the claim. Note: user will not be requested to…" at bounding box center [394, 215] width 263 height 51
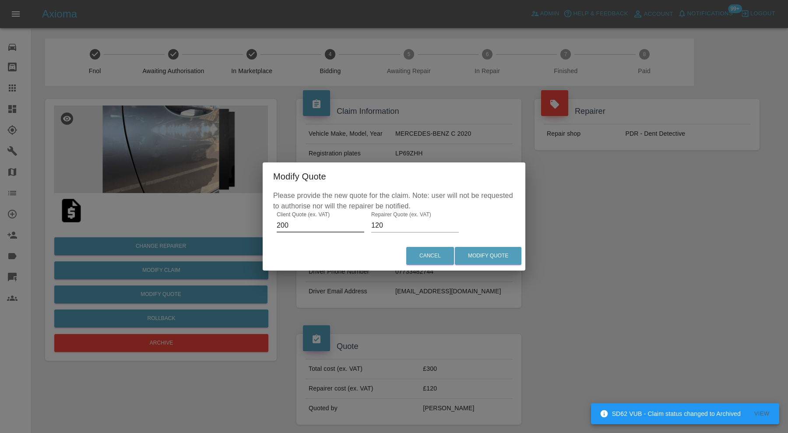
type input "200"
click at [393, 225] on input "120" at bounding box center [415, 225] width 88 height 14
type input "130"
click at [484, 256] on button "Modify Quote" at bounding box center [488, 256] width 67 height 18
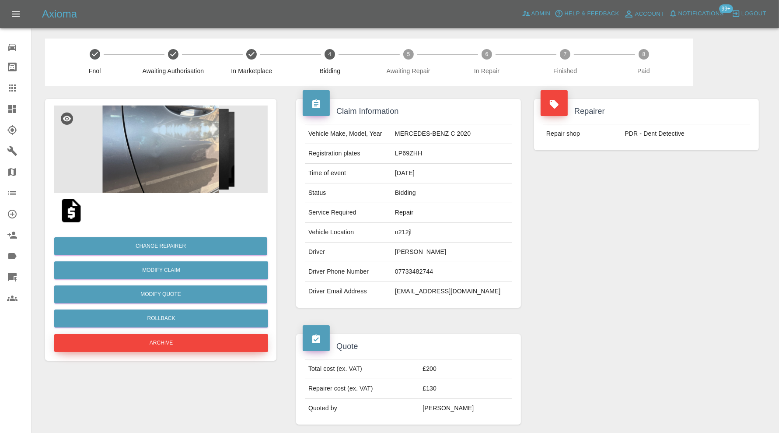
click at [197, 342] on button "Archive" at bounding box center [161, 343] width 214 height 18
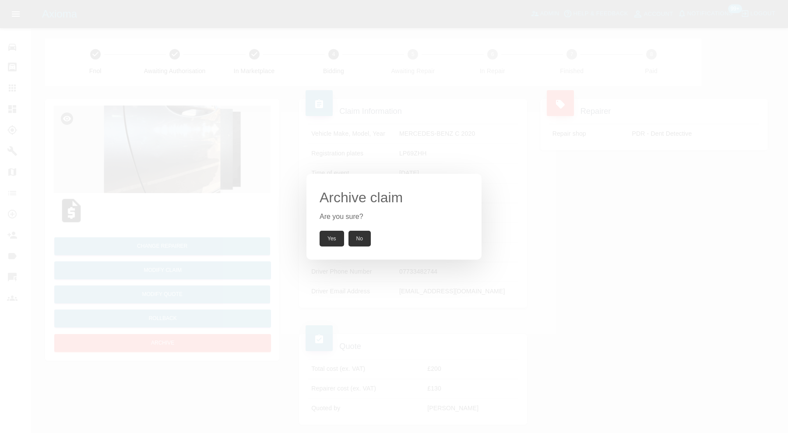
click at [330, 234] on button "Yes" at bounding box center [331, 239] width 25 height 16
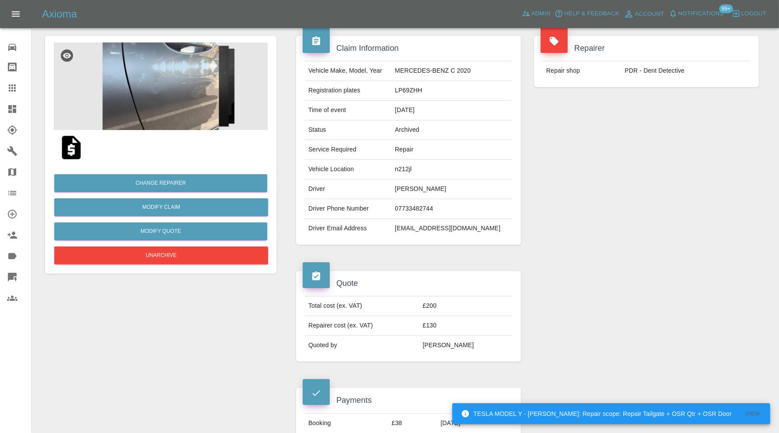
scroll to position [73, 0]
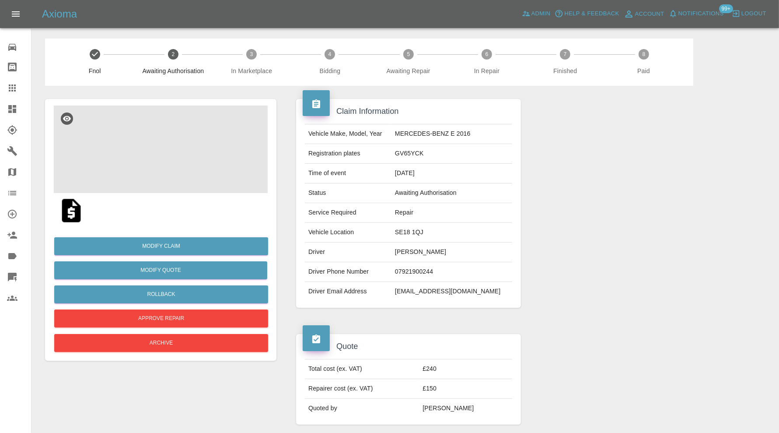
click at [148, 141] on img at bounding box center [161, 149] width 214 height 88
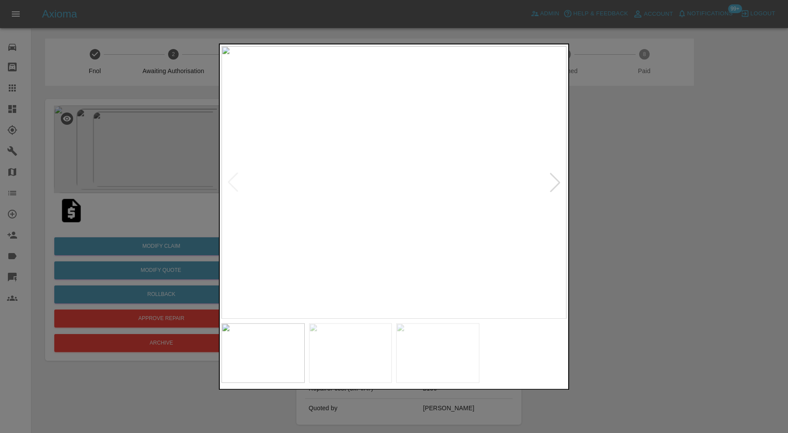
click at [358, 348] on img at bounding box center [350, 353] width 83 height 60
click at [442, 342] on img at bounding box center [437, 353] width 83 height 60
click at [615, 207] on div at bounding box center [394, 216] width 788 height 433
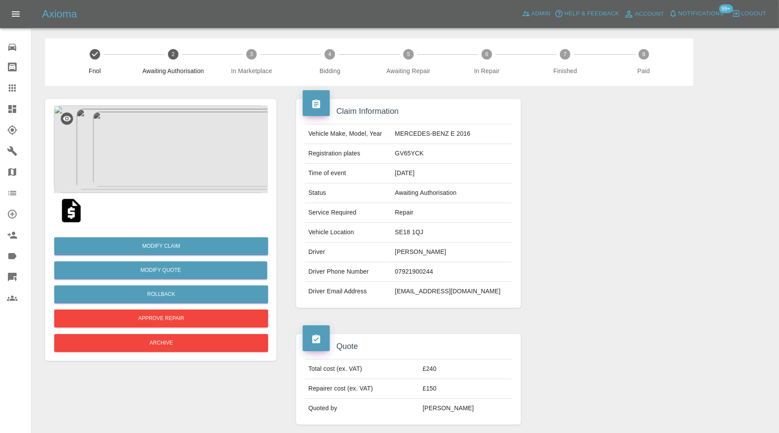
click at [194, 151] on img at bounding box center [161, 149] width 214 height 88
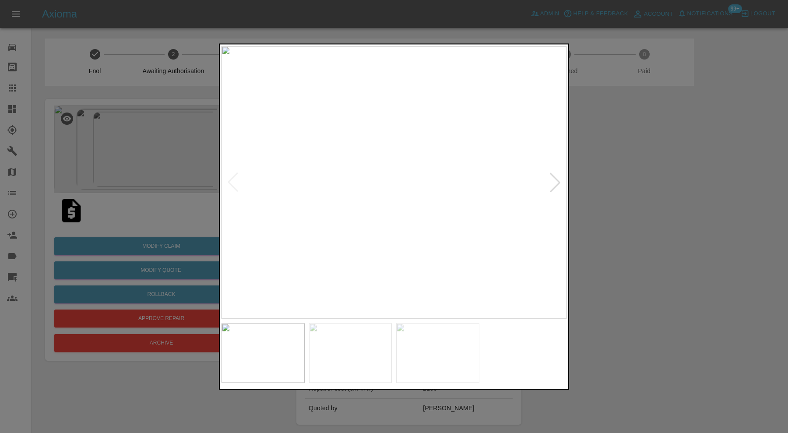
click at [555, 174] on div at bounding box center [554, 182] width 19 height 19
click at [554, 175] on div at bounding box center [554, 182] width 19 height 19
click at [620, 168] on div at bounding box center [394, 216] width 788 height 433
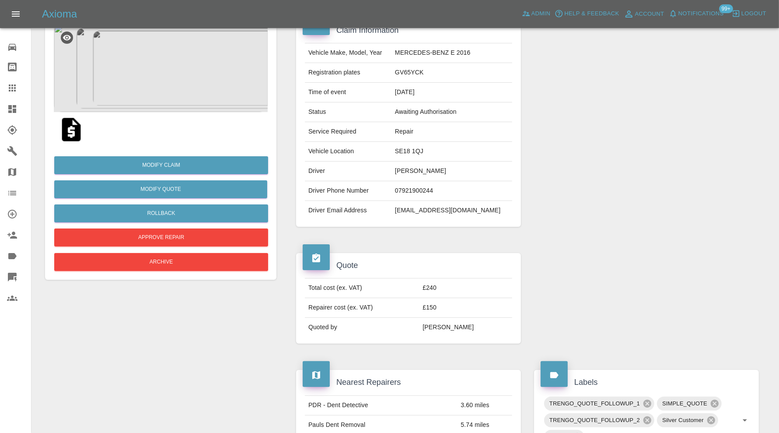
scroll to position [73, 0]
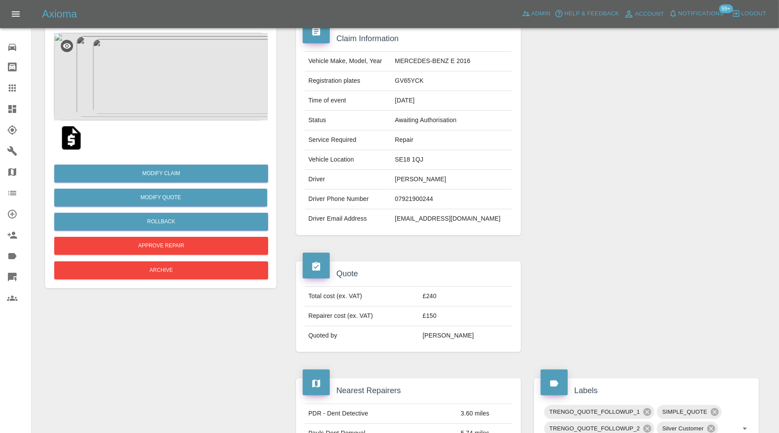
click at [143, 55] on img at bounding box center [161, 77] width 214 height 88
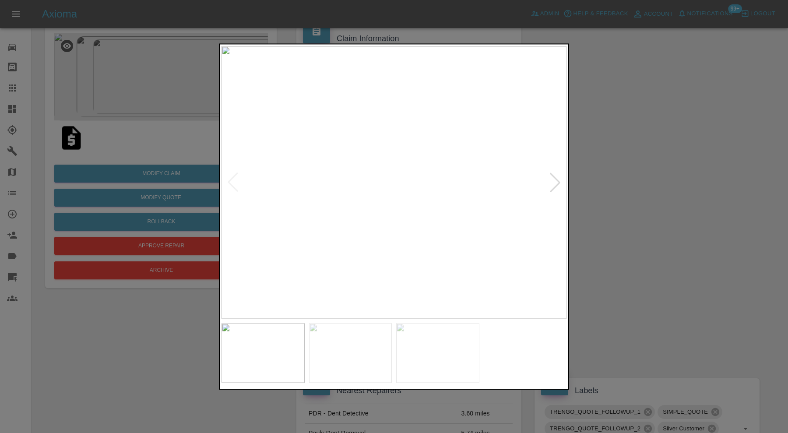
click at [552, 179] on div at bounding box center [554, 182] width 19 height 19
click at [650, 199] on div at bounding box center [394, 216] width 788 height 433
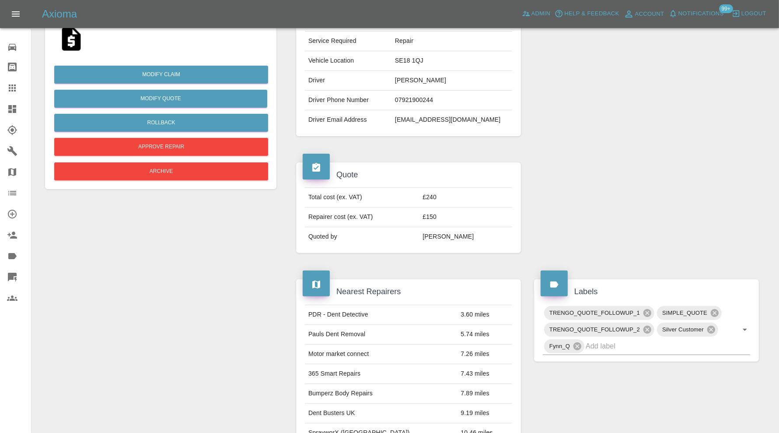
scroll to position [0, 0]
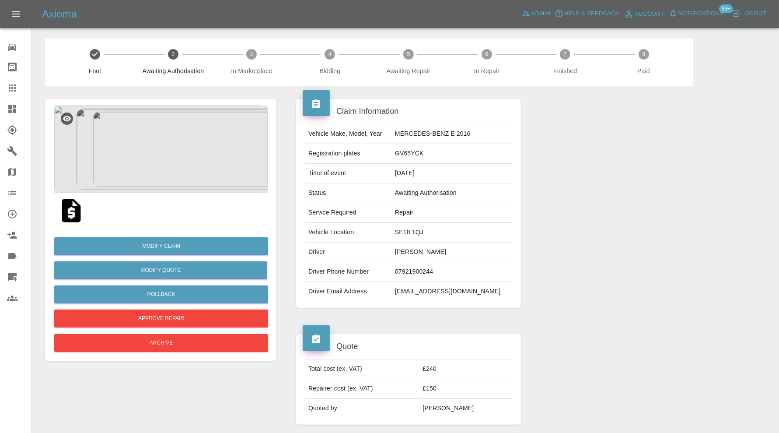
click at [151, 171] on img at bounding box center [161, 149] width 214 height 88
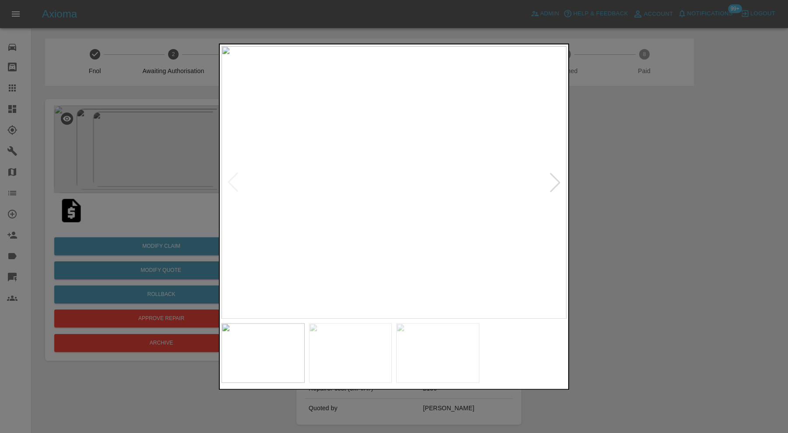
click at [445, 346] on img at bounding box center [437, 353] width 83 height 60
click at [645, 209] on div at bounding box center [394, 216] width 788 height 433
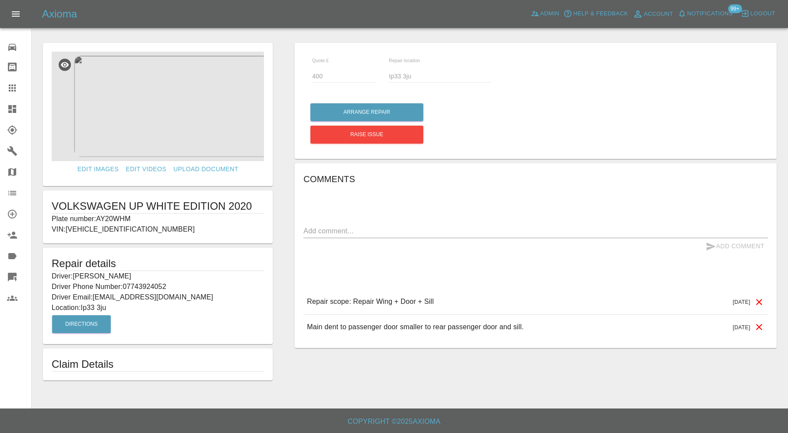
click at [158, 115] on img at bounding box center [158, 106] width 212 height 109
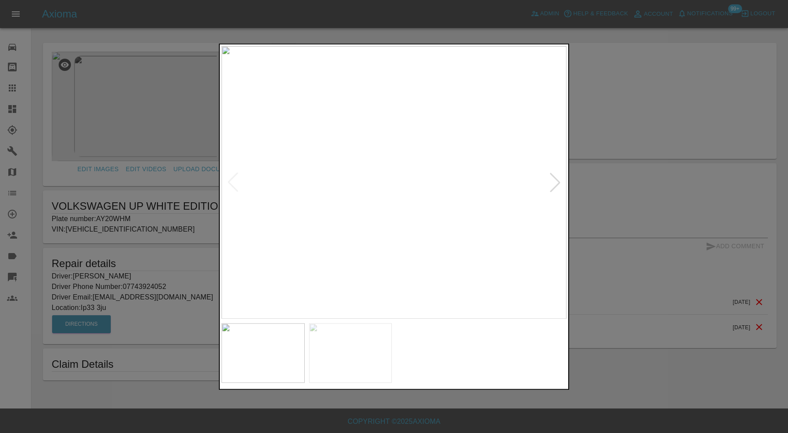
click at [554, 186] on div at bounding box center [554, 182] width 19 height 19
click at [413, 196] on img at bounding box center [393, 182] width 345 height 273
click at [611, 132] on div at bounding box center [394, 216] width 788 height 433
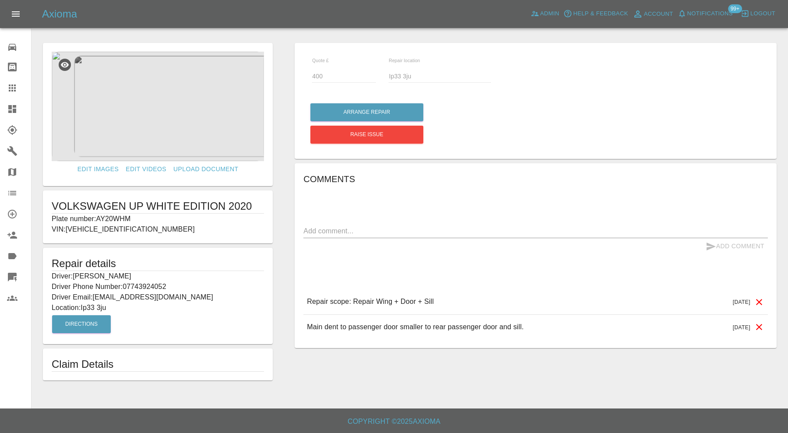
click at [119, 217] on p "Plate number: AY20WHM" at bounding box center [158, 219] width 212 height 11
copy p "AY20WHM"
click at [15, 83] on icon at bounding box center [12, 88] width 11 height 11
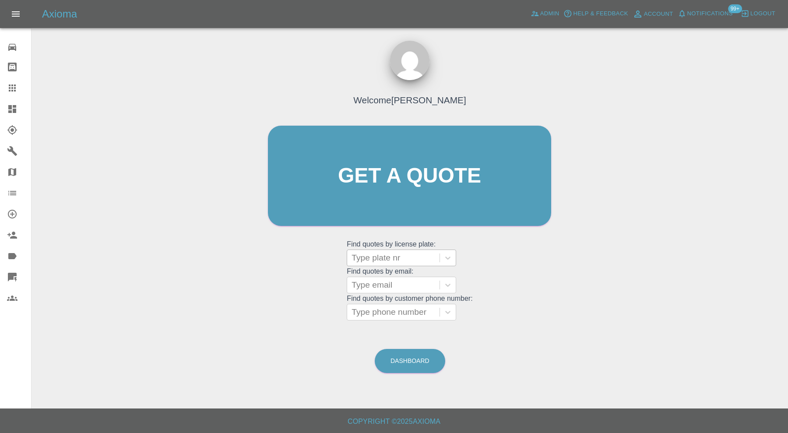
click at [371, 262] on div at bounding box center [393, 258] width 84 height 12
paste input "AY20WHM"
type input "AY20WHM"
click at [391, 281] on div "AY20WHM, Bidding" at bounding box center [401, 280] width 109 height 18
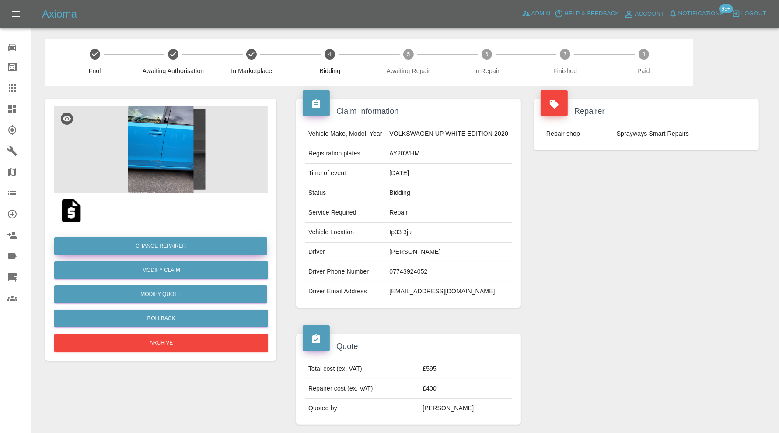
click at [211, 250] on button "Change Repairer" at bounding box center [160, 246] width 213 height 18
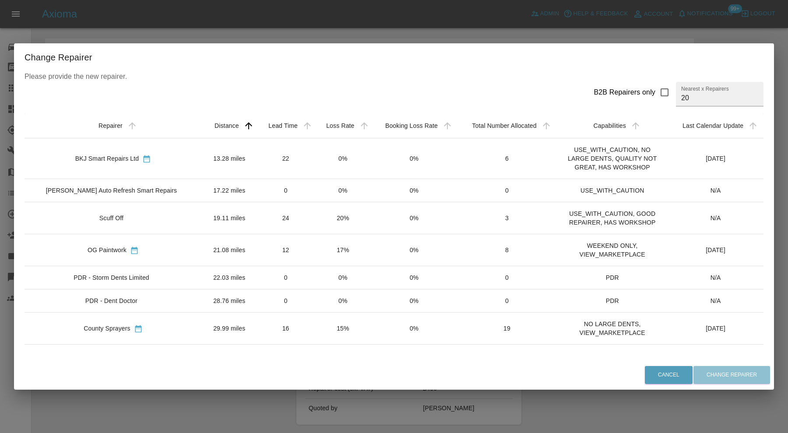
click at [172, 150] on td "BKJ Smart Repairs Ltd" at bounding box center [113, 158] width 177 height 41
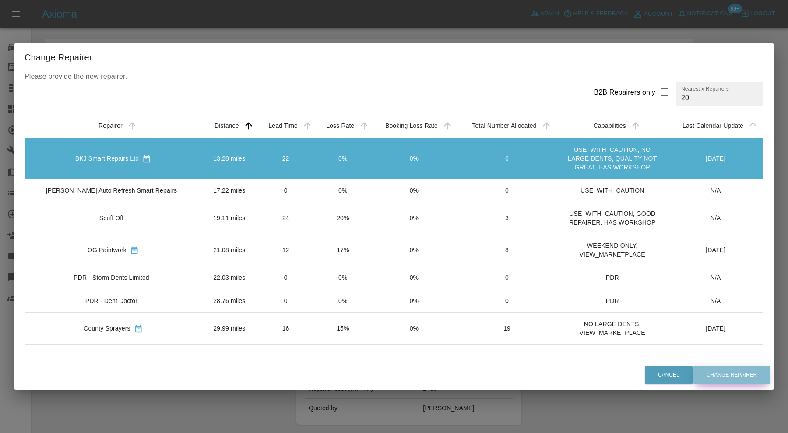
click at [735, 373] on button "Change Repairer" at bounding box center [731, 375] width 77 height 18
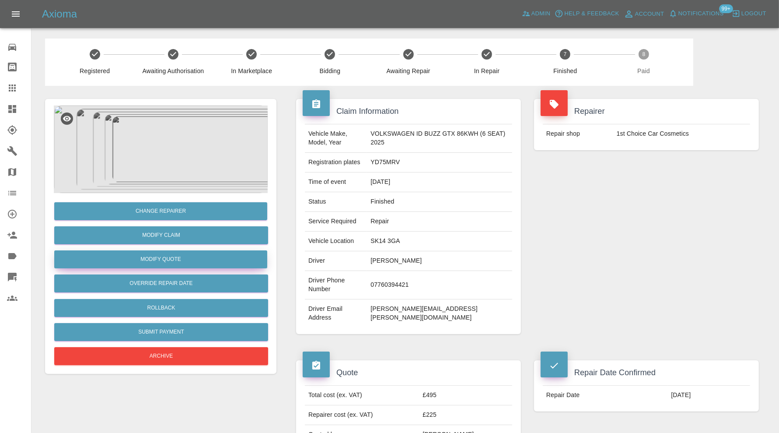
click at [204, 257] on button "Modify Quote" at bounding box center [160, 259] width 213 height 18
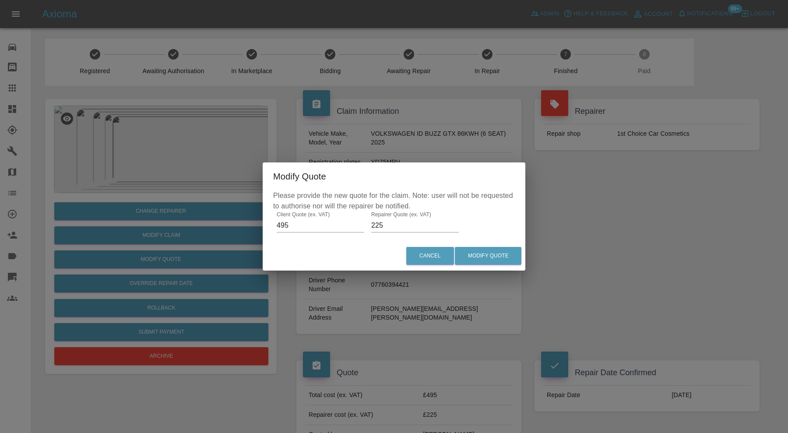
click at [392, 226] on input "225" at bounding box center [415, 225] width 88 height 14
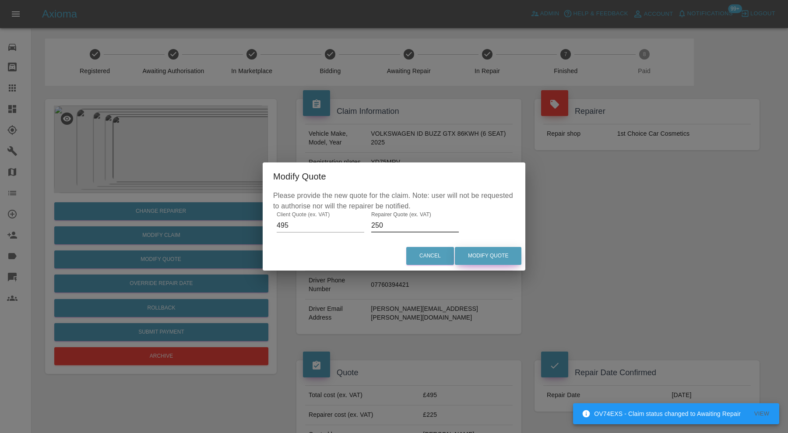
type input "250"
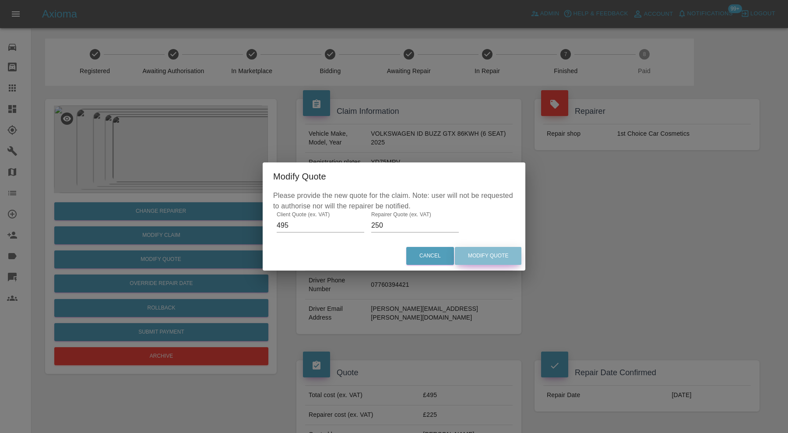
click at [495, 258] on button "Modify Quote" at bounding box center [488, 256] width 67 height 18
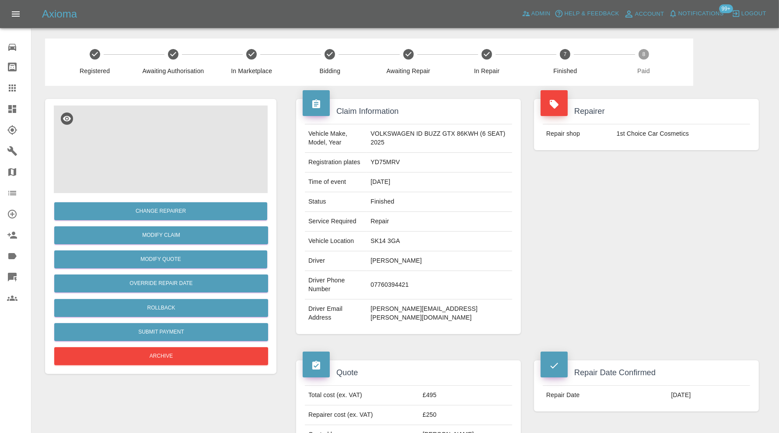
click at [175, 149] on img at bounding box center [161, 149] width 214 height 88
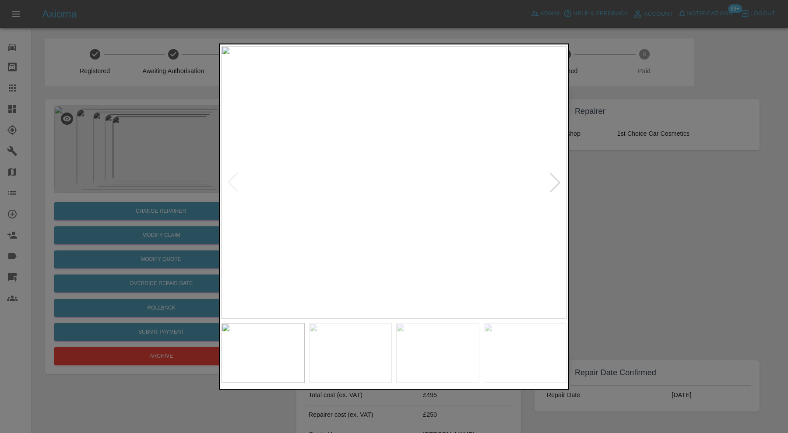
click at [558, 178] on div at bounding box center [554, 182] width 19 height 19
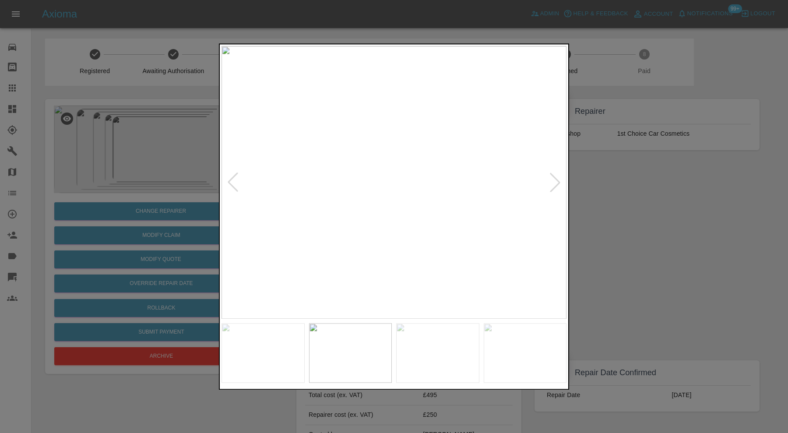
click at [558, 178] on div at bounding box center [554, 182] width 19 height 19
click at [557, 179] on img at bounding box center [393, 182] width 345 height 273
click at [555, 179] on img at bounding box center [393, 182] width 345 height 273
click at [628, 191] on div at bounding box center [394, 216] width 788 height 433
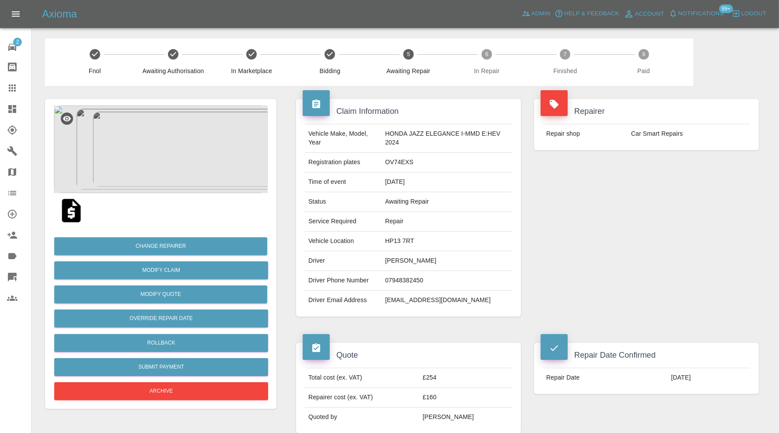
click at [420, 300] on td "[EMAIL_ADDRESS][DOMAIN_NAME]" at bounding box center [447, 300] width 130 height 19
copy div "[EMAIL_ADDRESS][DOMAIN_NAME]"
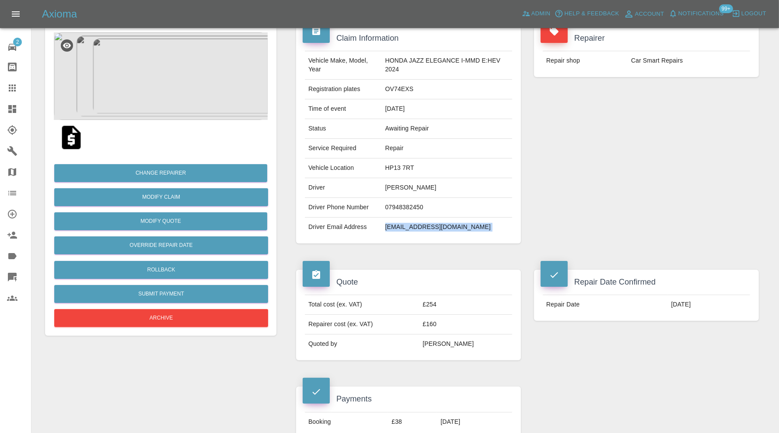
scroll to position [73, 0]
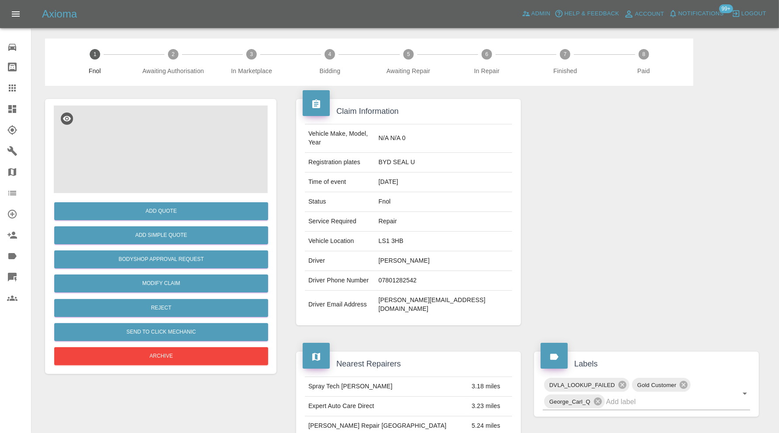
click at [135, 158] on img at bounding box center [161, 149] width 214 height 88
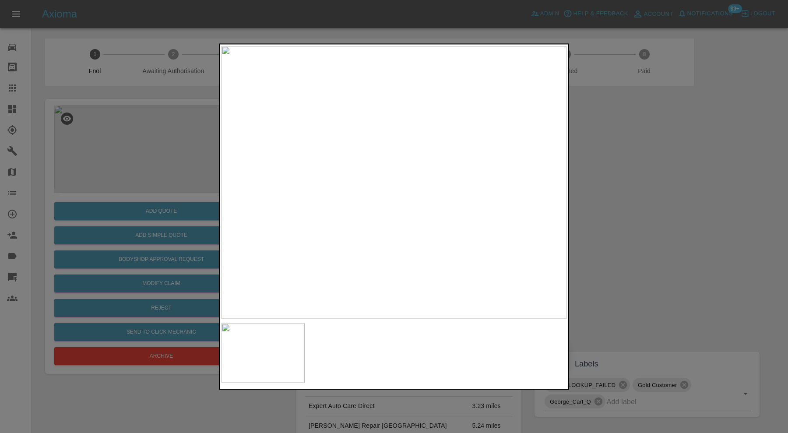
click at [706, 211] on div at bounding box center [394, 216] width 788 height 433
